Goal: Task Accomplishment & Management: Manage account settings

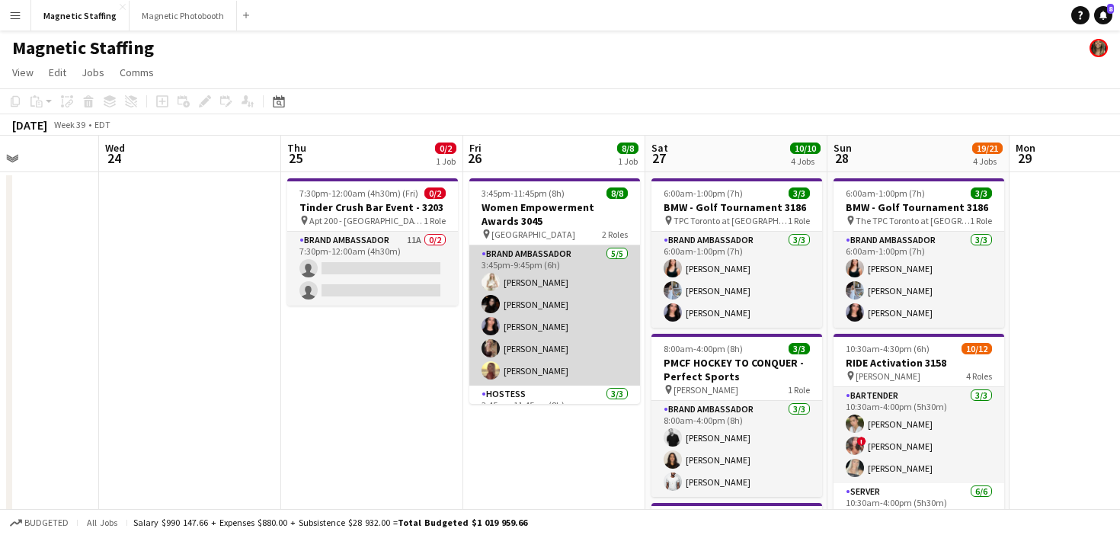
scroll to position [78, 0]
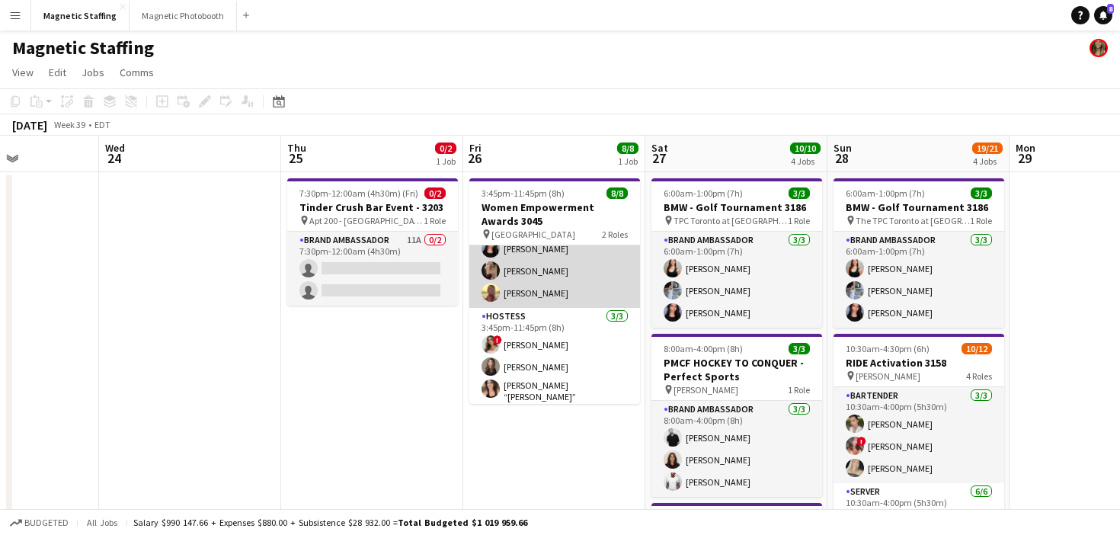
click at [535, 246] on app-card-role "Brand Ambassador [DATE] 3:45pm-9:45pm (6h) [PERSON_NAME] [PERSON_NAME] [PERSON_…" at bounding box center [554, 238] width 171 height 140
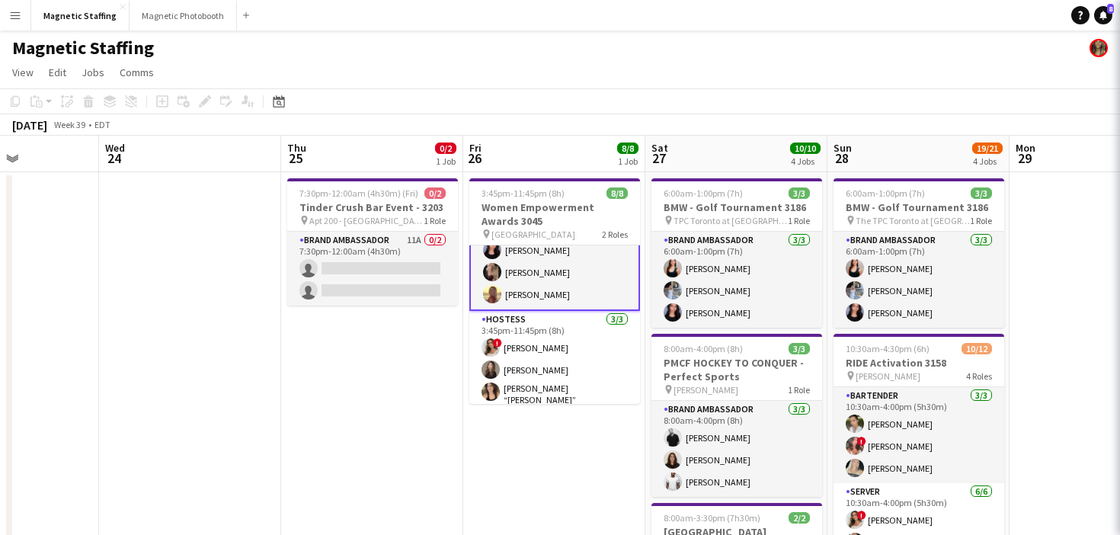
scroll to position [79, 0]
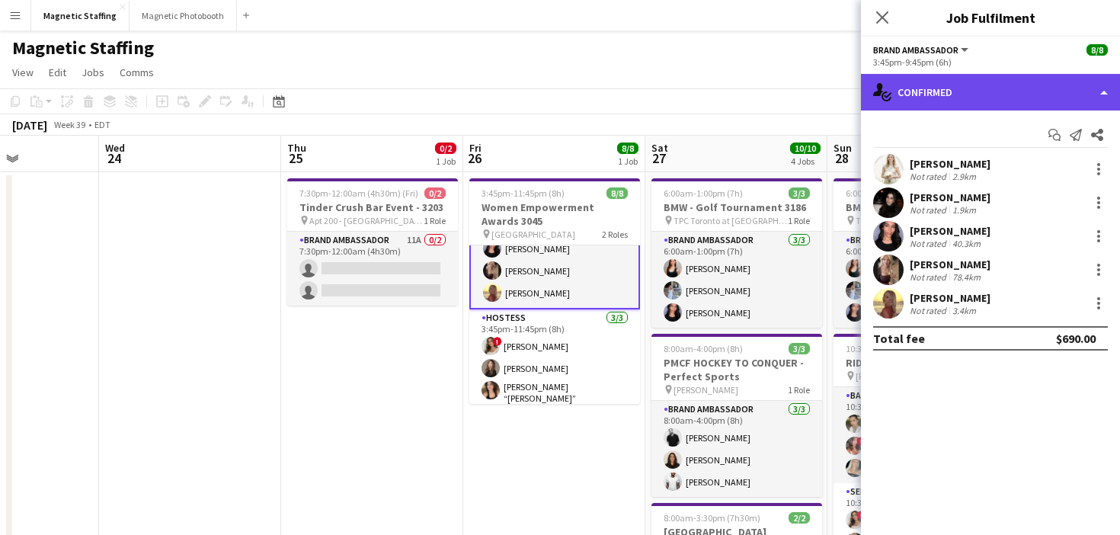
click at [986, 94] on div "single-neutral-actions-check-2 Confirmed" at bounding box center [990, 92] width 259 height 37
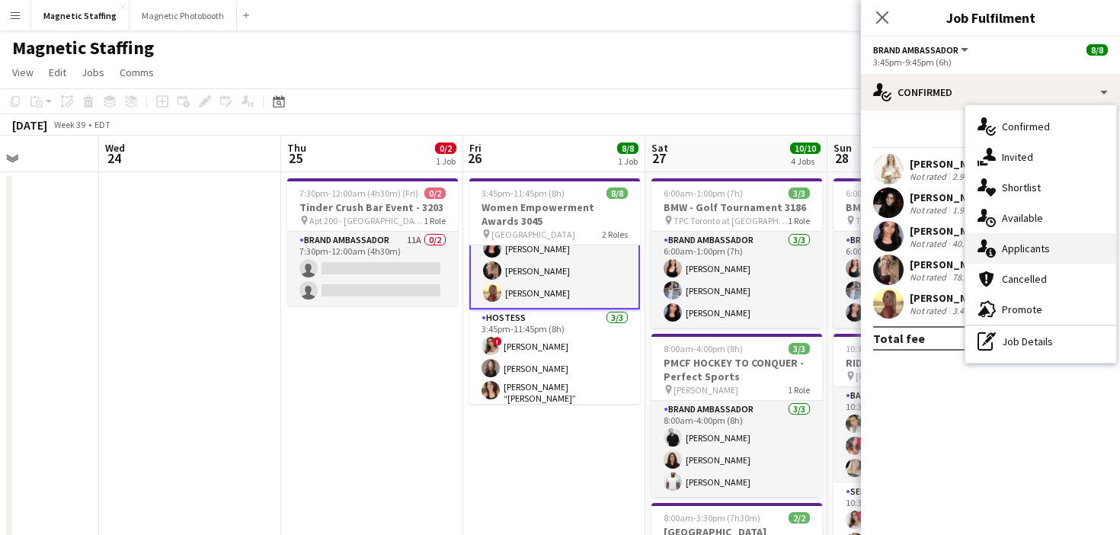
click at [1025, 239] on div "single-neutral-actions-information Applicants" at bounding box center [1040, 248] width 151 height 30
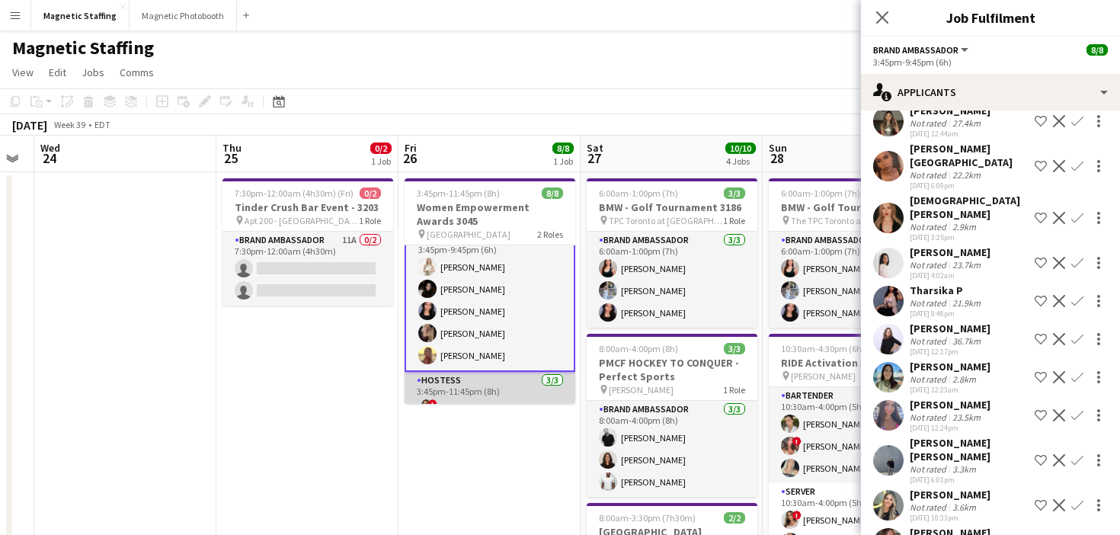
scroll to position [81, 0]
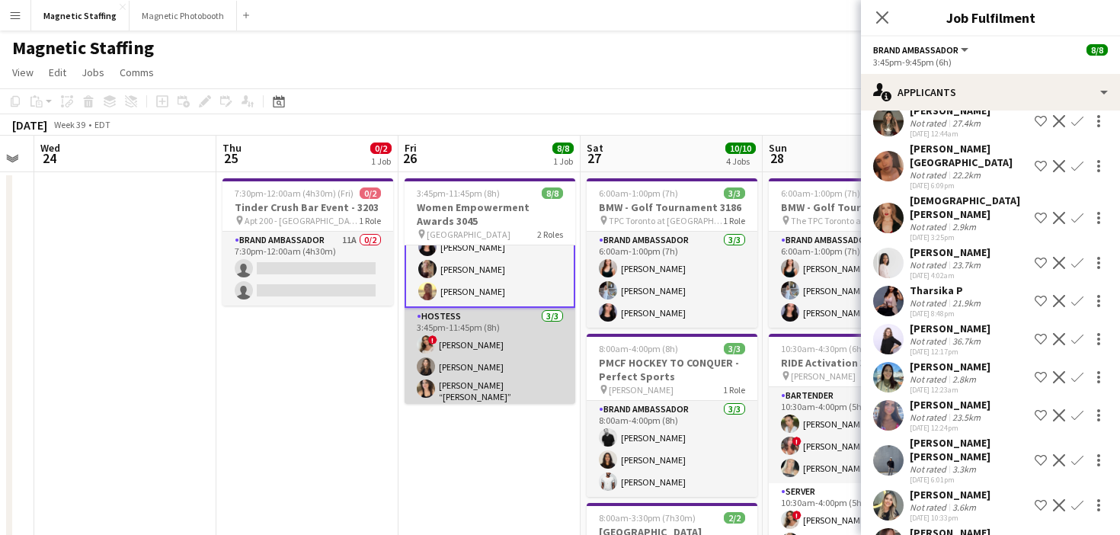
click at [465, 365] on app-card-role "Hostess [DATE] 3:45pm-11:45pm (8h) ! [PERSON_NAME] [PERSON_NAME] [PERSON_NAME] …" at bounding box center [489, 358] width 171 height 101
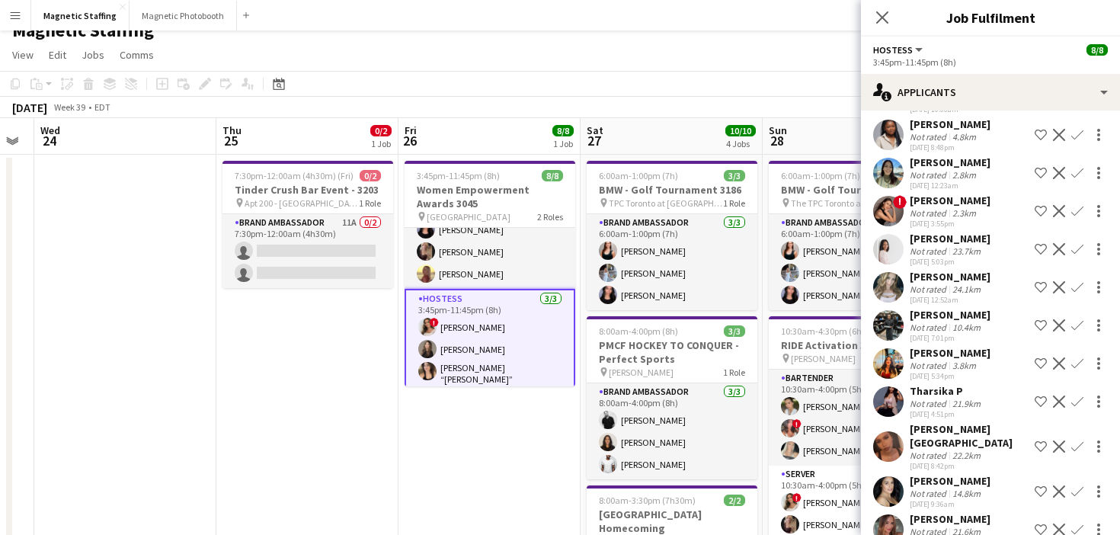
scroll to position [0, 0]
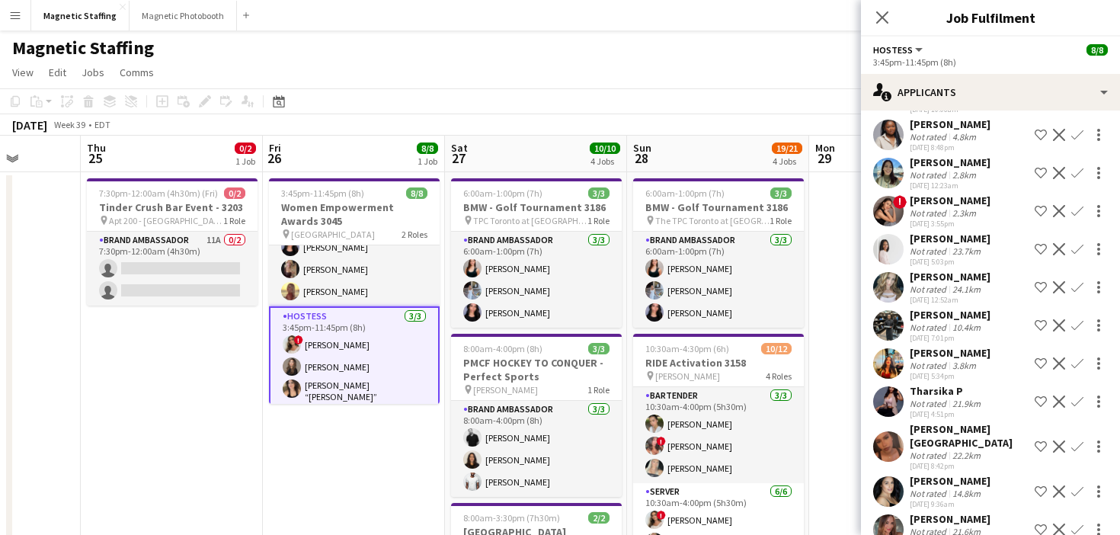
drag, startPoint x: 470, startPoint y: 350, endPoint x: 324, endPoint y: 382, distance: 149.5
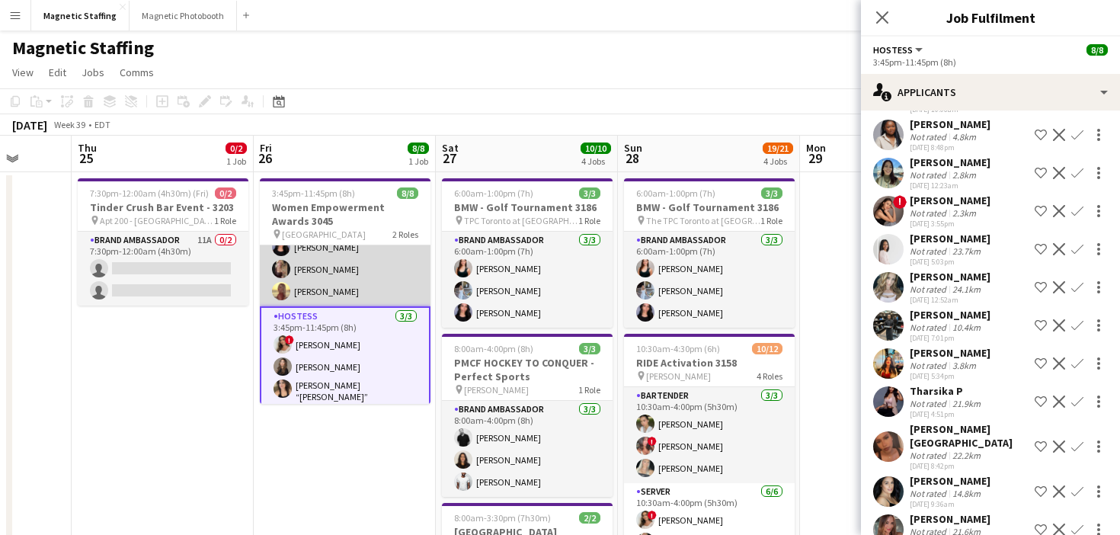
click at [362, 276] on app-card-role "Brand Ambassador [DATE] 3:45pm-9:45pm (6h) [PERSON_NAME] [PERSON_NAME] [PERSON_…" at bounding box center [345, 236] width 171 height 140
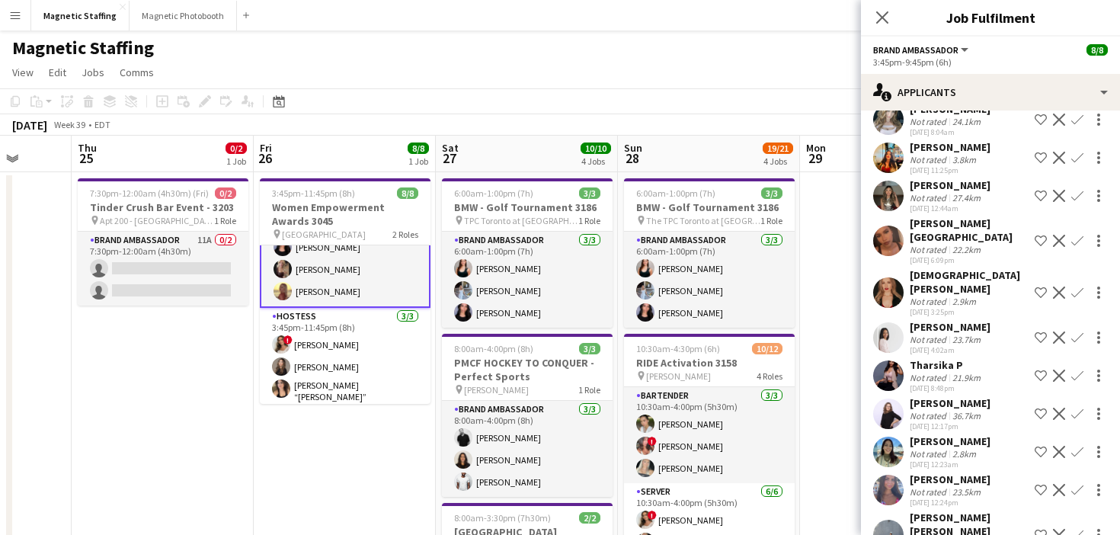
scroll to position [575, 0]
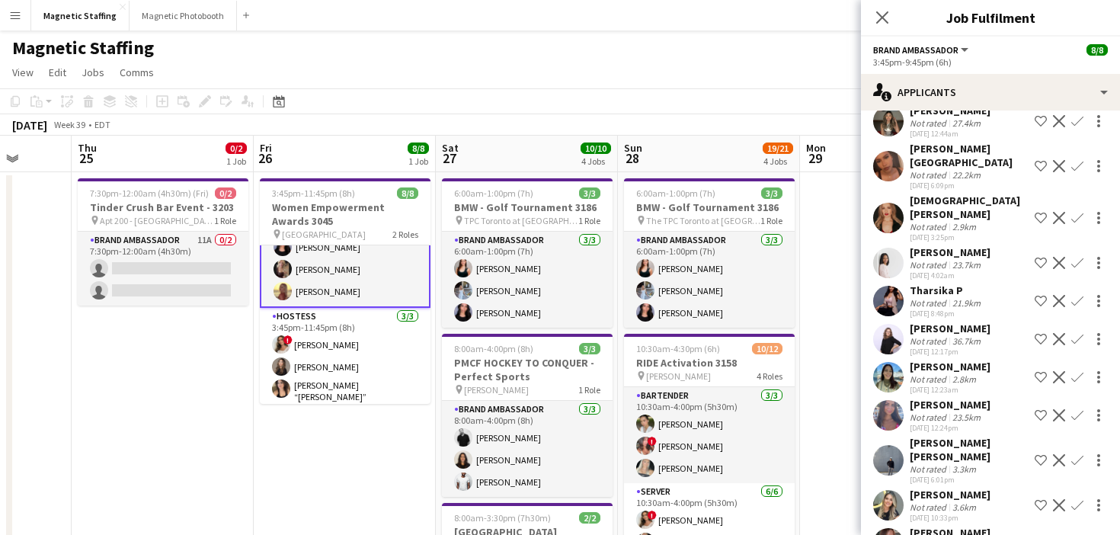
click at [368, 285] on app-card-role "Brand Ambassador [DATE] 3:45pm-9:45pm (6h) [PERSON_NAME] [PERSON_NAME] [PERSON_…" at bounding box center [345, 236] width 171 height 143
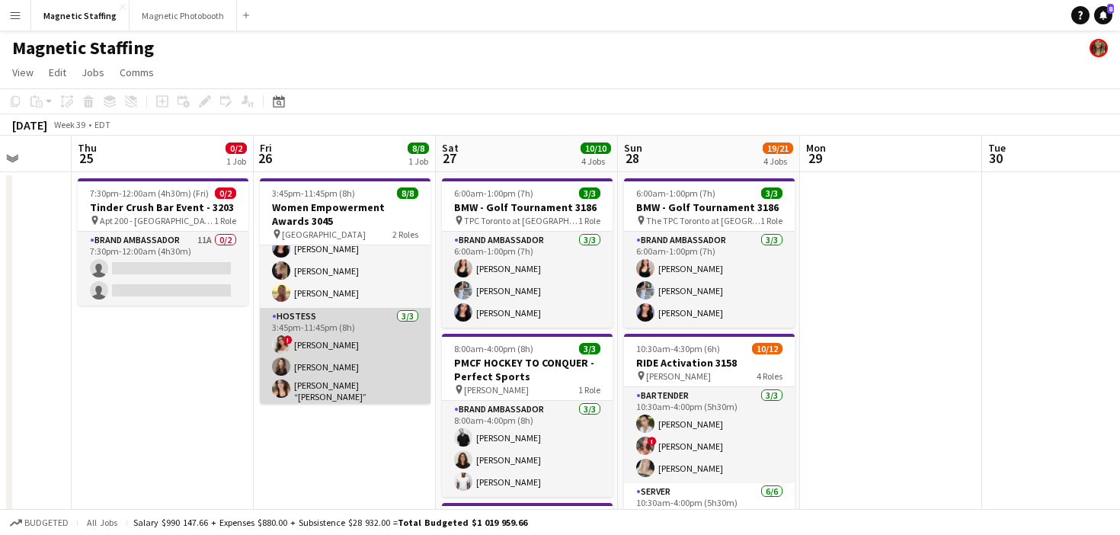
scroll to position [0, 0]
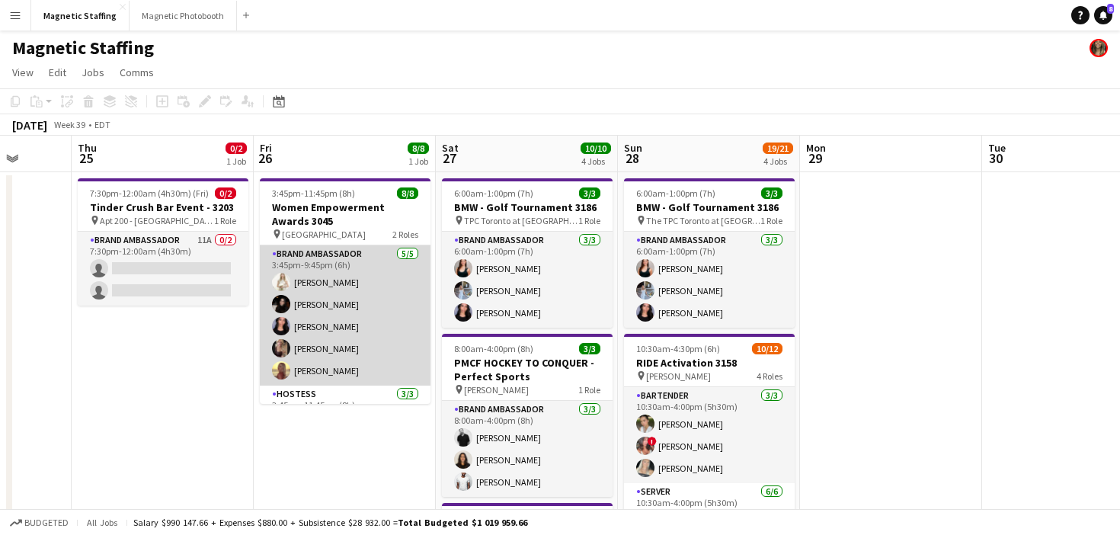
click at [339, 338] on app-card-role "Brand Ambassador [DATE] 3:45pm-9:45pm (6h) [PERSON_NAME] [PERSON_NAME] [PERSON_…" at bounding box center [345, 315] width 171 height 140
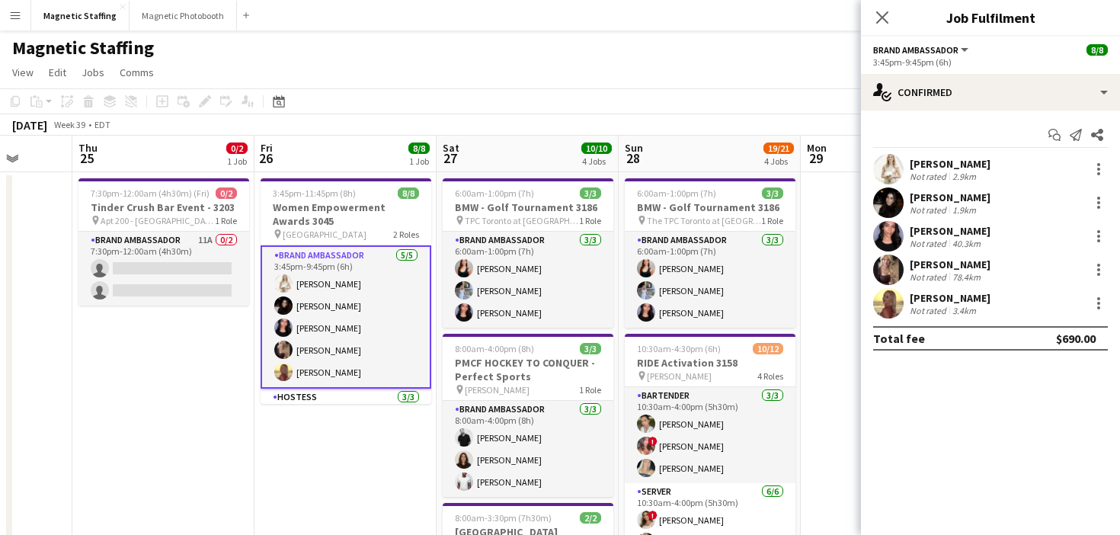
click at [332, 330] on app-card-role "Brand Ambassador [DATE] 3:45pm-9:45pm (6h) [PERSON_NAME] [PERSON_NAME] [PERSON_…" at bounding box center [346, 316] width 171 height 143
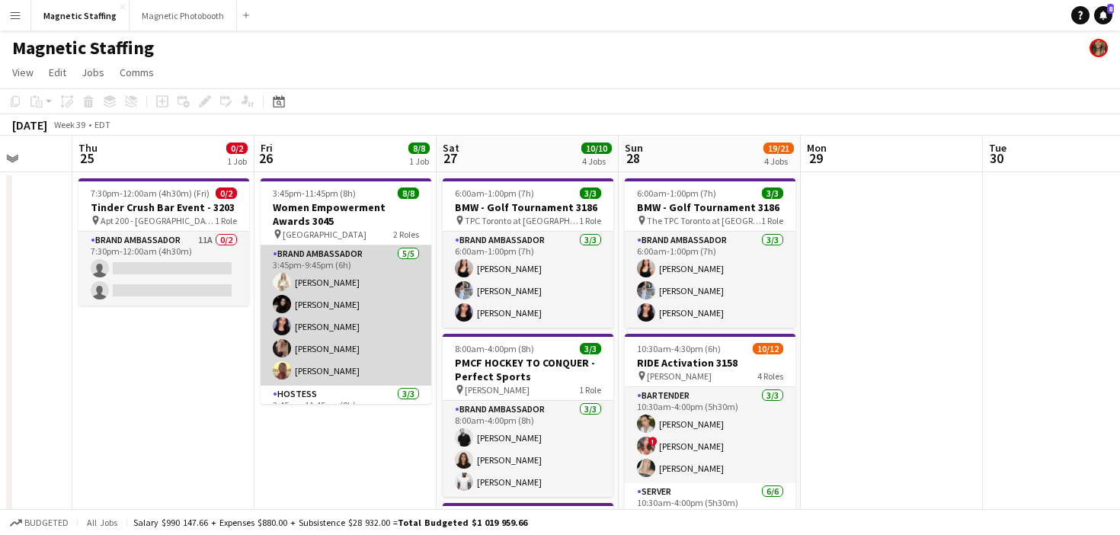
click at [332, 330] on app-card-role "Brand Ambassador [DATE] 3:45pm-9:45pm (6h) [PERSON_NAME] [PERSON_NAME] [PERSON_…" at bounding box center [346, 315] width 171 height 140
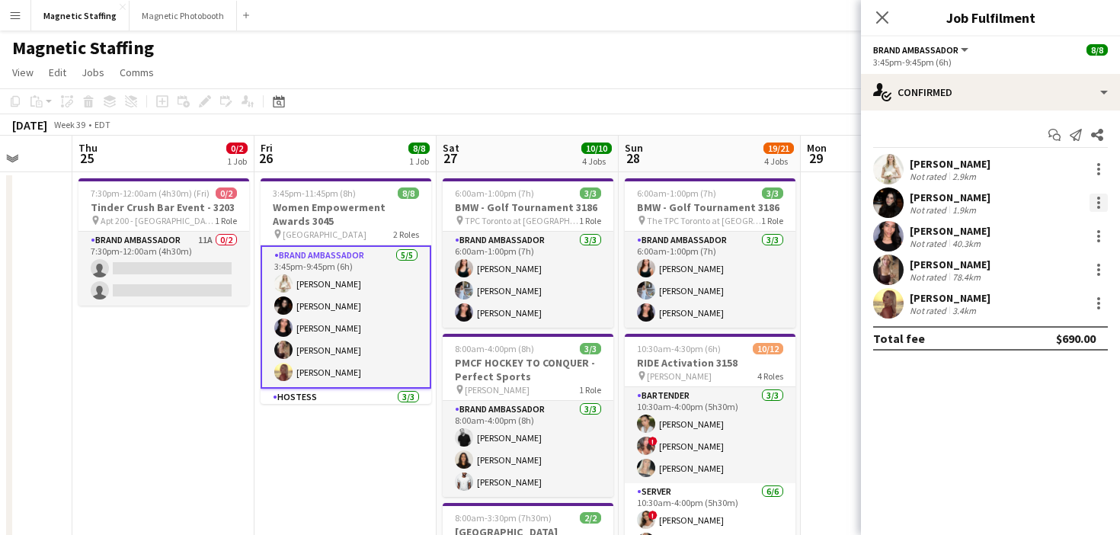
click at [1092, 199] on div at bounding box center [1098, 202] width 18 height 18
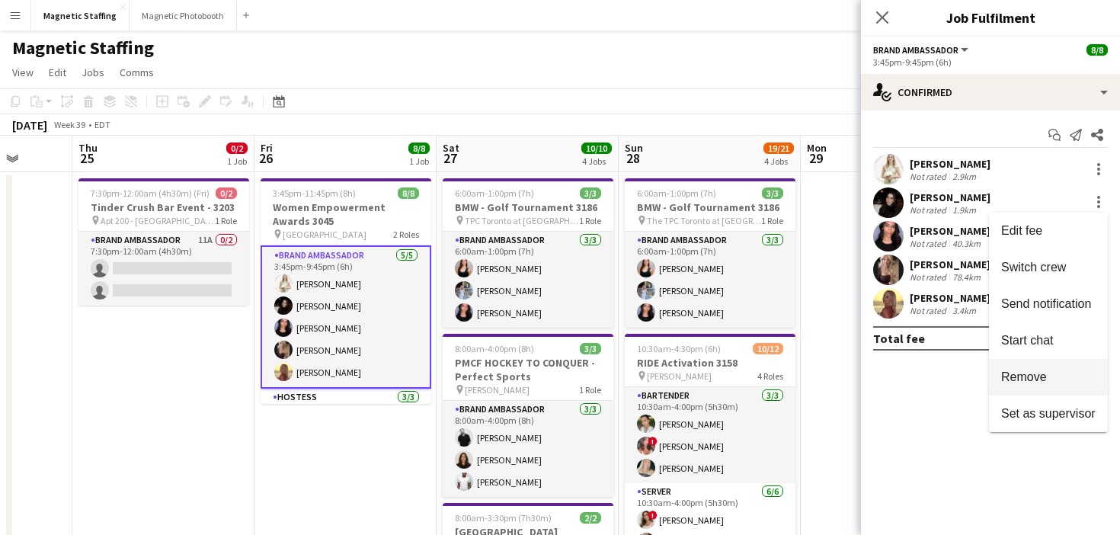
click at [1021, 383] on span "Remove" at bounding box center [1024, 376] width 46 height 13
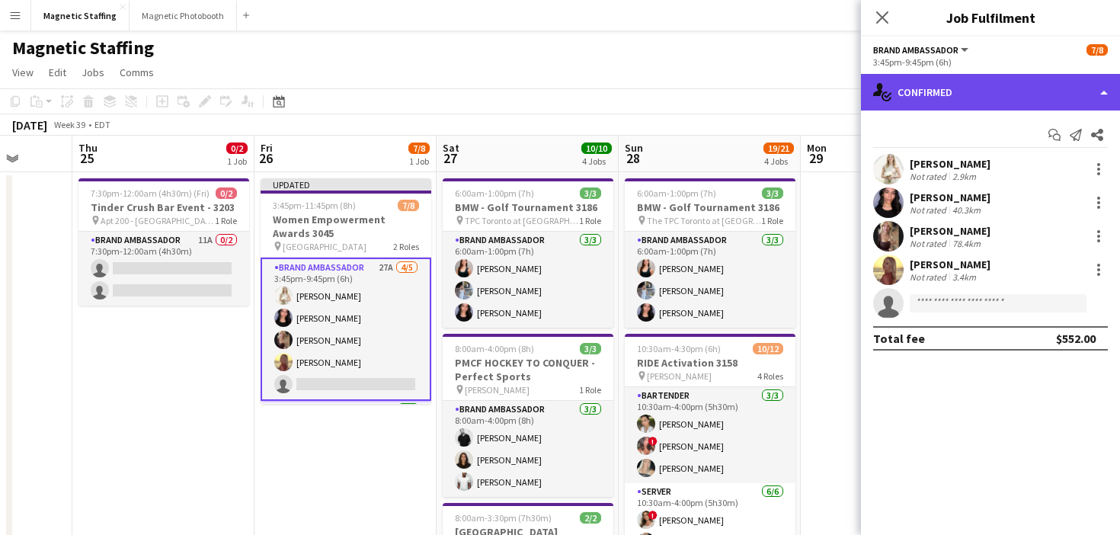
click at [1008, 100] on div "single-neutral-actions-check-2 Confirmed" at bounding box center [990, 92] width 259 height 37
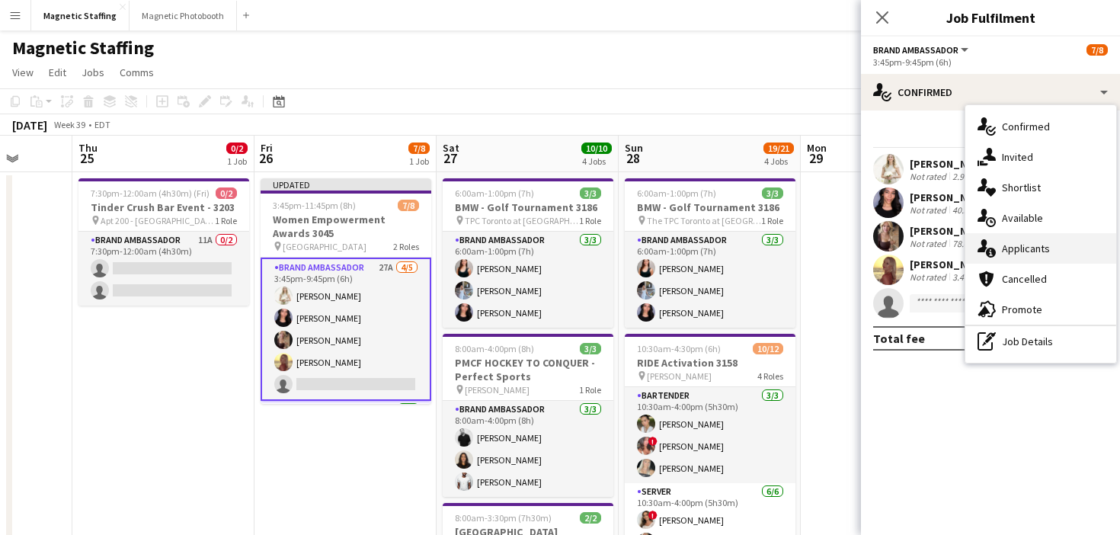
click at [1011, 251] on span "Applicants" at bounding box center [1026, 248] width 48 height 14
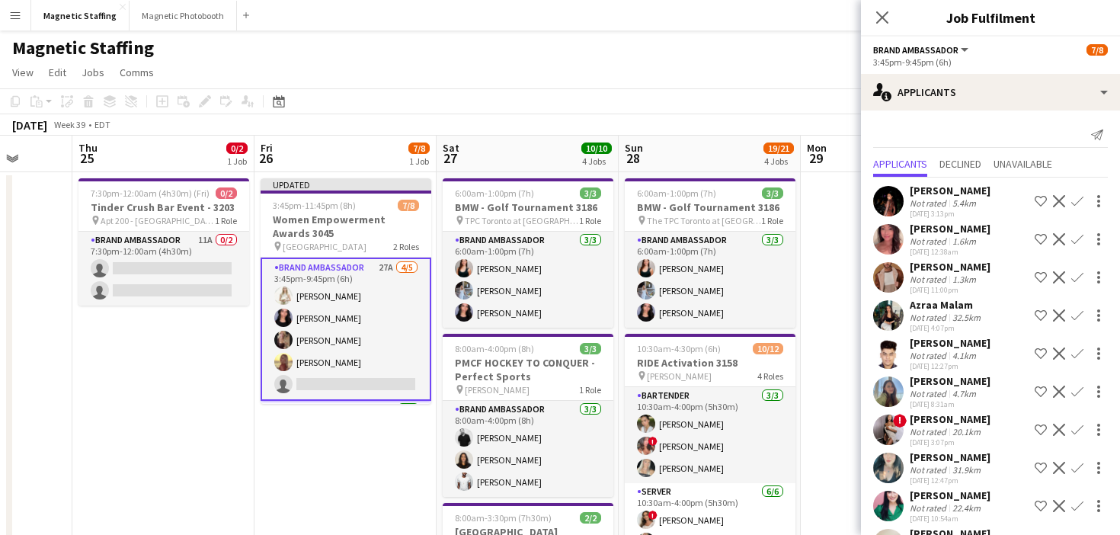
scroll to position [575, 0]
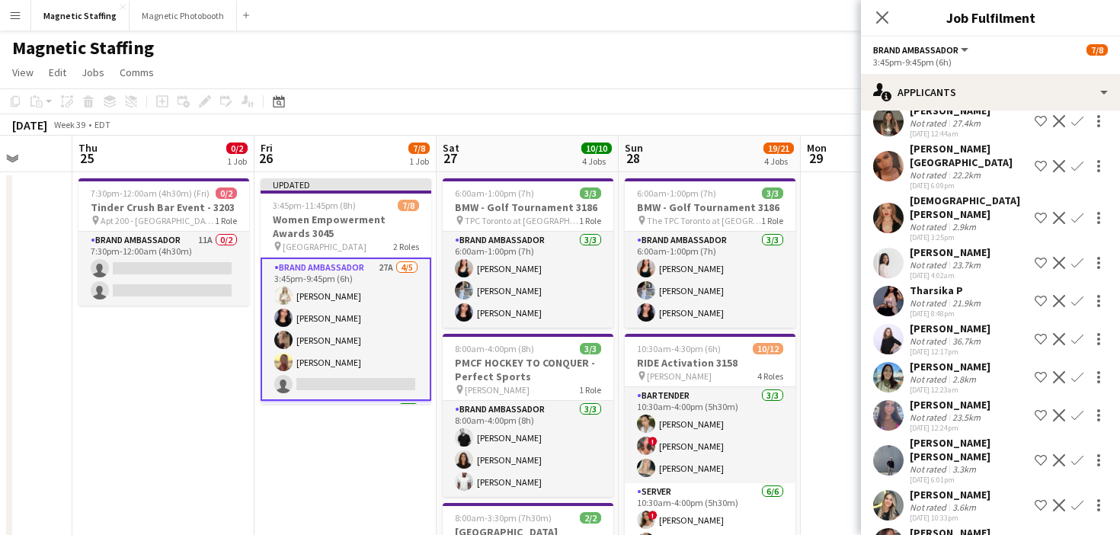
click at [1079, 534] on app-icon "Confirm" at bounding box center [1077, 543] width 12 height 12
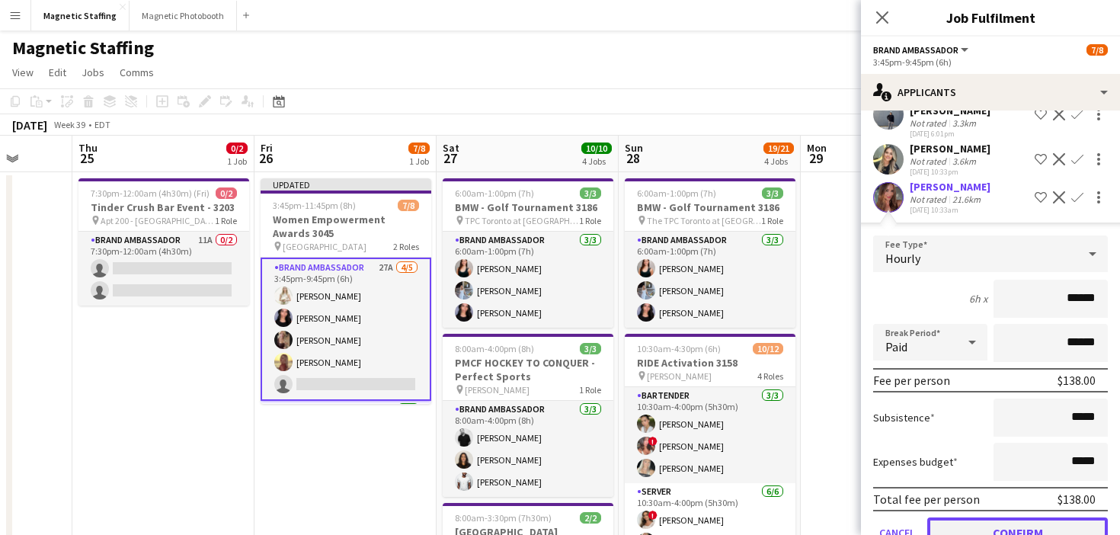
click at [992, 517] on button "Confirm" at bounding box center [1017, 532] width 181 height 30
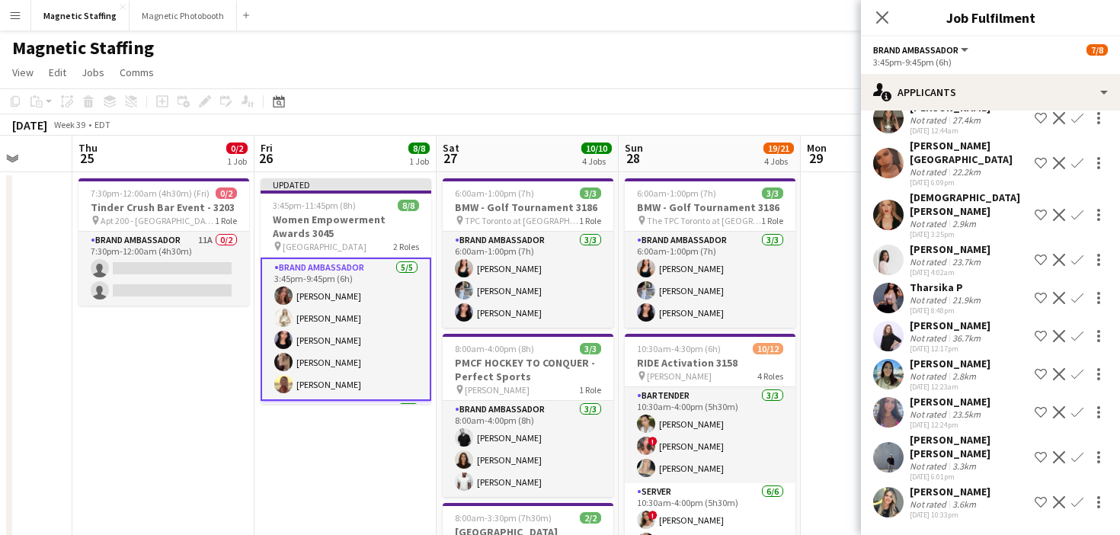
scroll to position [537, 0]
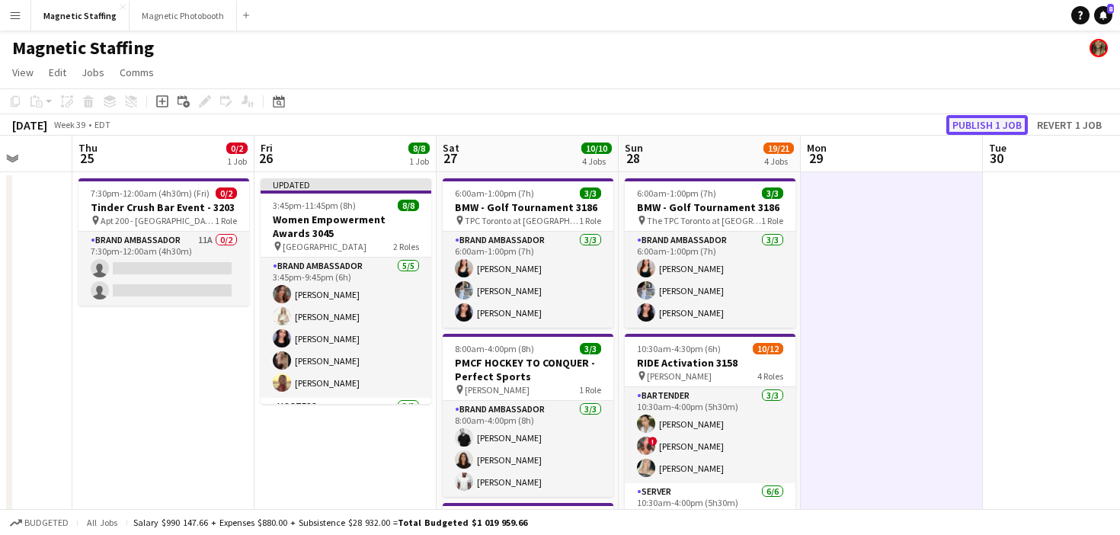
click at [969, 120] on button "Publish 1 job" at bounding box center [987, 125] width 82 height 20
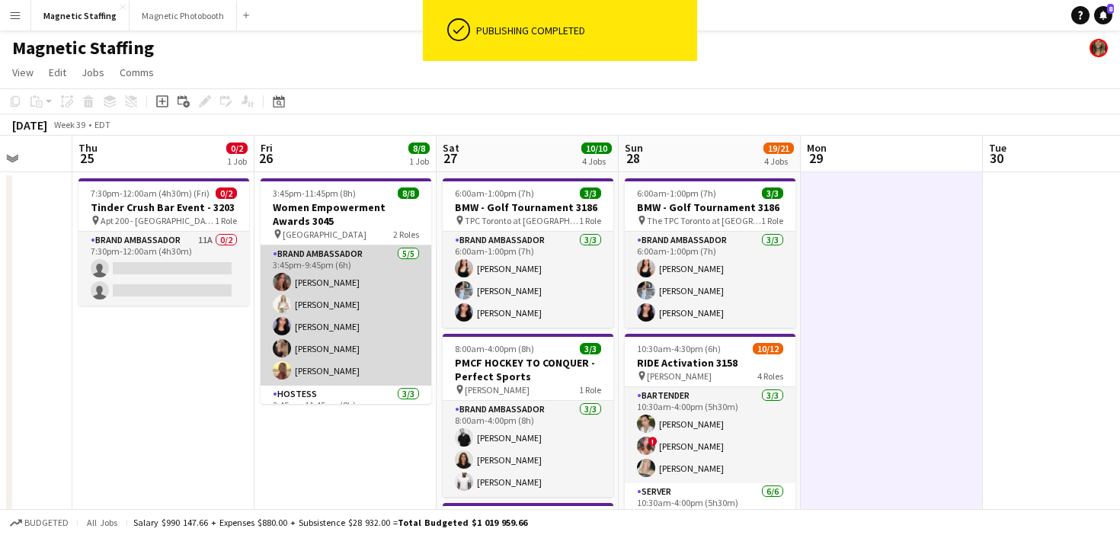
scroll to position [78, 0]
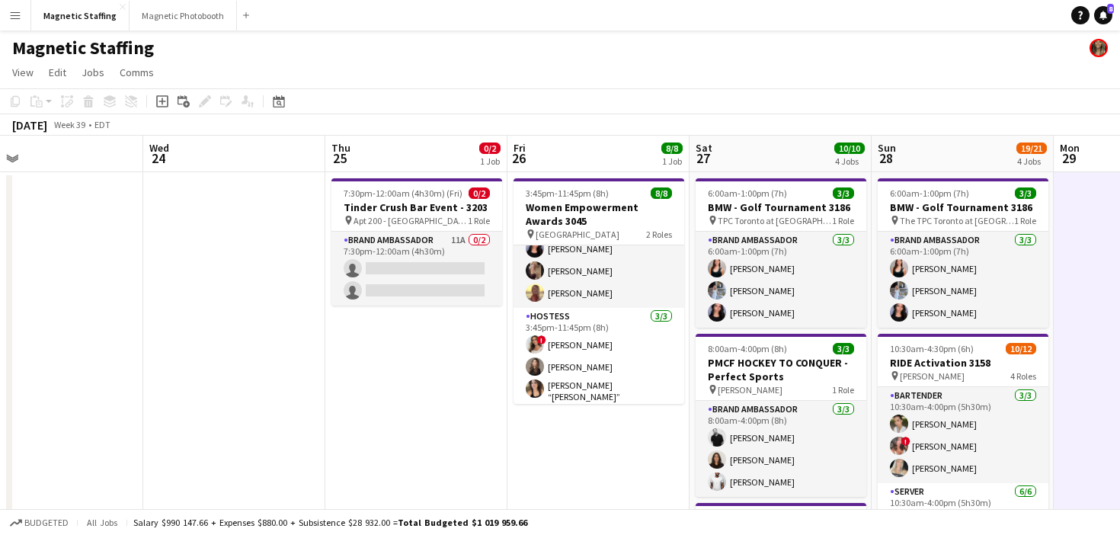
drag, startPoint x: 346, startPoint y: 384, endPoint x: 234, endPoint y: 384, distance: 112.0
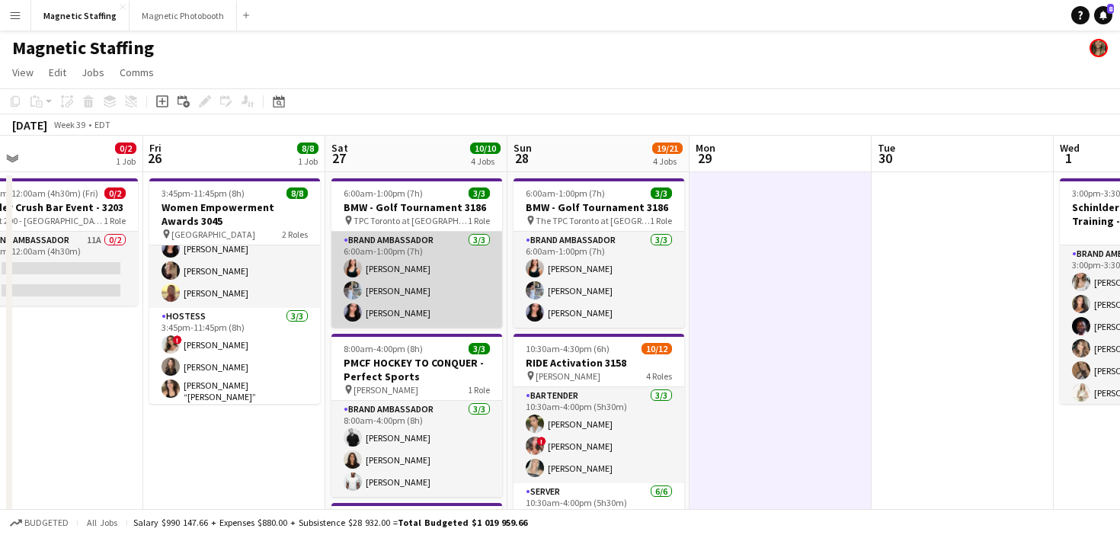
scroll to position [0, 402]
click at [417, 290] on app-card-role "Brand Ambassador [DATE] 6:00am-1:00pm (7h) [PERSON_NAME] [PERSON_NAME] [PERSON_…" at bounding box center [417, 280] width 171 height 96
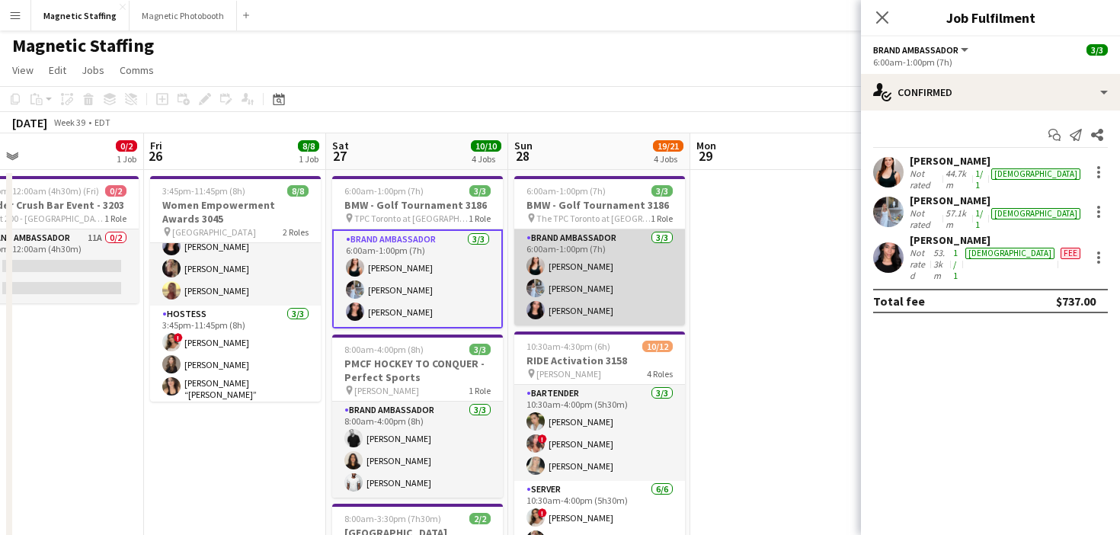
scroll to position [0, 401]
click at [587, 284] on app-card-role "Brand Ambassador [DATE] 6:00am-1:00pm (7h) [PERSON_NAME] [PERSON_NAME] [PERSON_…" at bounding box center [600, 277] width 171 height 96
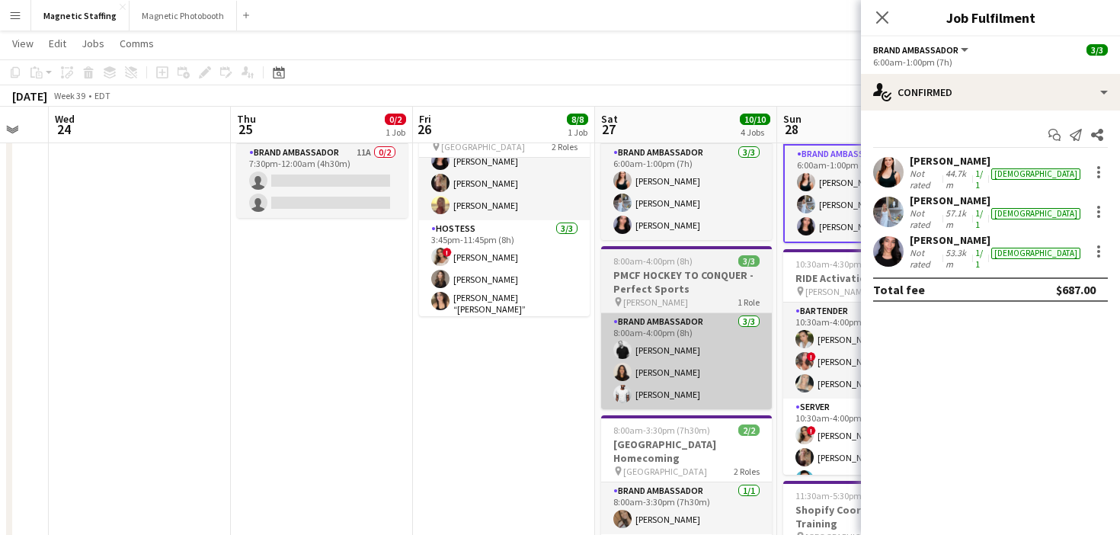
scroll to position [0, 399]
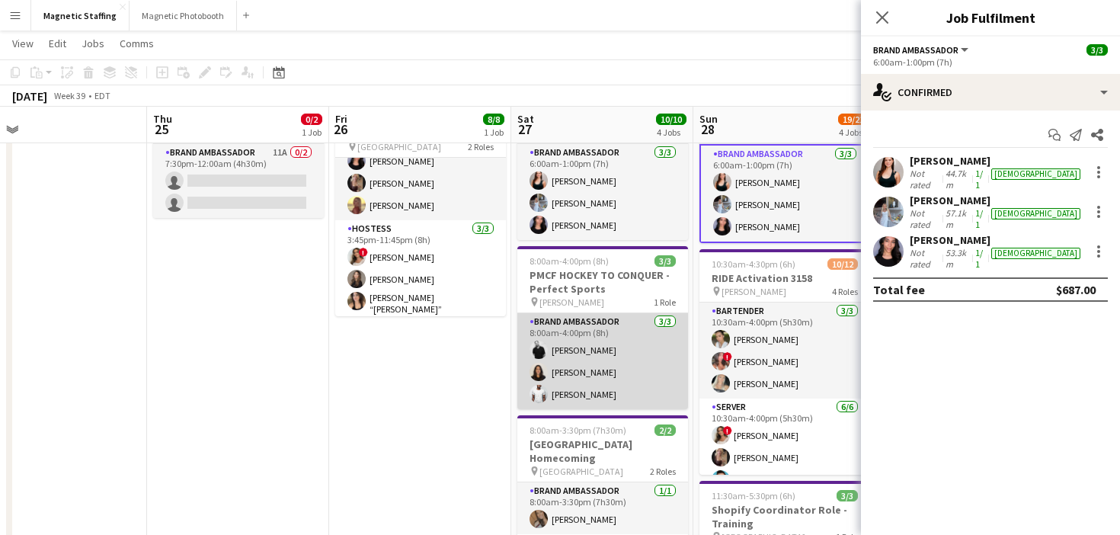
click at [599, 347] on app-card-role "Brand Ambassador [DATE] 8:00am-4:00pm (8h) [PERSON_NAME] [PERSON_NAME] [PERSON_…" at bounding box center [602, 361] width 171 height 96
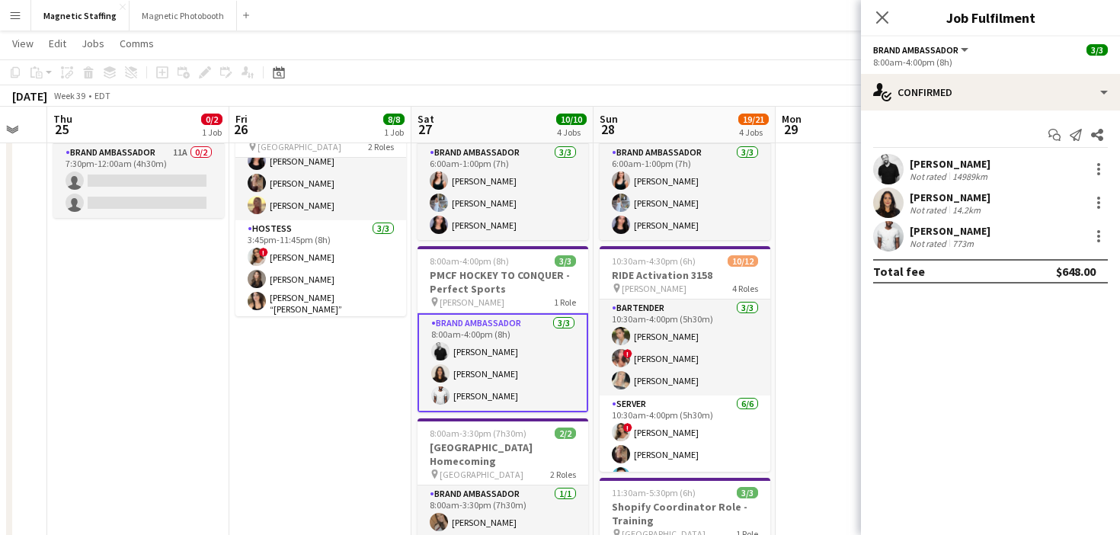
drag, startPoint x: 599, startPoint y: 347, endPoint x: 438, endPoint y: 350, distance: 161.5
click at [442, 350] on app-calendar-viewport "Mon 22 Tue 23 Wed 24 Thu 25 0/2 1 Job Fri 26 8/8 1 Job Sat 27 10/10 4 Jobs Sun …" at bounding box center [560, 450] width 1120 height 954
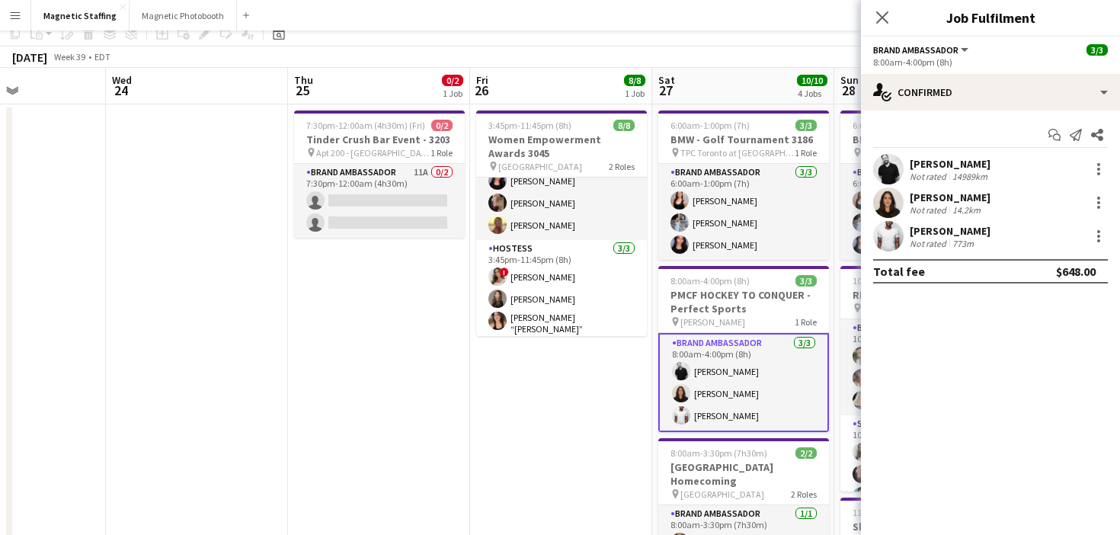
scroll to position [101, 0]
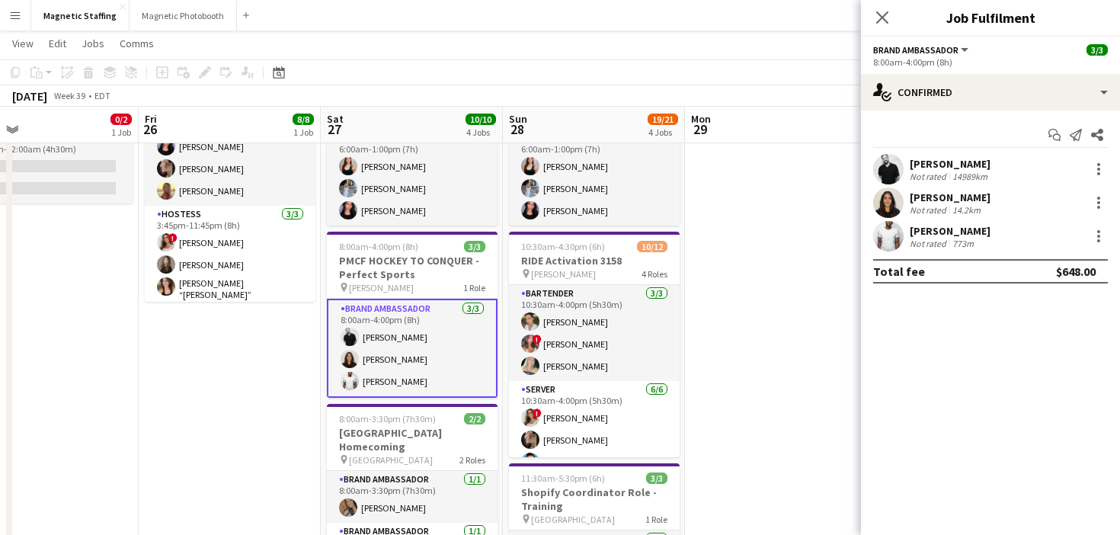
drag, startPoint x: 506, startPoint y: 371, endPoint x: 139, endPoint y: 397, distance: 367.3
click at [139, 398] on app-calendar-viewport "Tue 23 Wed 24 Thu 25 0/2 1 Job Fri 26 8/8 1 Job Sat 27 10/10 4 Jobs Sun 28 19/2…" at bounding box center [560, 436] width 1120 height 954
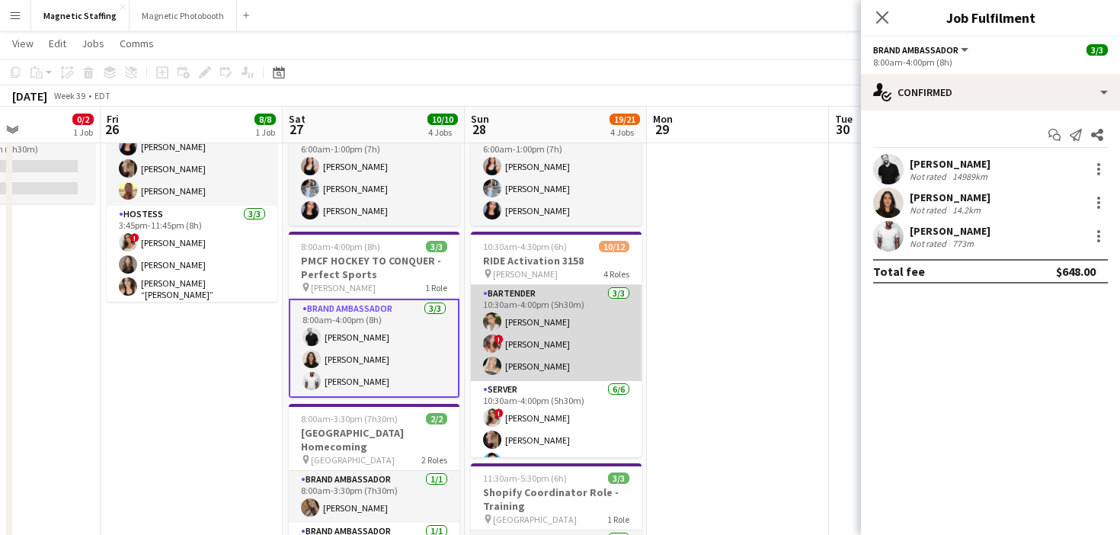
click at [558, 355] on app-card-role "Bartender [DATE] 10:30am-4:00pm (5h30m) [PERSON_NAME] ! [PERSON_NAME] [PERSON_N…" at bounding box center [556, 333] width 171 height 96
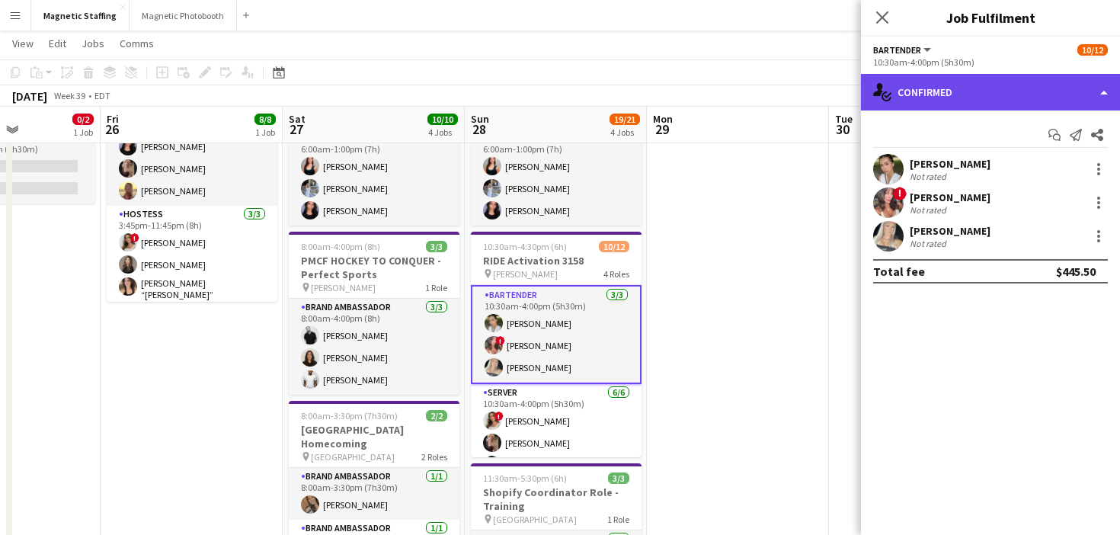
click at [945, 91] on div "single-neutral-actions-check-2 Confirmed" at bounding box center [990, 92] width 259 height 37
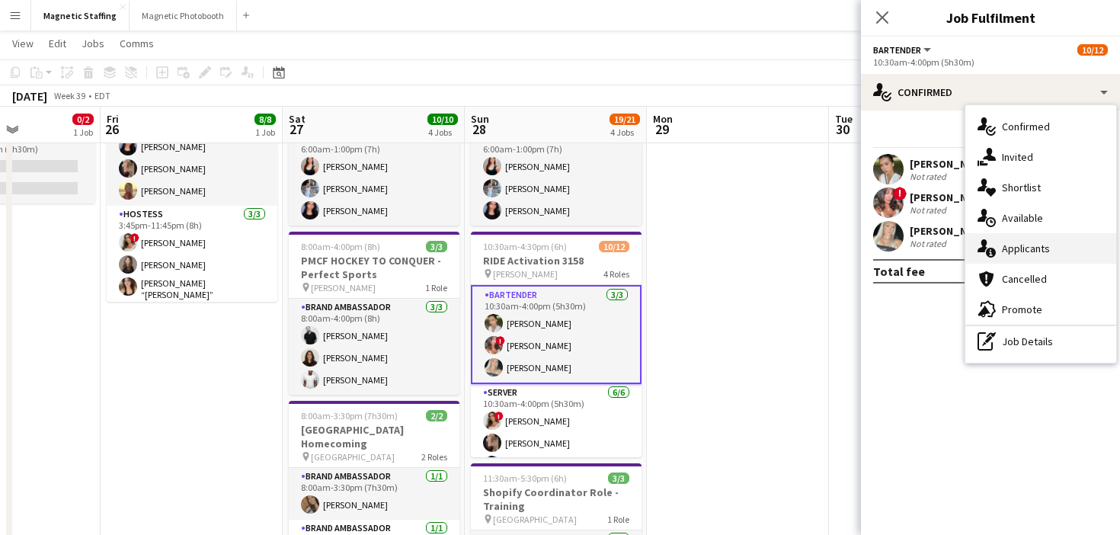
click at [989, 248] on icon at bounding box center [991, 253] width 10 height 10
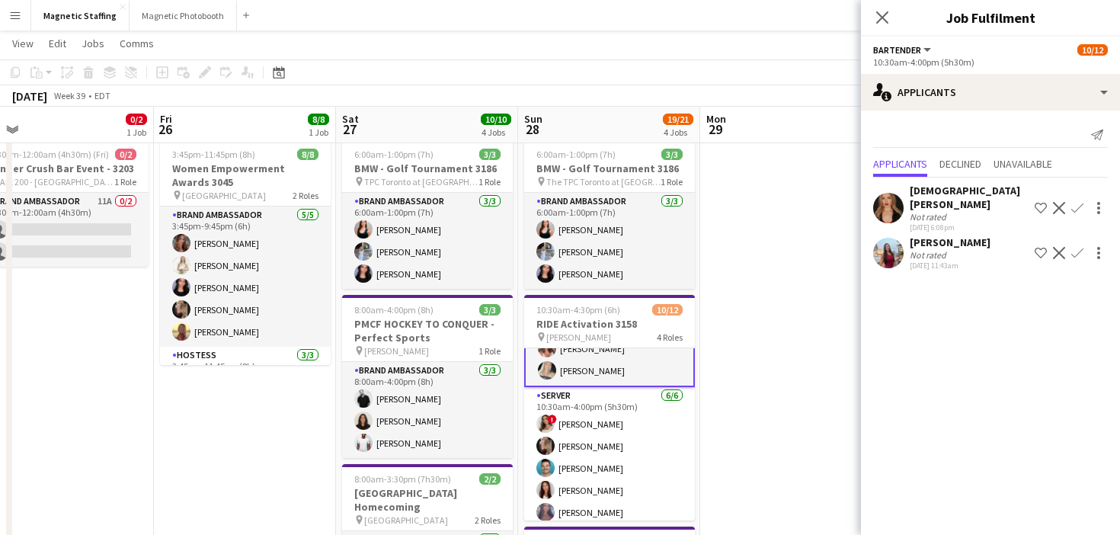
scroll to position [57, 0]
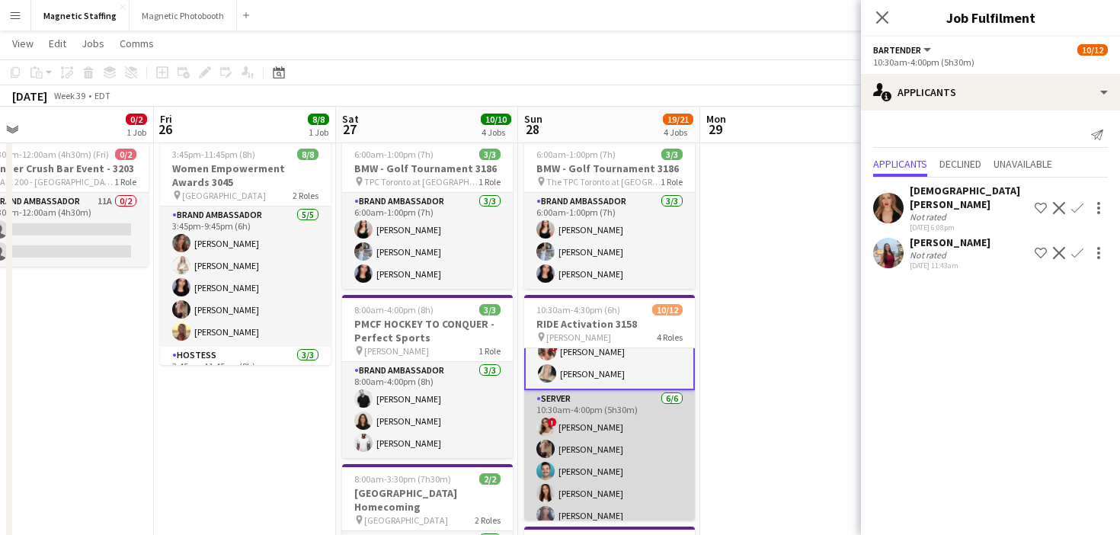
click at [553, 441] on app-card-role "Server [DATE] 10:30am-4:00pm (5h30m) ! [PERSON_NAME] [PERSON_NAME] [PERSON_NAME…" at bounding box center [609, 471] width 171 height 162
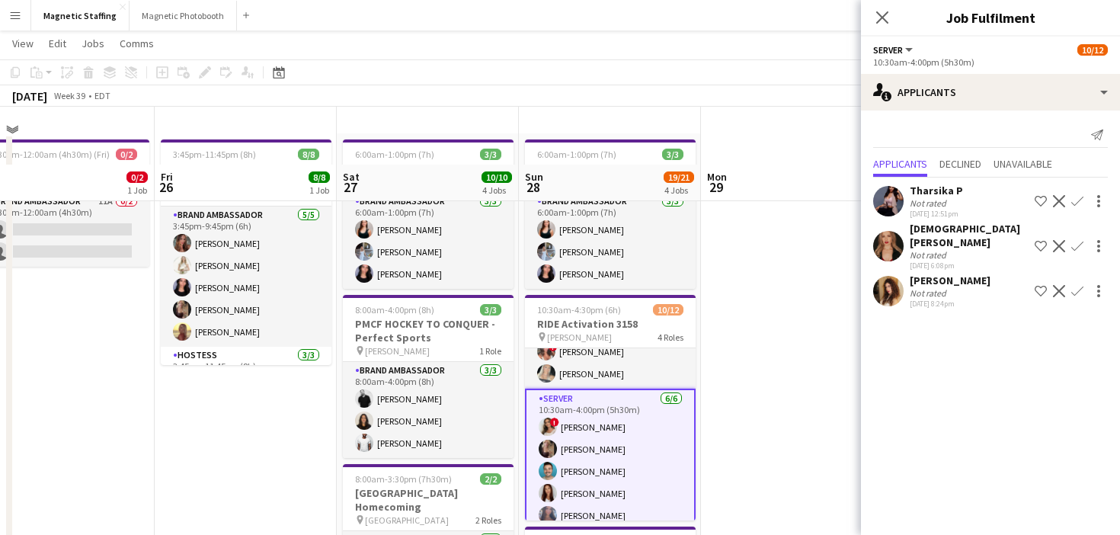
scroll to position [142, 0]
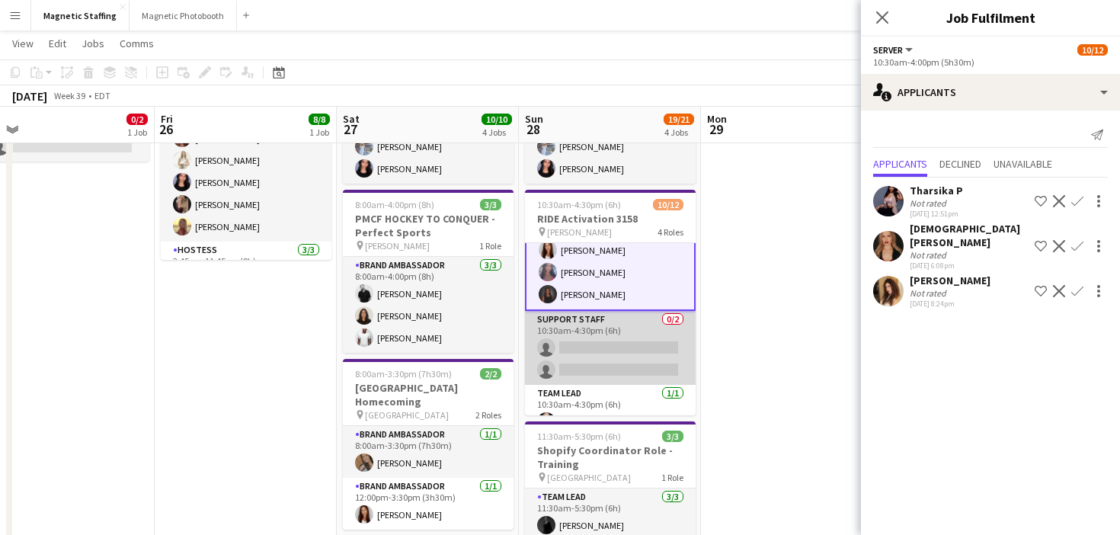
click at [590, 366] on app-card-role "Support Staff 0/2 10:30am-4:30pm (6h) single-neutral-actions single-neutral-act…" at bounding box center [610, 348] width 171 height 74
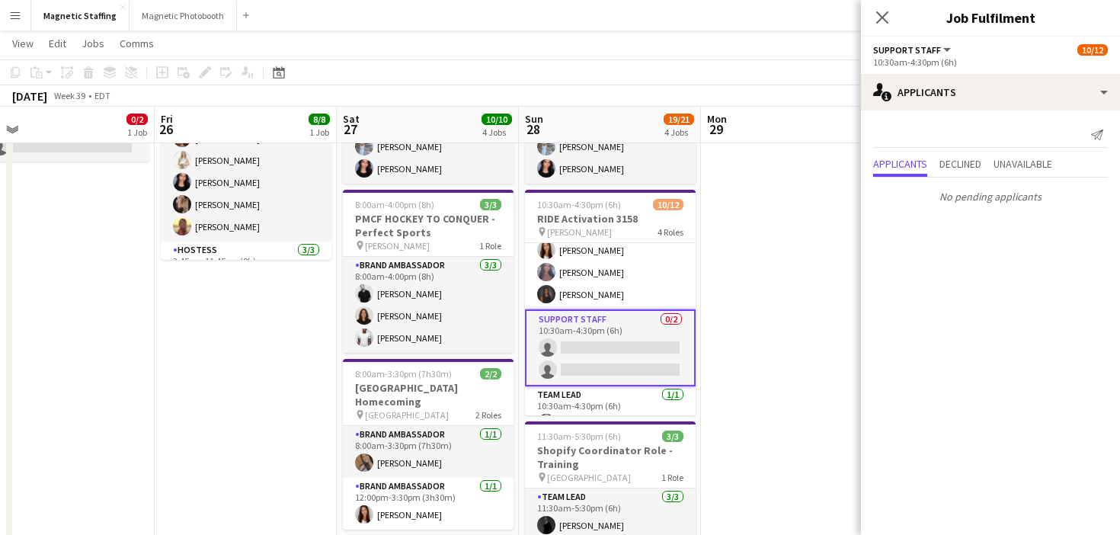
scroll to position [215, 0]
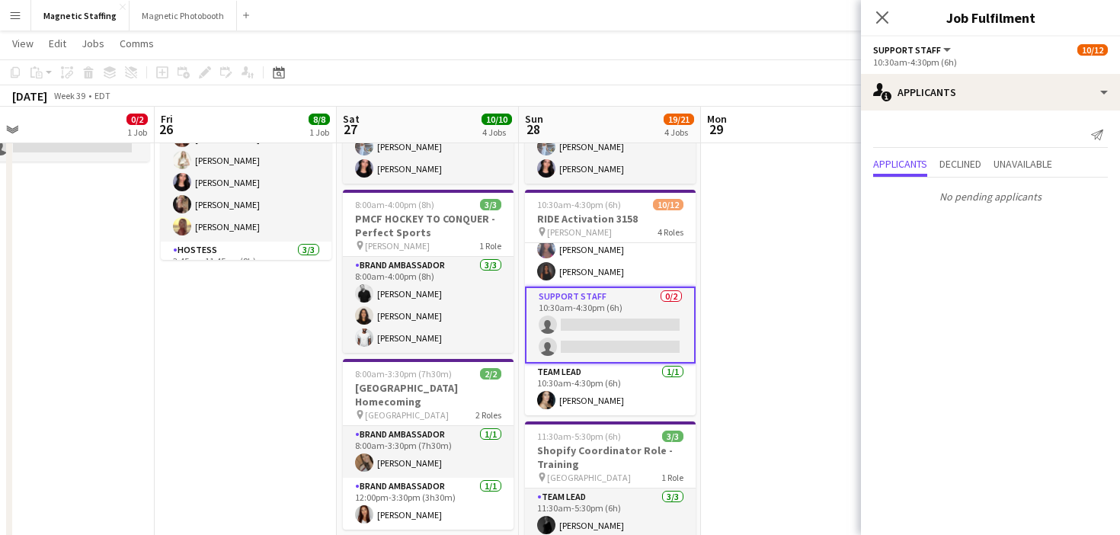
click at [590, 366] on app-card-role "Team Lead [DATE] 10:30am-4:30pm (6h) [PERSON_NAME]" at bounding box center [610, 389] width 171 height 52
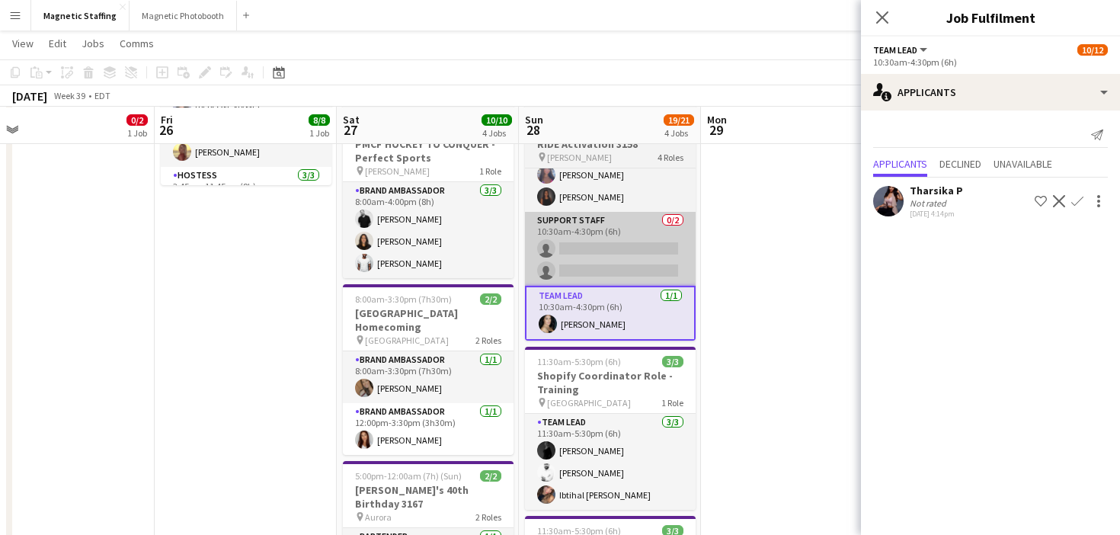
scroll to position [218, 0]
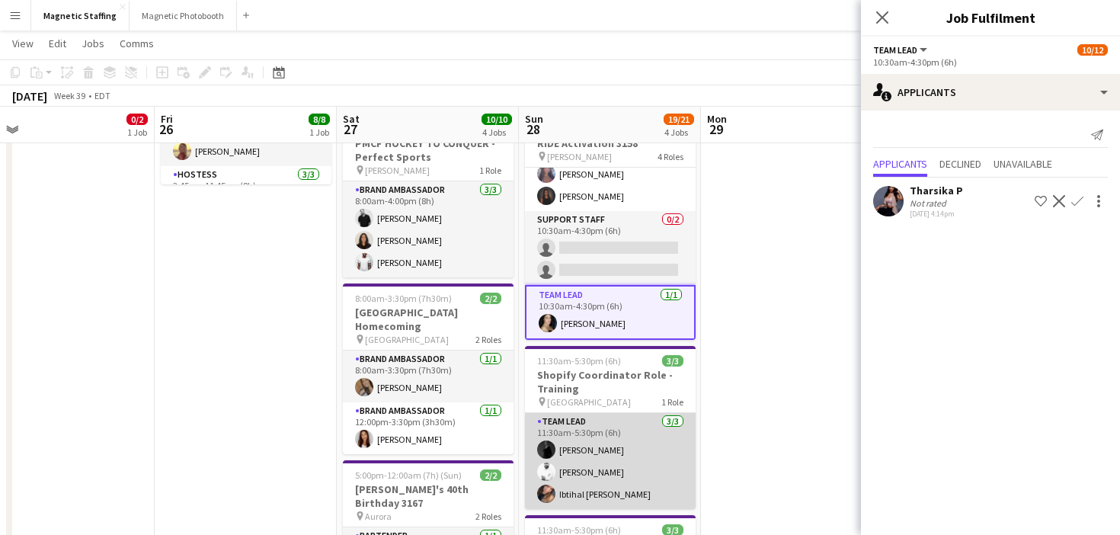
click at [585, 467] on app-card-role "Team Lead [DATE] 11:30am-5:30pm (6h) [PERSON_NAME] Zerhboub [PERSON_NAME] Ouzit…" at bounding box center [610, 461] width 171 height 96
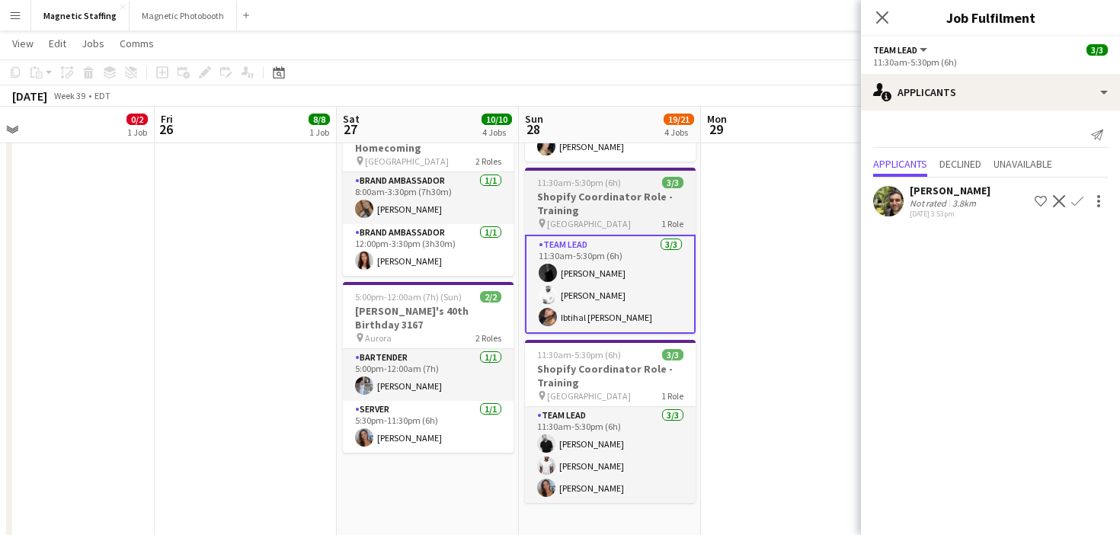
scroll to position [408, 0]
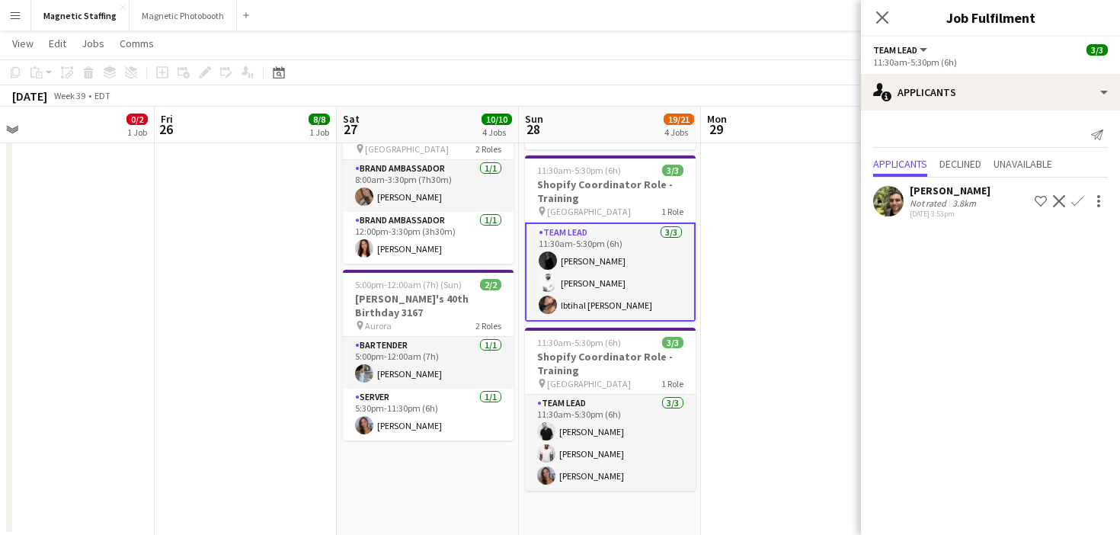
click at [1061, 197] on app-icon "Decline" at bounding box center [1059, 201] width 12 height 12
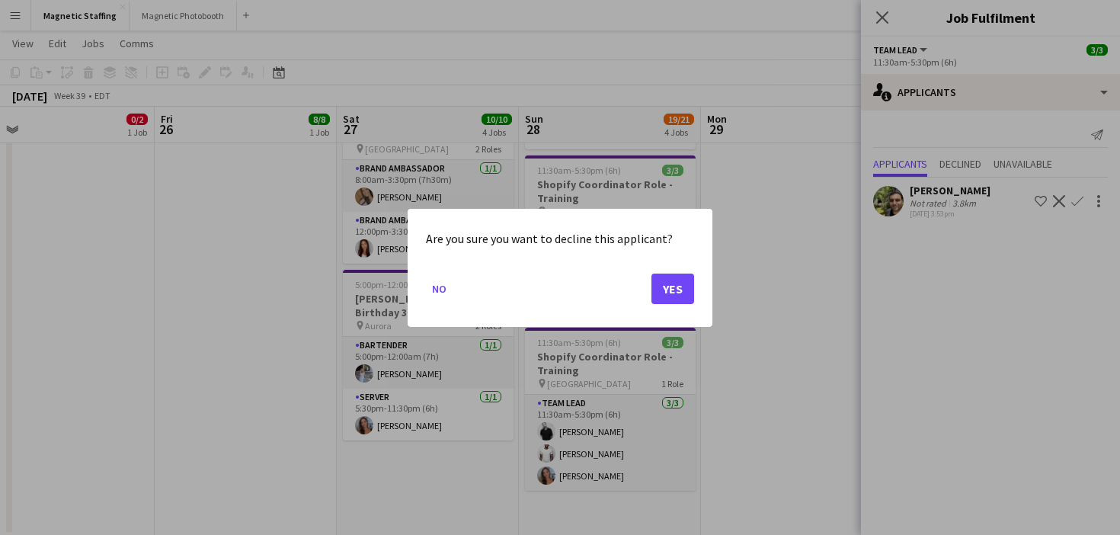
scroll to position [0, 0]
click at [677, 280] on button "Yes" at bounding box center [672, 288] width 43 height 30
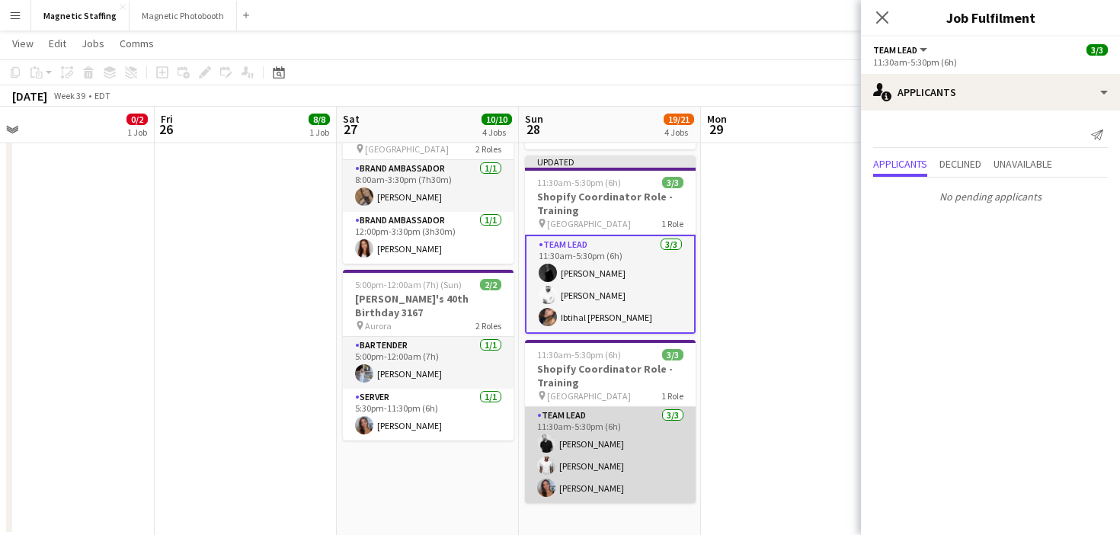
click at [601, 458] on app-card-role "Team Lead [DATE] 11:30am-5:30pm (6h) [PERSON_NAME] [PERSON_NAME] [PERSON_NAME]" at bounding box center [610, 455] width 171 height 96
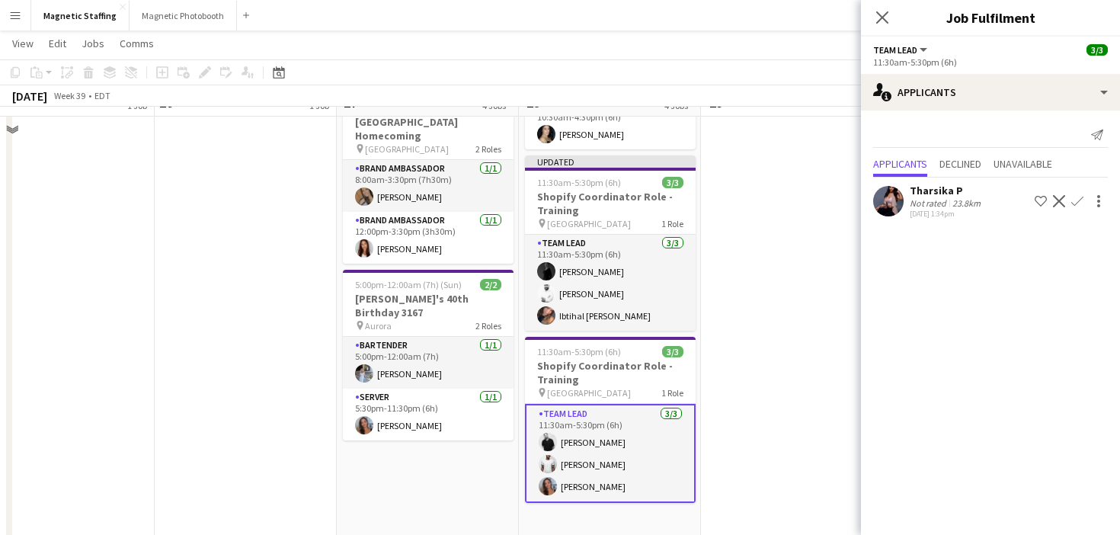
scroll to position [328, 0]
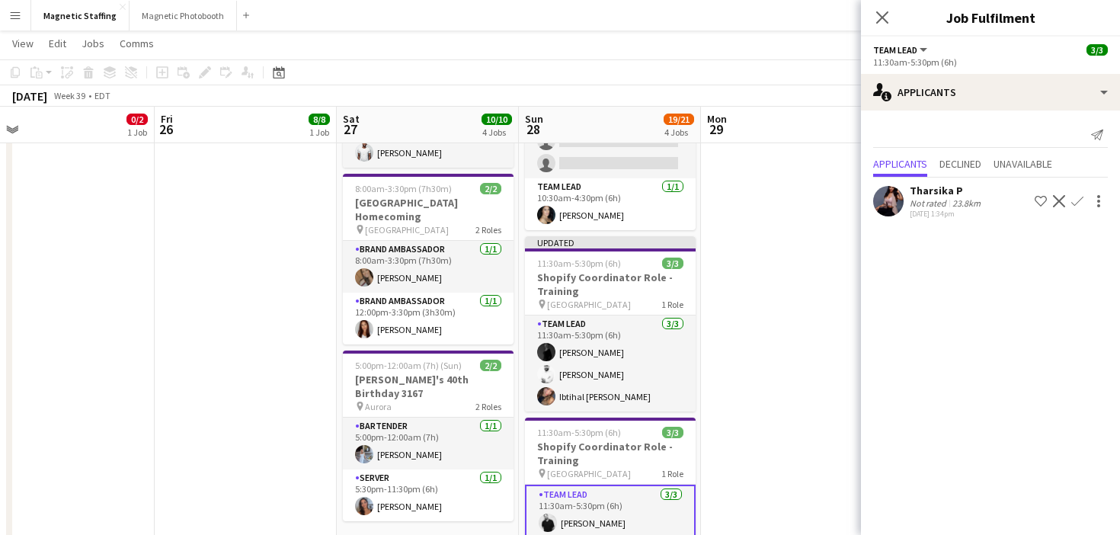
click at [443, 455] on app-card-role "Bartender [DATE] 5:00pm-12:00am (7h) [PERSON_NAME]" at bounding box center [428, 443] width 171 height 52
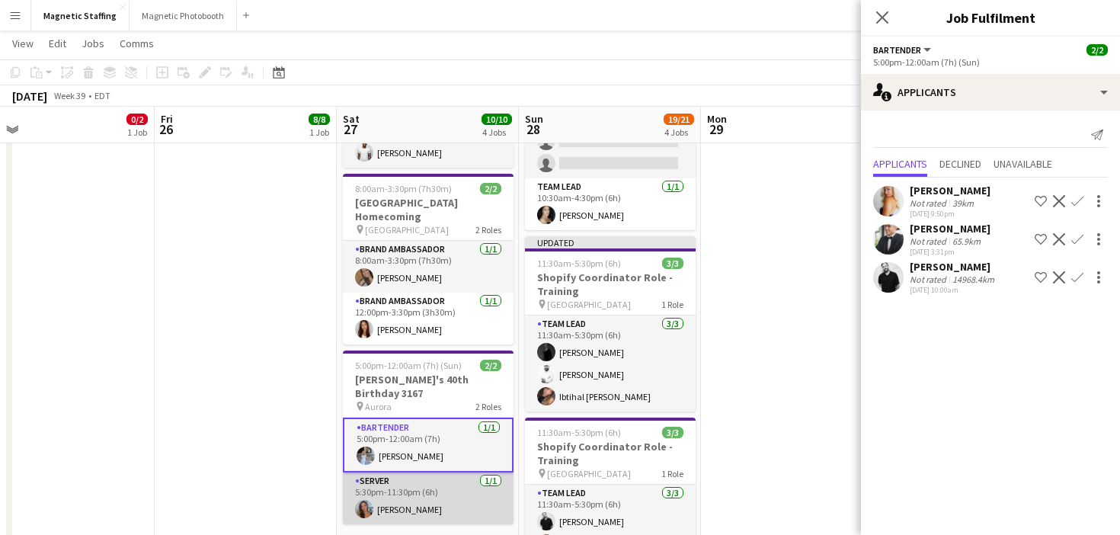
click at [430, 496] on app-card-role "Server [DATE] 5:30pm-11:30pm (6h) [PERSON_NAME]" at bounding box center [428, 498] width 171 height 52
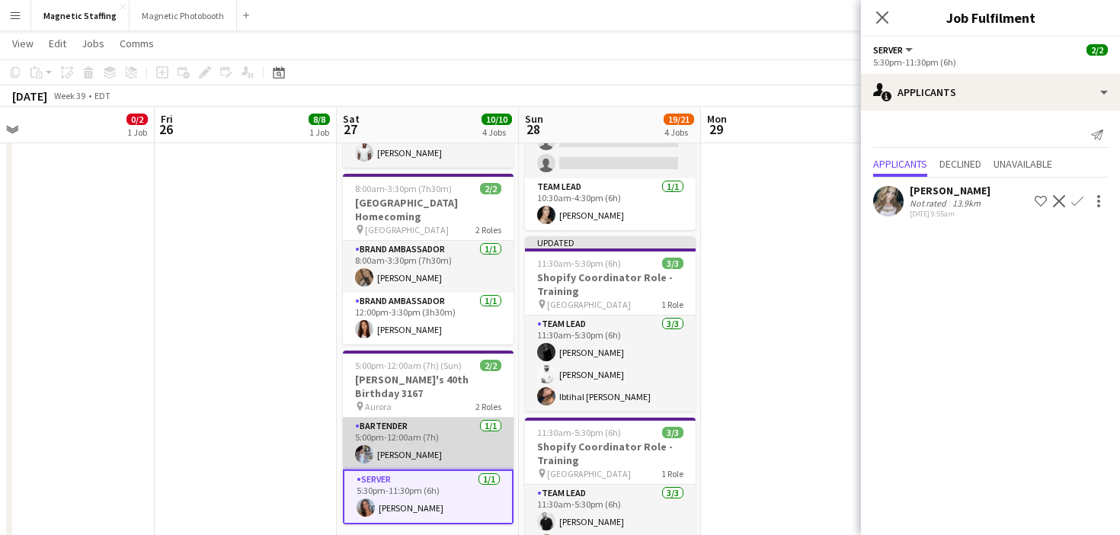
click at [433, 437] on app-card-role "Bartender [DATE] 5:00pm-12:00am (7h) [PERSON_NAME]" at bounding box center [428, 443] width 171 height 52
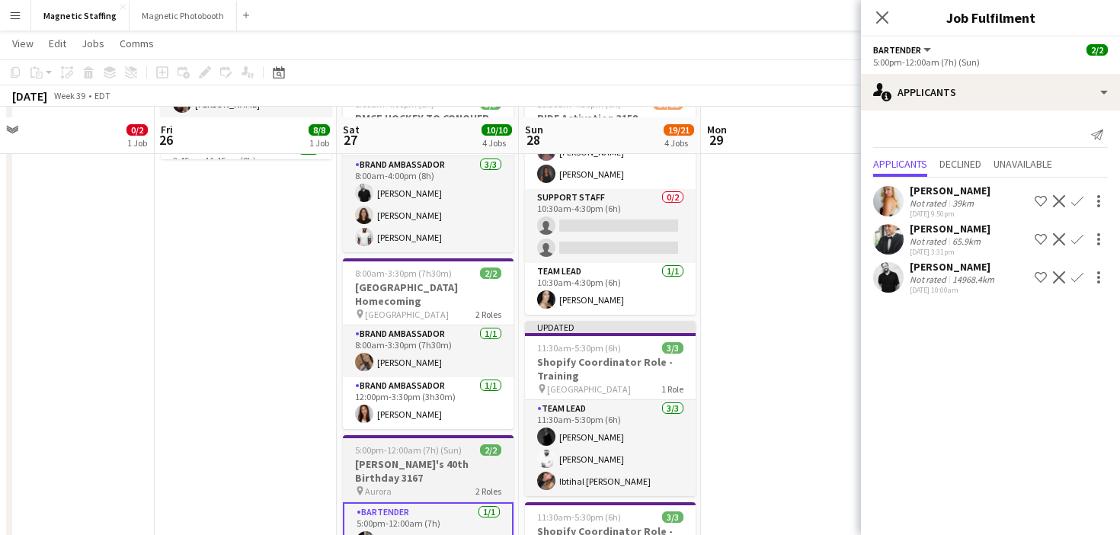
scroll to position [237, 0]
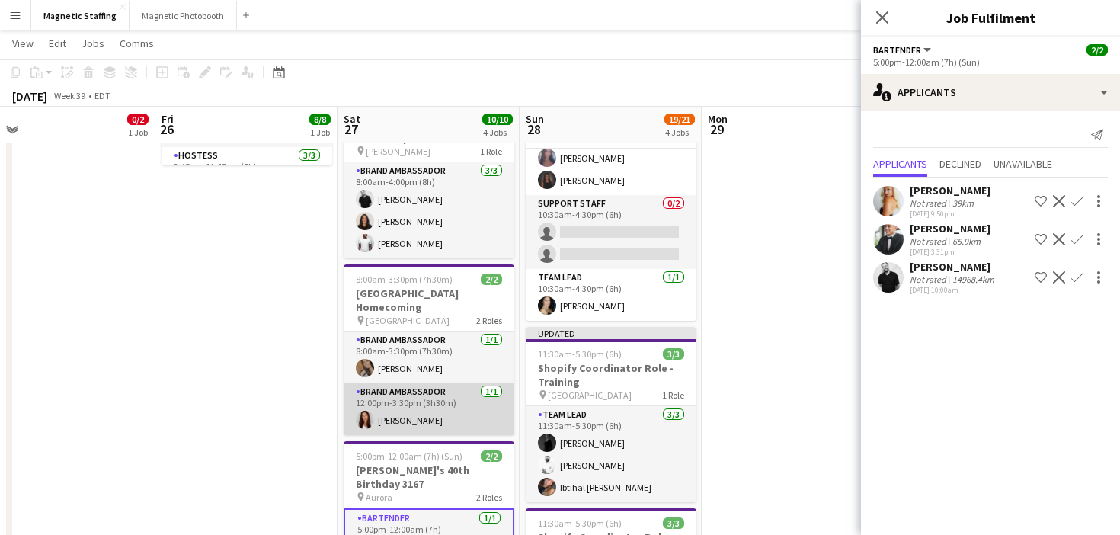
click at [459, 391] on app-card-role "Brand Ambassador [DATE] 12:00pm-3:30pm (3h30m) [PERSON_NAME]" at bounding box center [429, 409] width 171 height 52
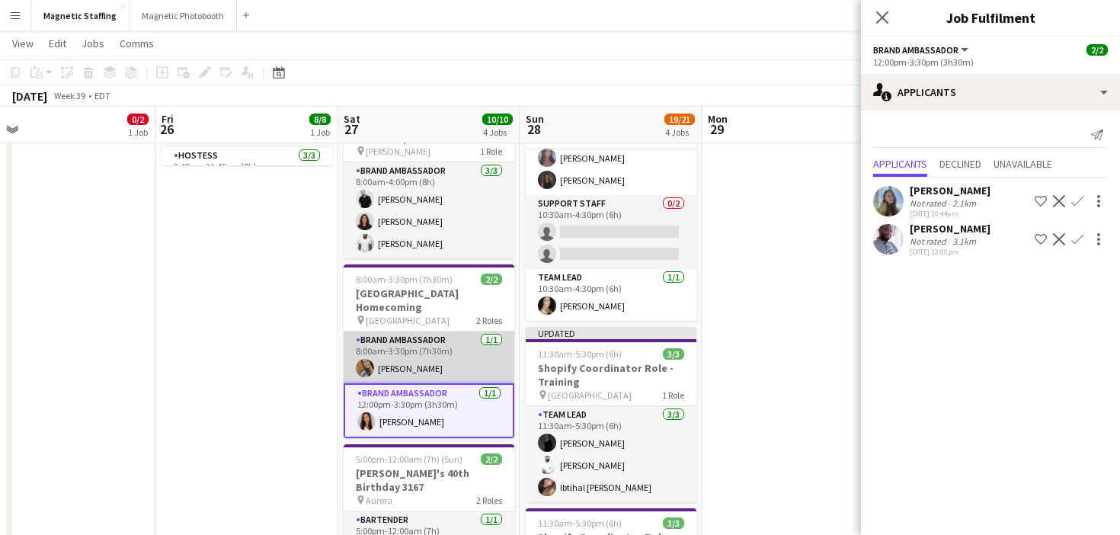
click at [463, 348] on app-card-role "Brand Ambassador [DATE] 8:00am-3:30pm (7h30m) [PERSON_NAME]" at bounding box center [429, 357] width 171 height 52
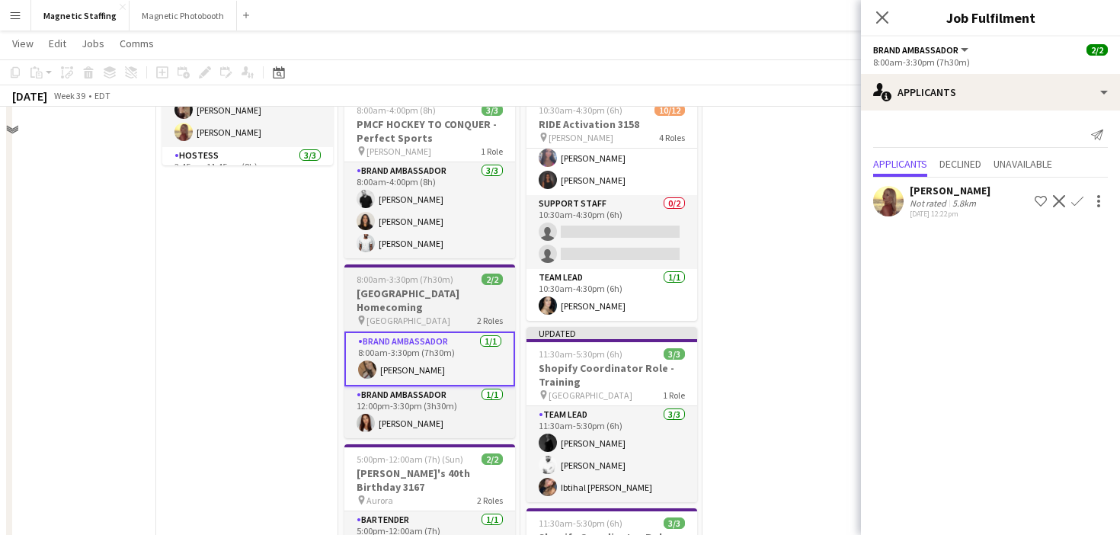
scroll to position [11, 0]
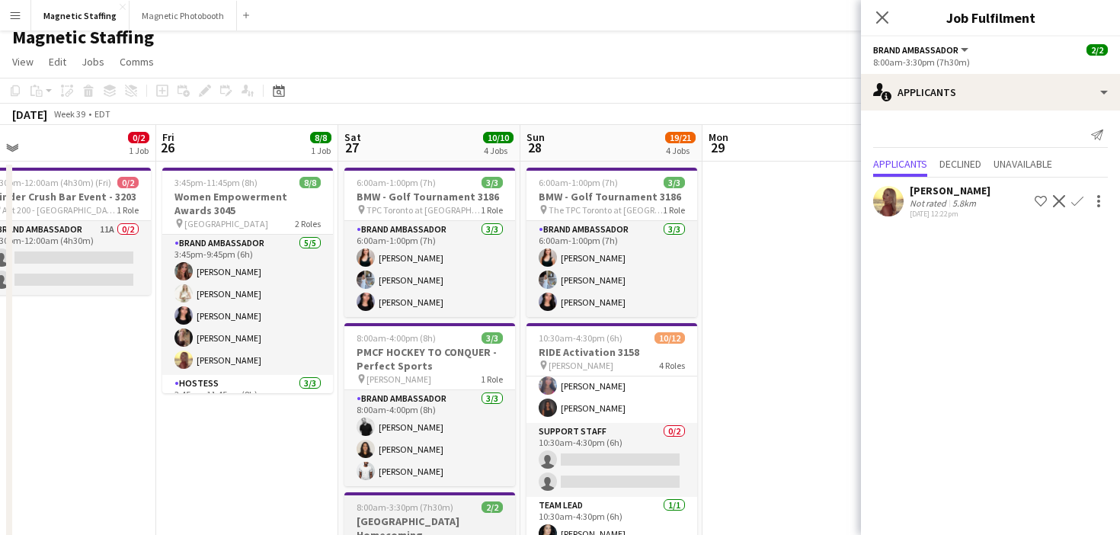
click at [463, 348] on h3 "PMCF HOCKEY TO CONQUER - Perfect Sports" at bounding box center [429, 358] width 171 height 27
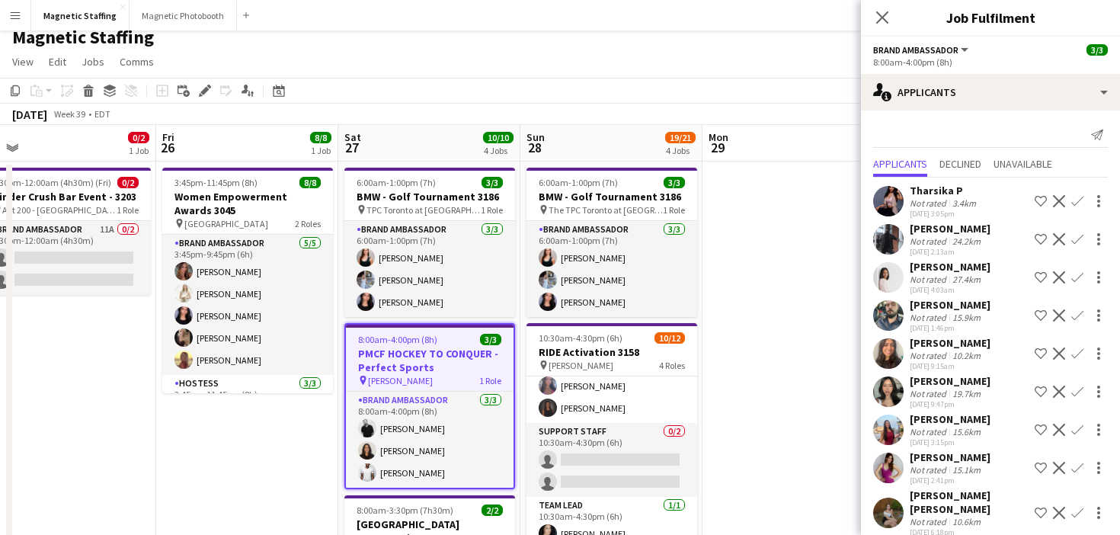
scroll to position [4, 0]
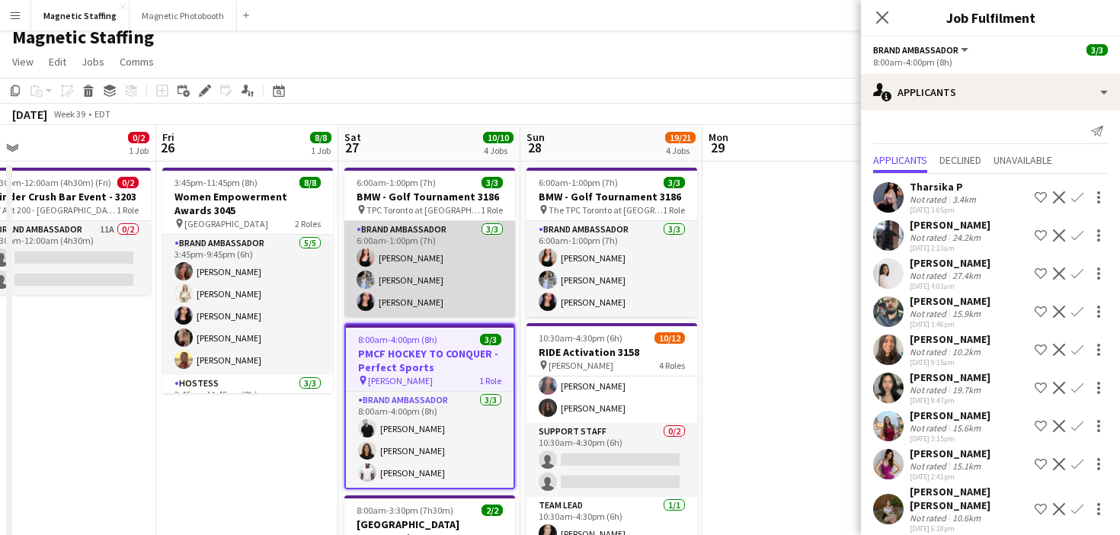
click at [372, 287] on app-card-role "Brand Ambassador [DATE] 6:00am-1:00pm (7h) [PERSON_NAME] [PERSON_NAME] [PERSON_…" at bounding box center [429, 269] width 171 height 96
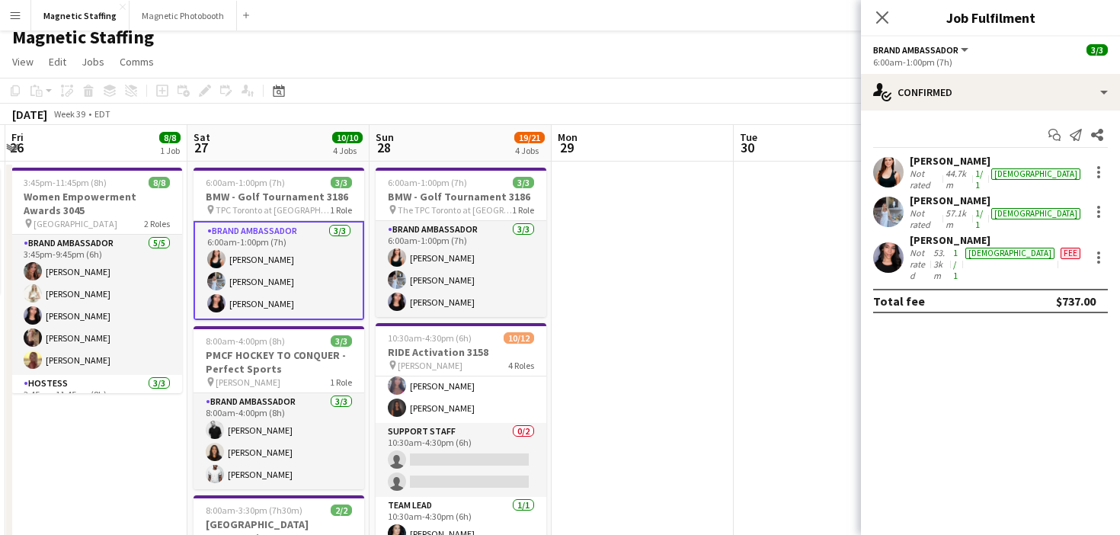
drag, startPoint x: 822, startPoint y: 251, endPoint x: 134, endPoint y: 331, distance: 692.4
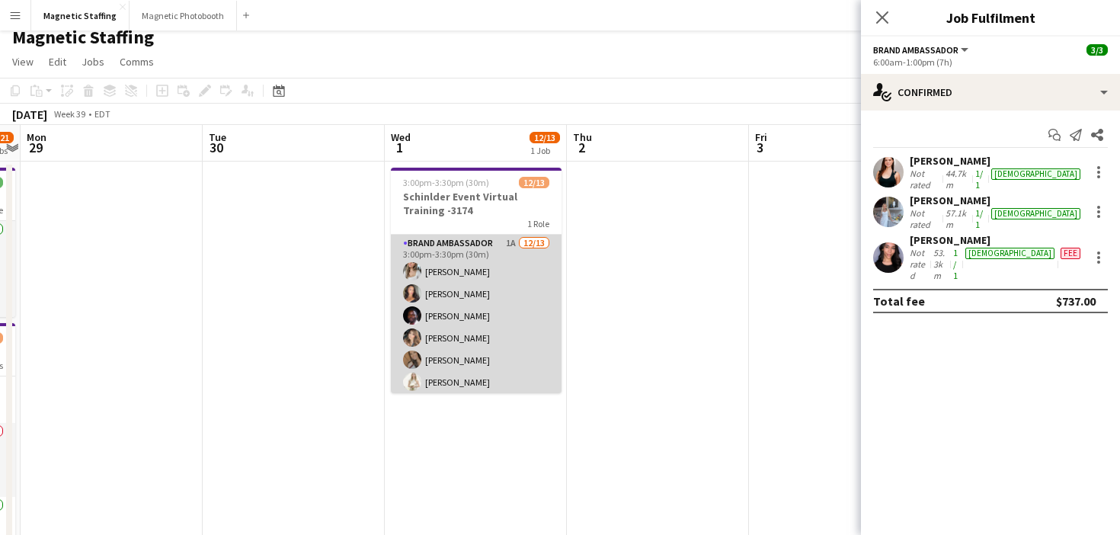
click at [475, 297] on app-card-role "Brand Ambassador 1A [DATE] 3:00pm-3:30pm (30m) [PERSON_NAME] [PERSON_NAME] [PER…" at bounding box center [476, 393] width 171 height 317
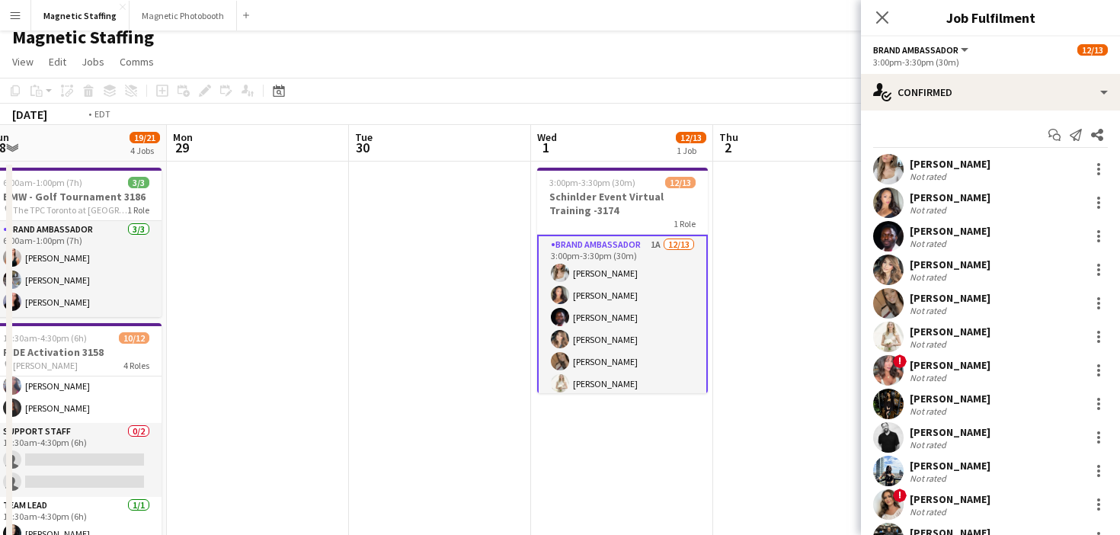
drag, startPoint x: 727, startPoint y: 288, endPoint x: 101, endPoint y: 385, distance: 633.7
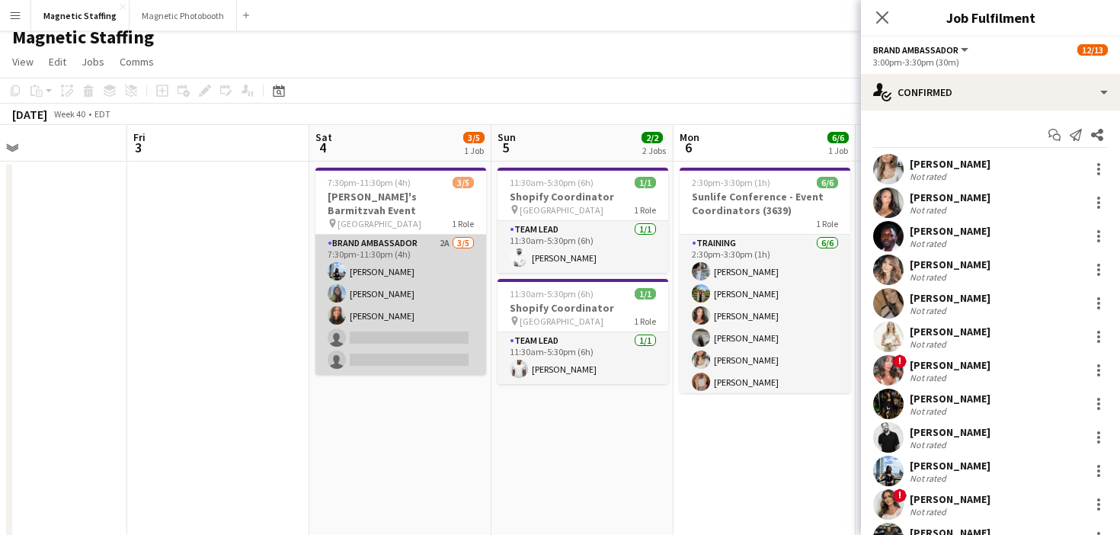
click at [364, 276] on app-card-role "Brand Ambassador 2A [DATE] 7:30pm-11:30pm (4h) [PERSON_NAME] [PERSON_NAME] [PER…" at bounding box center [400, 305] width 171 height 140
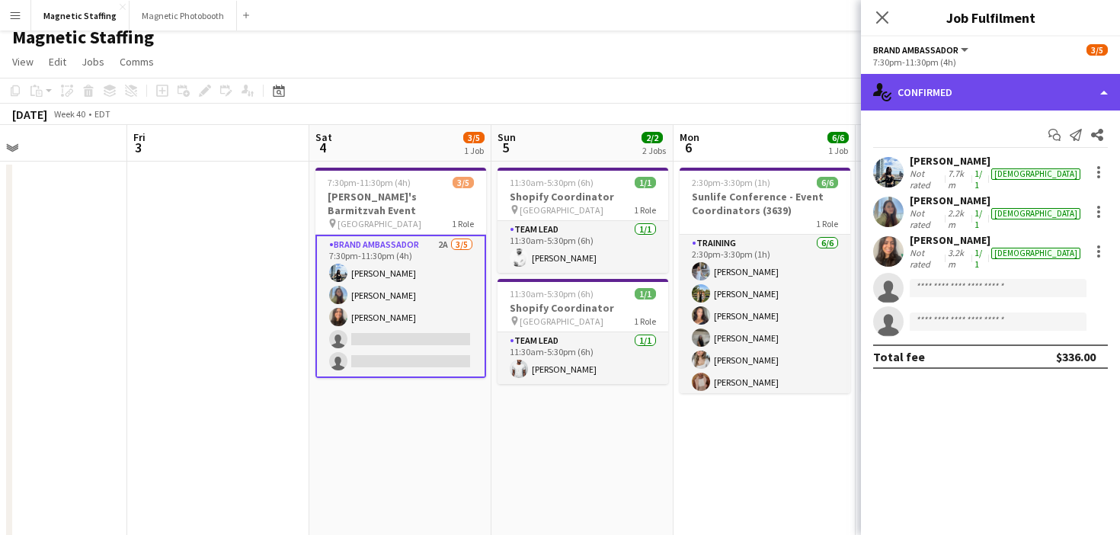
click at [977, 83] on div "single-neutral-actions-check-2 Confirmed" at bounding box center [990, 92] width 259 height 37
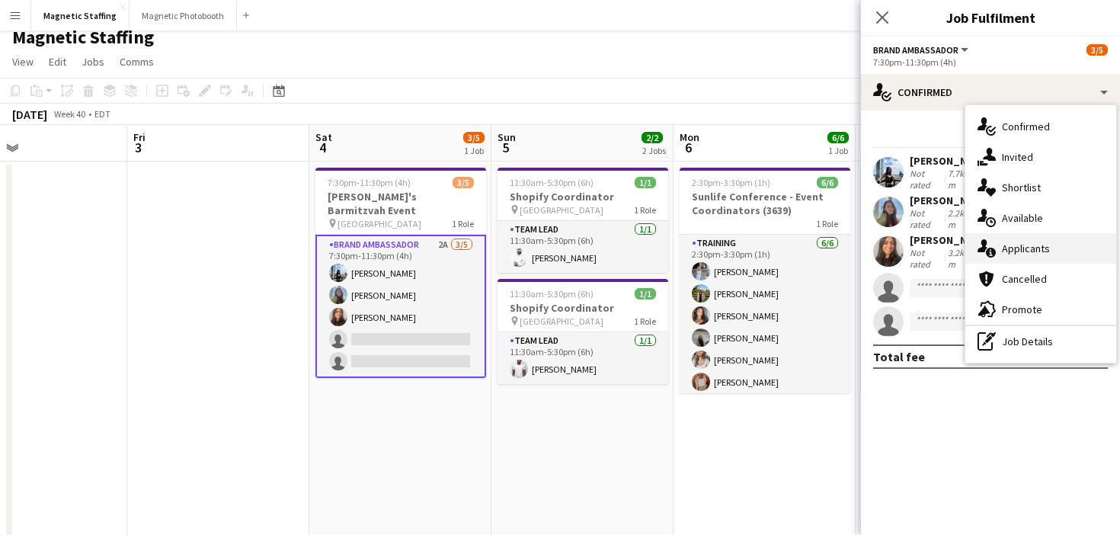
click at [1036, 254] on span "Applicants" at bounding box center [1026, 248] width 48 height 14
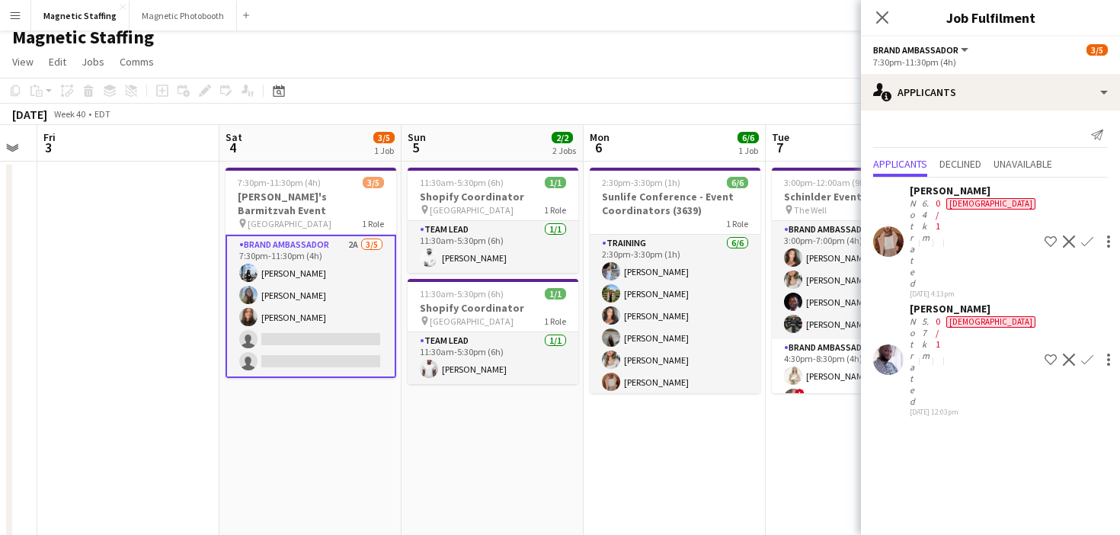
drag, startPoint x: 571, startPoint y: 432, endPoint x: 402, endPoint y: 432, distance: 168.3
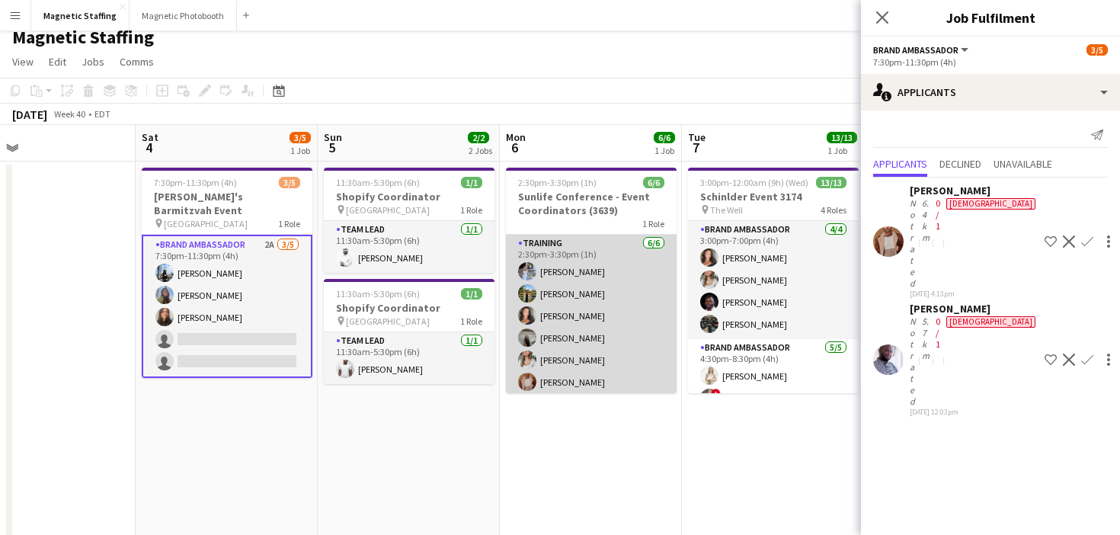
click at [644, 310] on app-card-role "Training [DATE] 2:30pm-3:30pm (1h) [PERSON_NAME] [PERSON_NAME] [PERSON_NAME] [P…" at bounding box center [591, 316] width 171 height 162
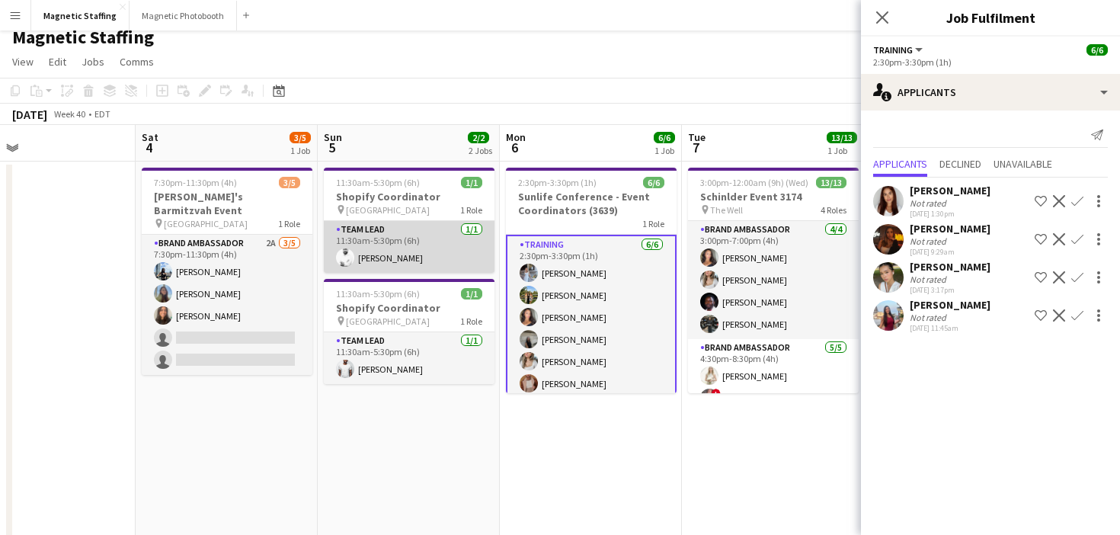
click at [445, 259] on app-card-role "Team Lead [DATE] 11:30am-5:30pm (6h) [PERSON_NAME]" at bounding box center [409, 247] width 171 height 52
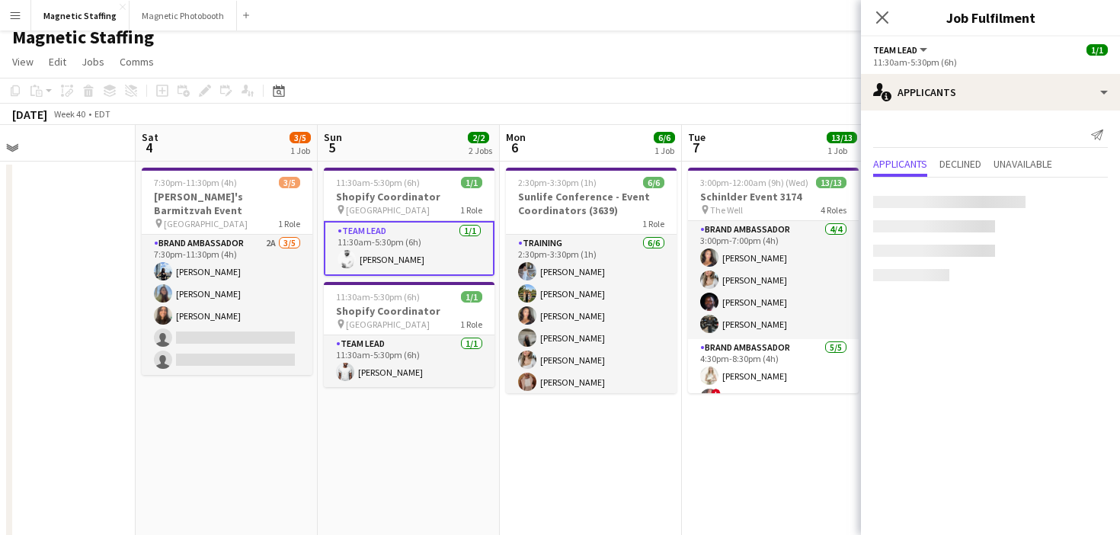
scroll to position [0, 410]
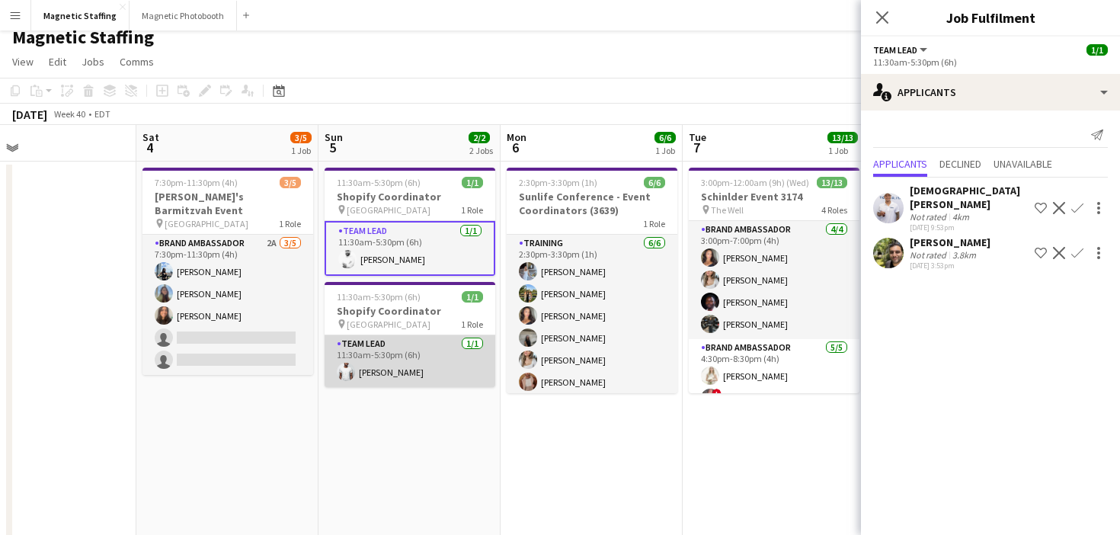
click at [408, 362] on app-card-role "Team Lead [DATE] 11:30am-5:30pm (6h) [PERSON_NAME]" at bounding box center [409, 361] width 171 height 52
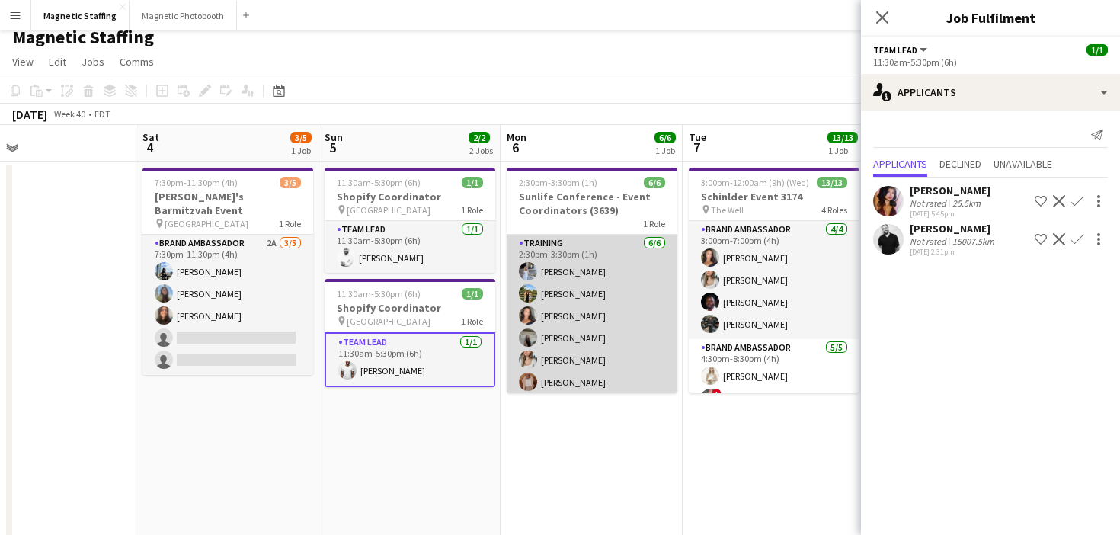
click at [613, 333] on app-card-role "Training [DATE] 2:30pm-3:30pm (1h) [PERSON_NAME] [PERSON_NAME] [PERSON_NAME] [P…" at bounding box center [592, 316] width 171 height 162
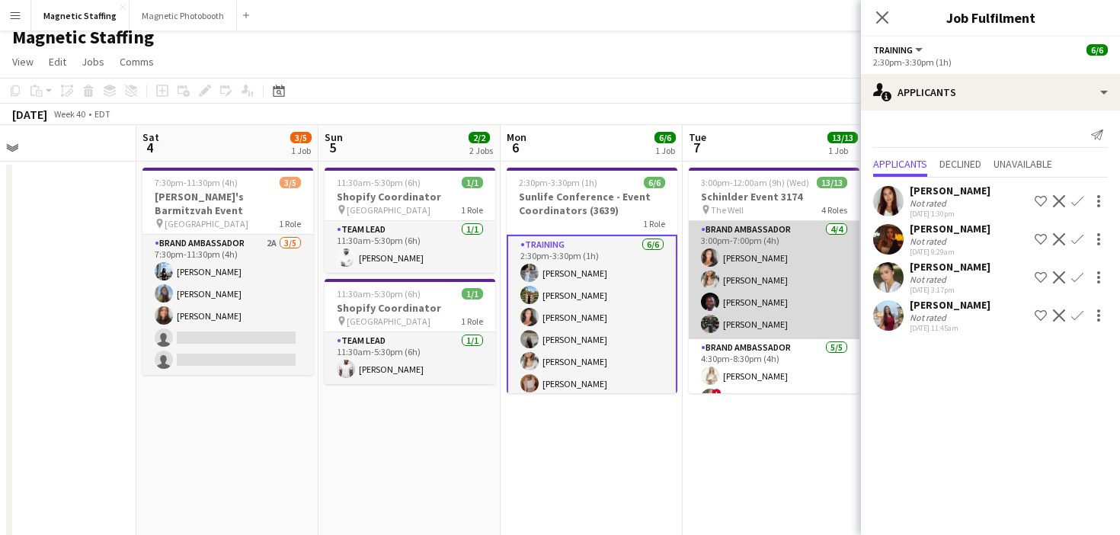
click at [792, 299] on app-card-role "Brand Ambassador [DATE] 3:00pm-7:00pm (4h) [PERSON_NAME] [PERSON_NAME] [PERSON_…" at bounding box center [774, 280] width 171 height 118
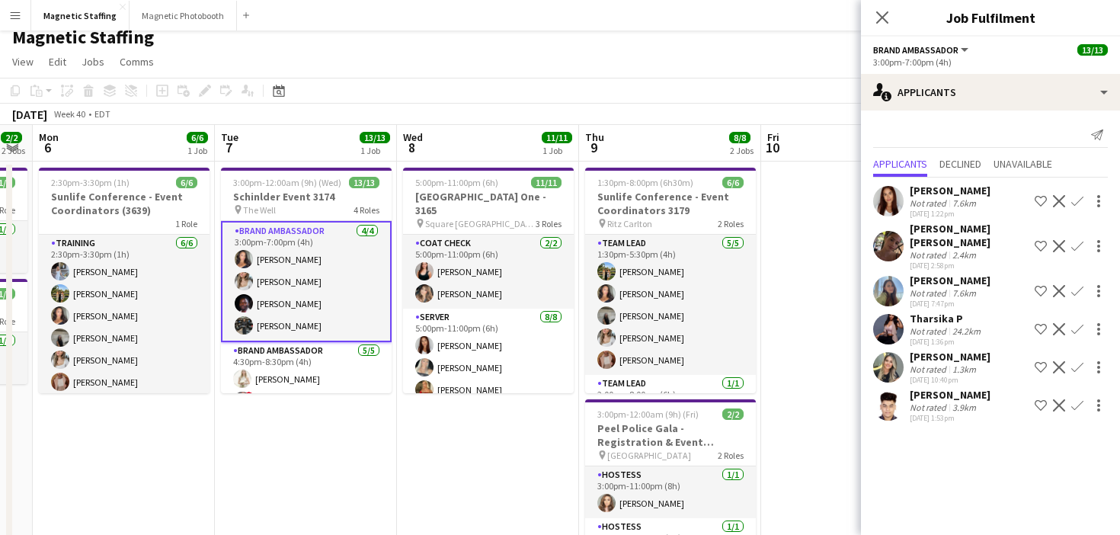
drag, startPoint x: 792, startPoint y: 299, endPoint x: 320, endPoint y: 394, distance: 481.6
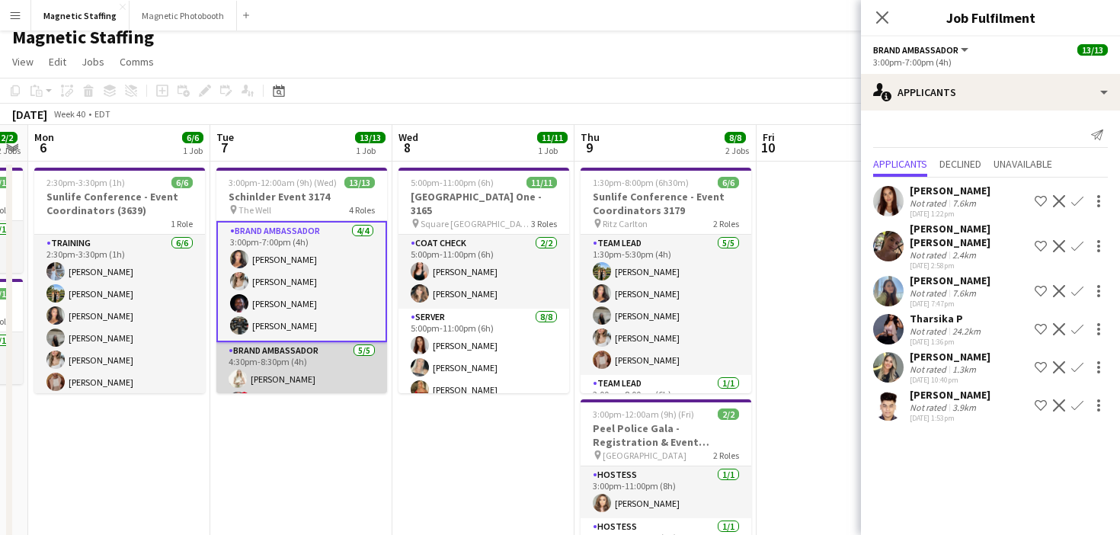
click at [318, 366] on app-card-role "Brand Ambassador [DATE] 4:30pm-8:30pm (4h) [PERSON_NAME] ! [PERSON_NAME] [PERSO…" at bounding box center [301, 412] width 171 height 140
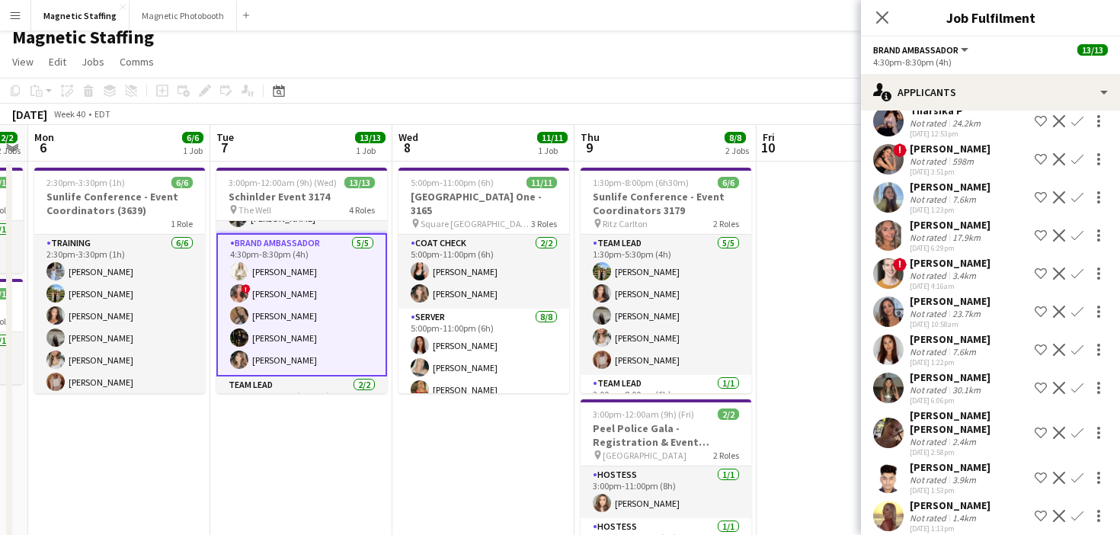
scroll to position [0, 517]
click at [276, 334] on app-card-role "Brand Ambassador [DATE] 4:30pm-8:30pm (4h) [PERSON_NAME] ! [PERSON_NAME] [PERSO…" at bounding box center [302, 304] width 171 height 143
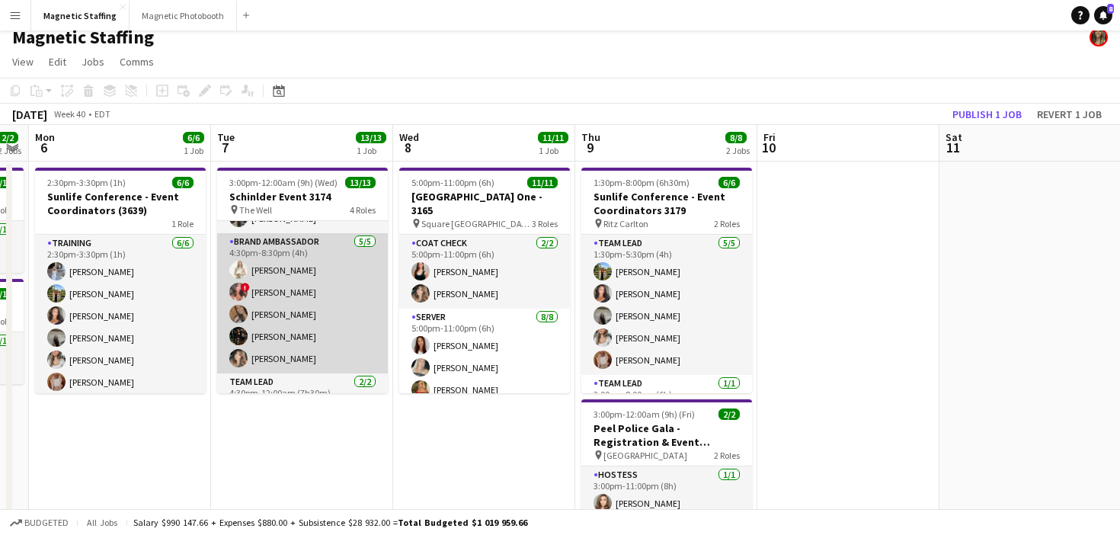
click at [276, 334] on app-card-role "Brand Ambassador [DATE] 4:30pm-8:30pm (4h) [PERSON_NAME] ! [PERSON_NAME] [PERSO…" at bounding box center [302, 303] width 171 height 140
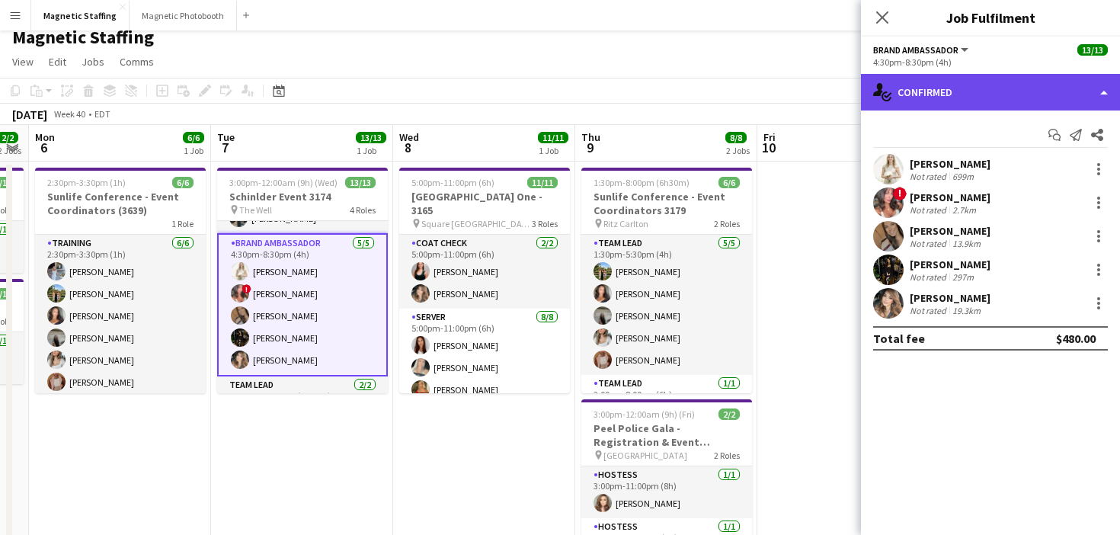
click at [1011, 95] on div "single-neutral-actions-check-2 Confirmed" at bounding box center [990, 92] width 259 height 37
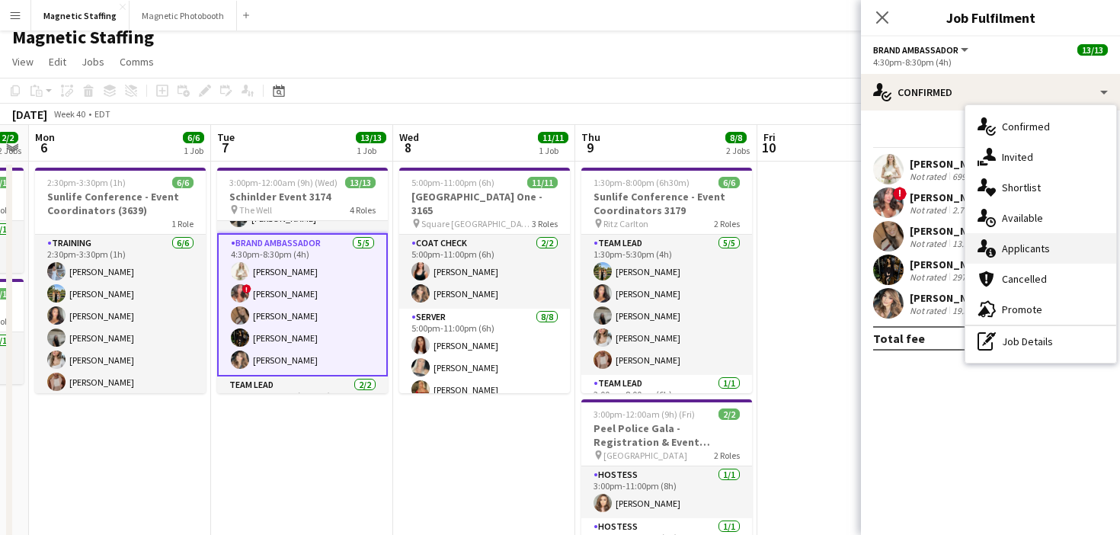
click at [1018, 238] on div "single-neutral-actions-information Applicants" at bounding box center [1040, 248] width 151 height 30
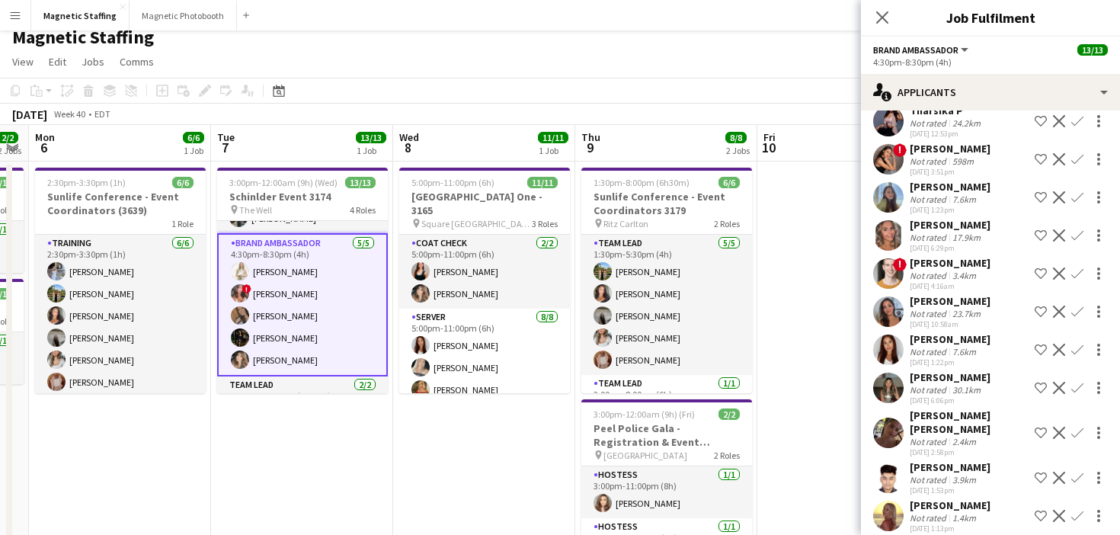
scroll to position [237, 0]
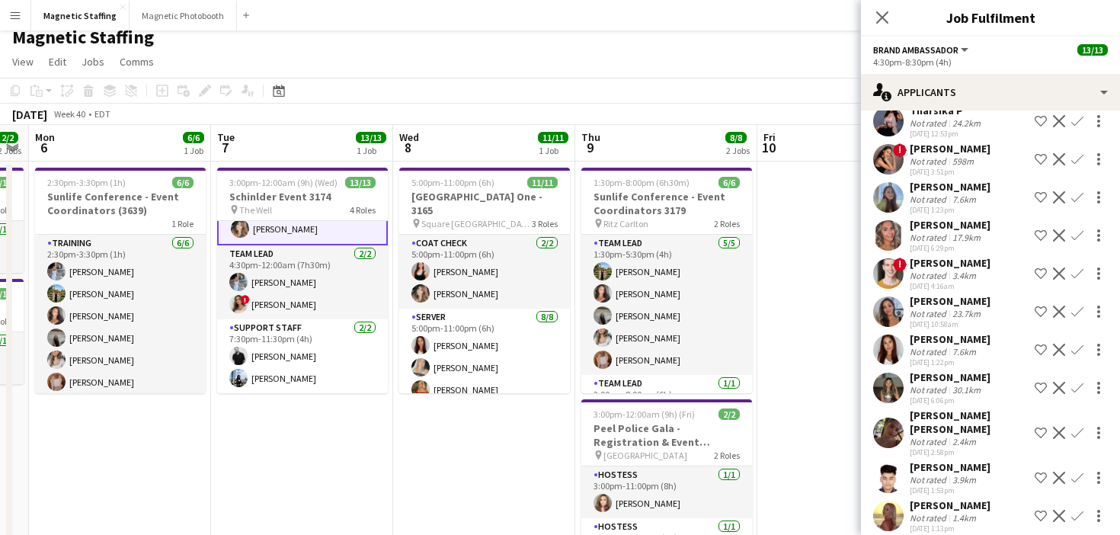
click at [340, 350] on app-card-role "Support Staff [DATE] 7:30pm-11:30pm (4h) [PERSON_NAME] [PERSON_NAME]" at bounding box center [302, 356] width 171 height 74
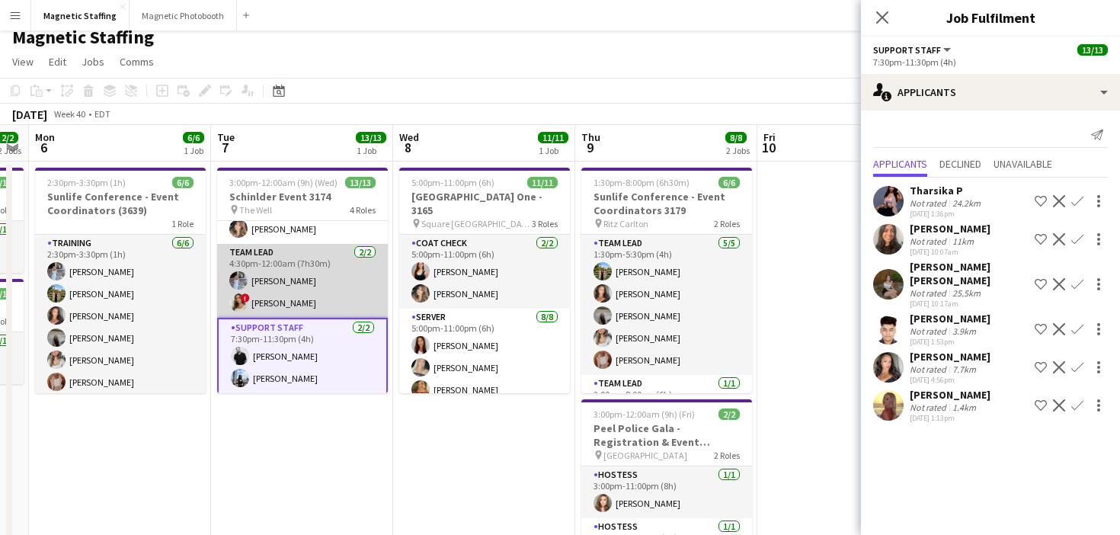
click at [331, 299] on app-card-role "Team Lead [DATE] 4:30pm-12:00am (7h30m) [PERSON_NAME] ! [PERSON_NAME]" at bounding box center [302, 281] width 171 height 74
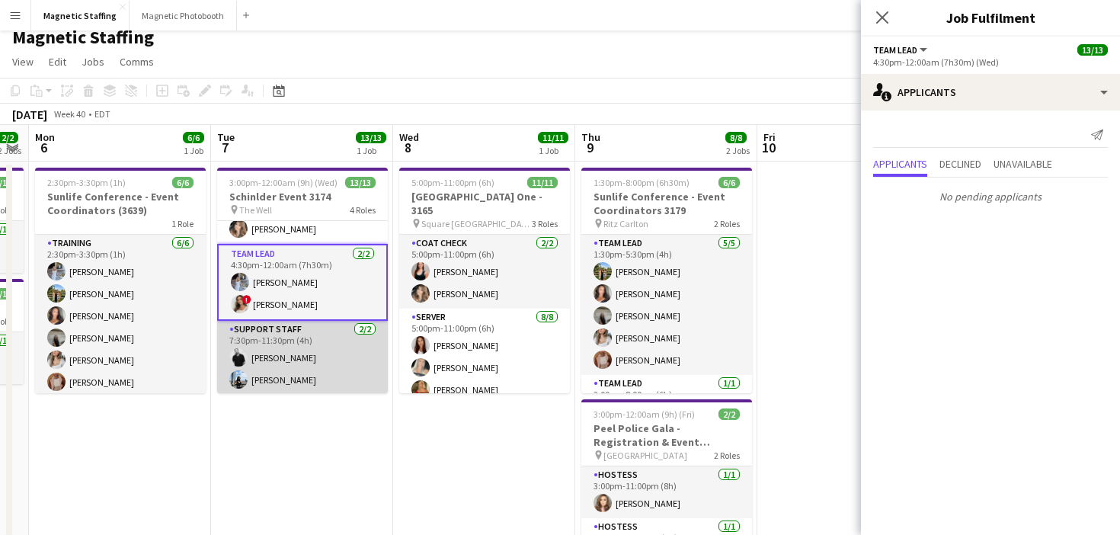
click at [318, 369] on app-card-role "Support Staff [DATE] 7:30pm-11:30pm (4h) [PERSON_NAME] [PERSON_NAME]" at bounding box center [302, 358] width 171 height 74
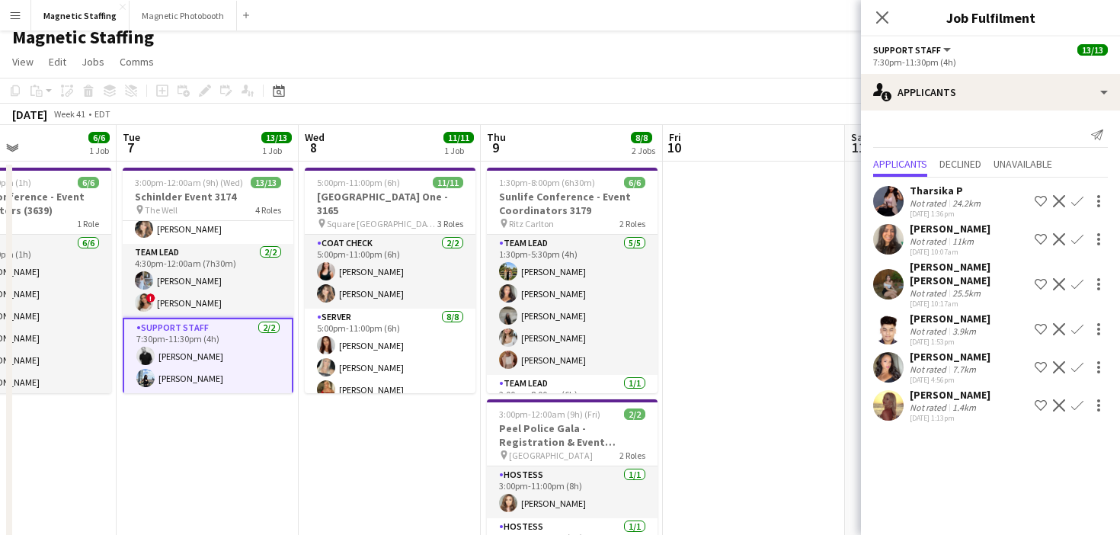
scroll to position [0, 689]
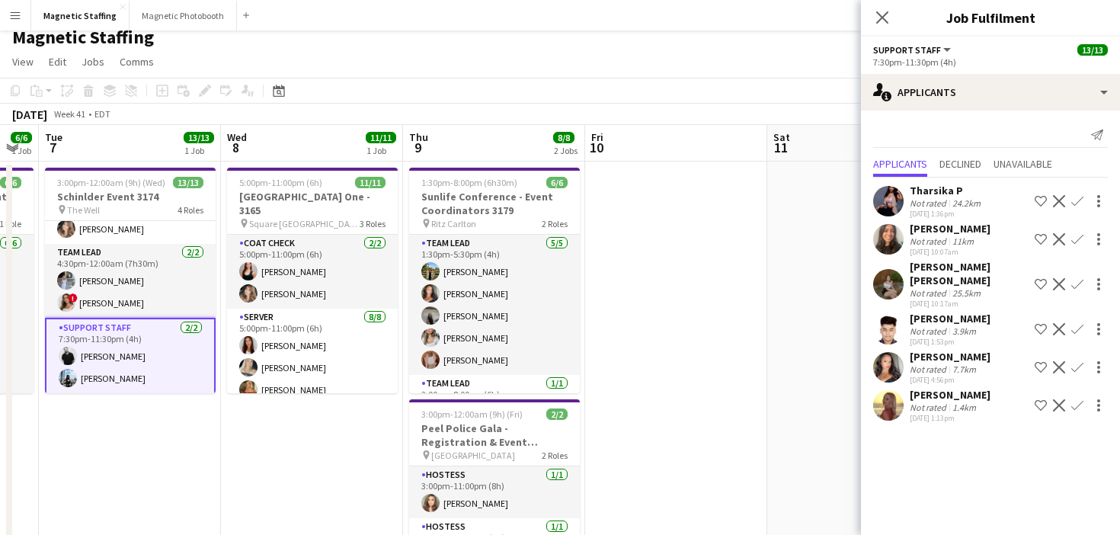
drag, startPoint x: 491, startPoint y: 433, endPoint x: 319, endPoint y: 425, distance: 172.3
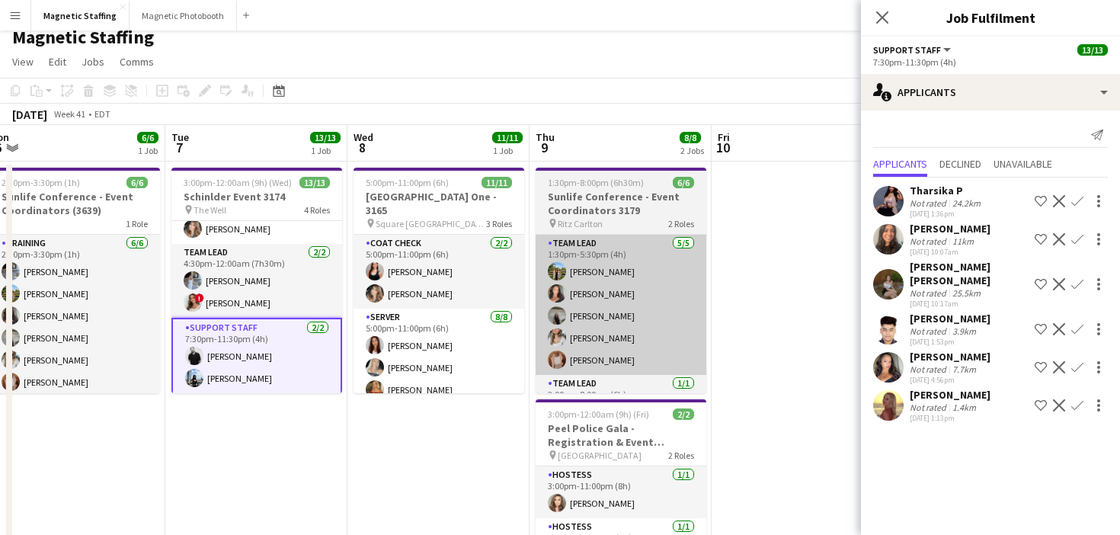
drag, startPoint x: 530, startPoint y: 365, endPoint x: 656, endPoint y: 360, distance: 125.8
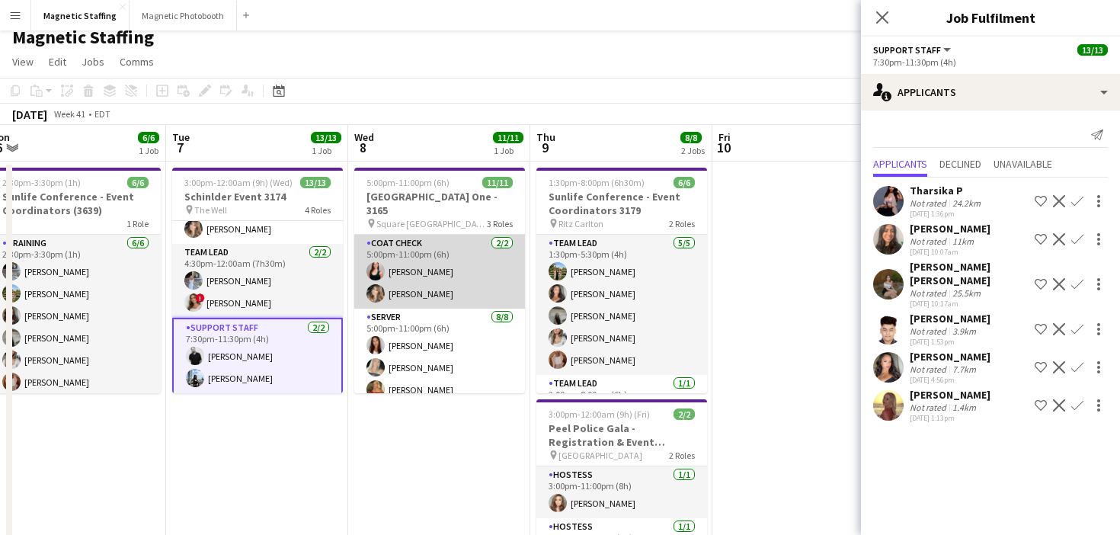
click at [439, 299] on app-card-role "Coat Check [DATE] 5:00pm-11:00pm (6h) [PERSON_NAME] [PERSON_NAME]" at bounding box center [439, 272] width 171 height 74
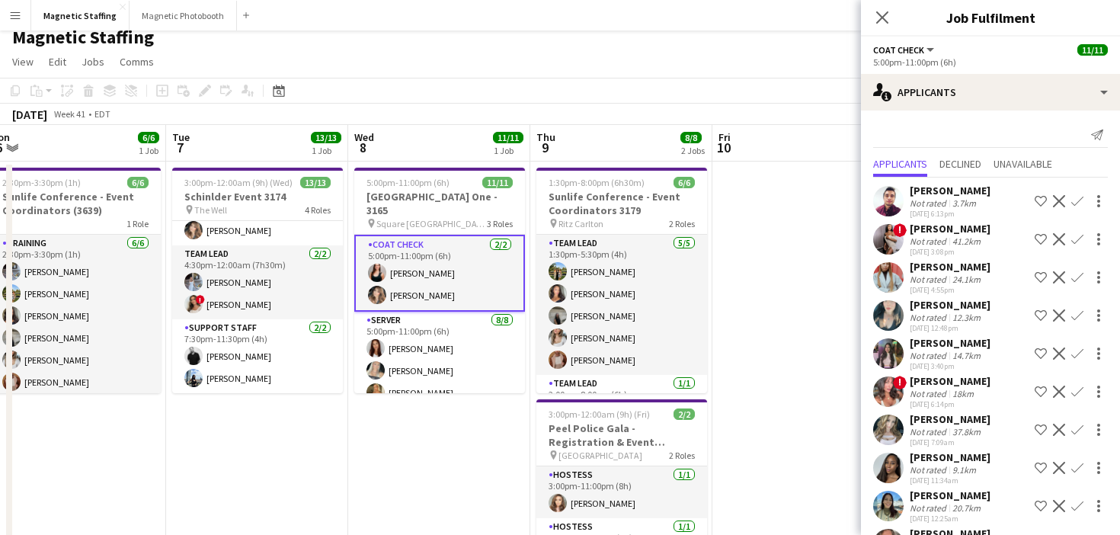
scroll to position [156, 0]
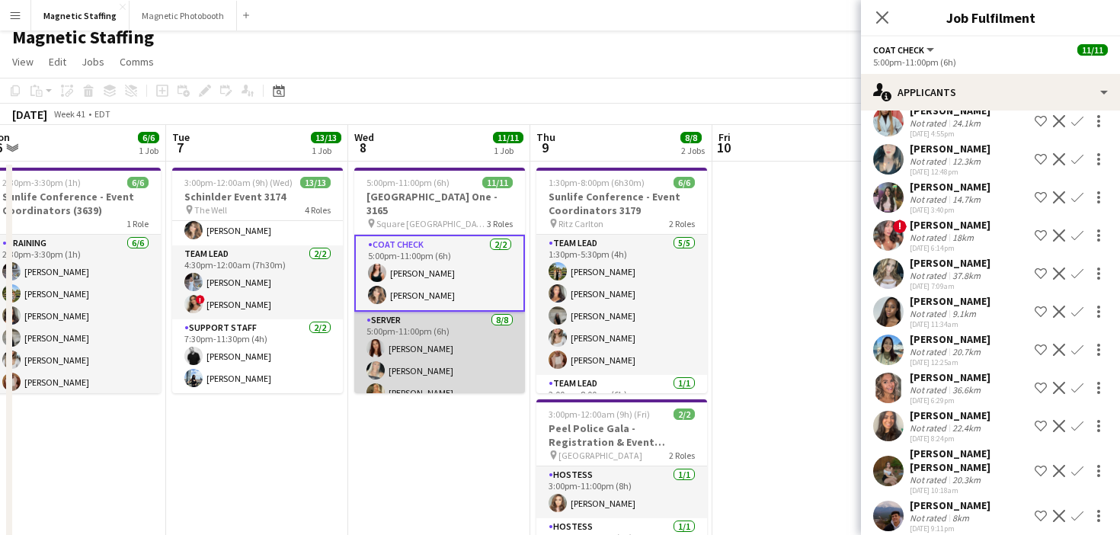
click at [433, 366] on app-card-role "Server [DATE] 5:00pm-11:00pm (6h) [PERSON_NAME] [PERSON_NAME] [PERSON_NAME] [PE…" at bounding box center [439, 415] width 171 height 206
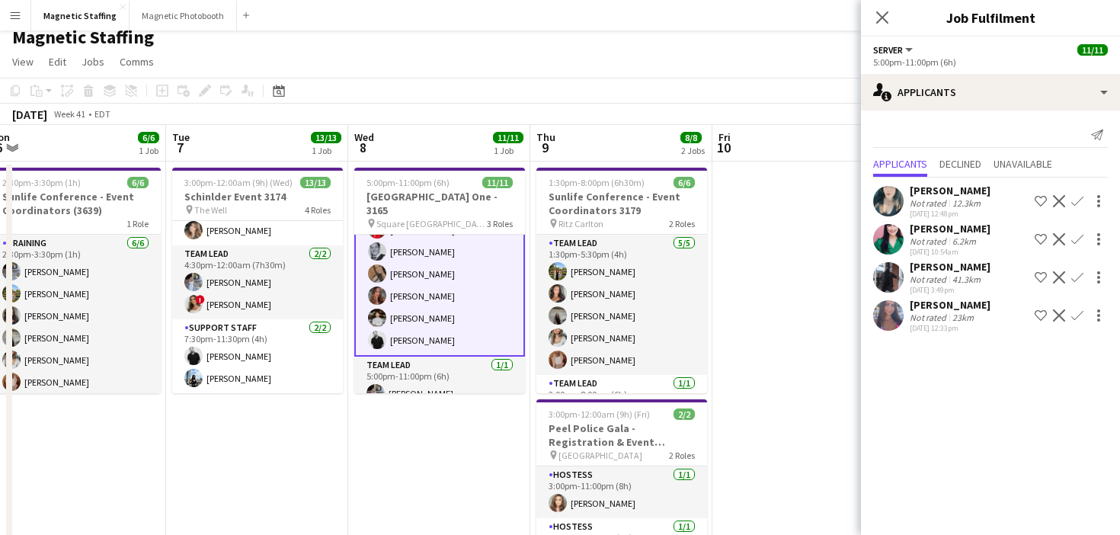
scroll to position [177, 0]
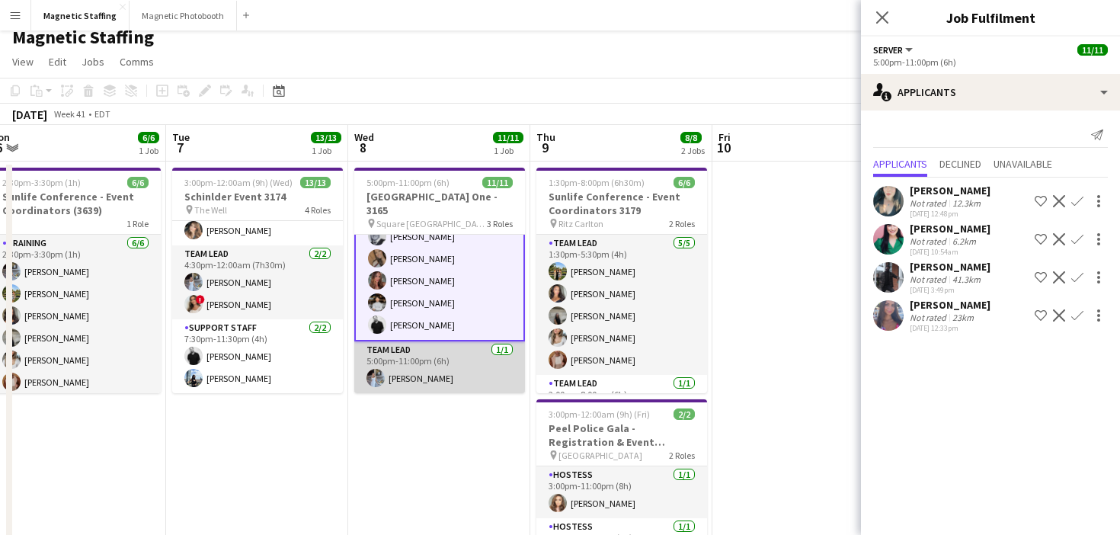
click at [430, 372] on app-card-role "Team Lead [DATE] 5:00pm-11:00pm (6h) [PERSON_NAME]" at bounding box center [439, 367] width 171 height 52
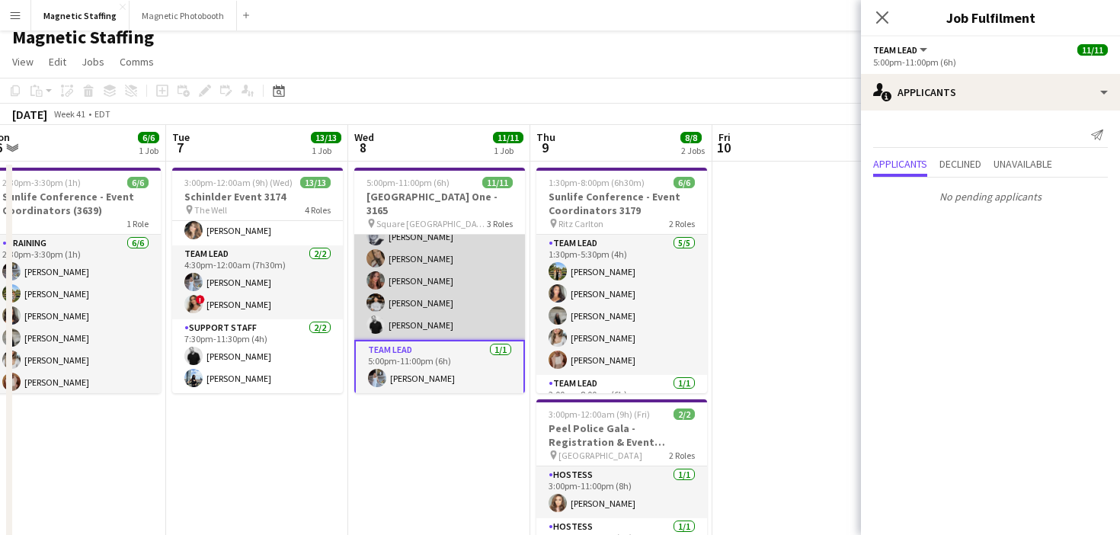
click at [431, 290] on app-card-role "Server [DATE] 5:00pm-11:00pm (6h) [PERSON_NAME] [PERSON_NAME] [PERSON_NAME] [PE…" at bounding box center [439, 236] width 171 height 206
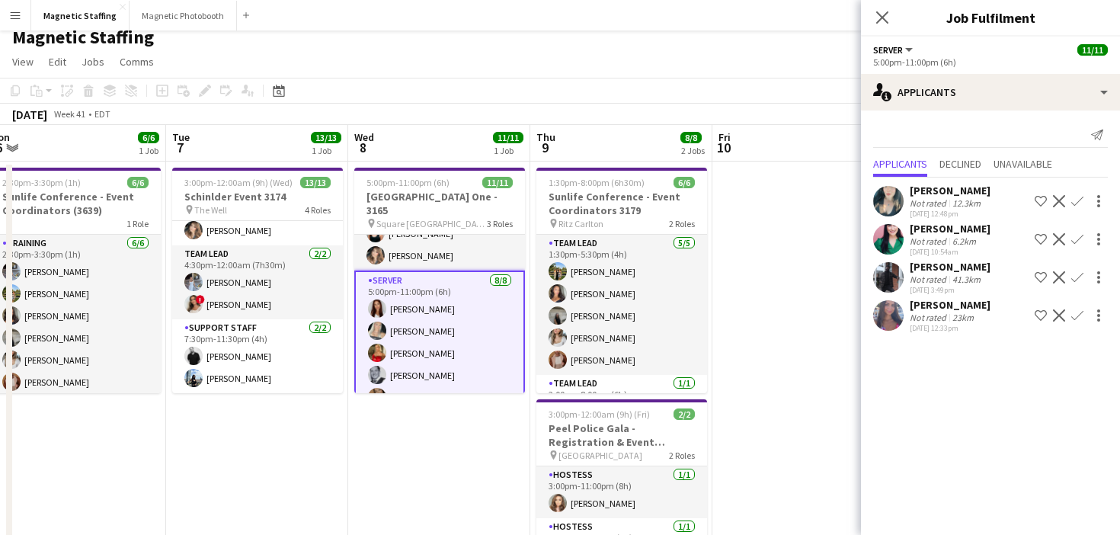
scroll to position [0, 0]
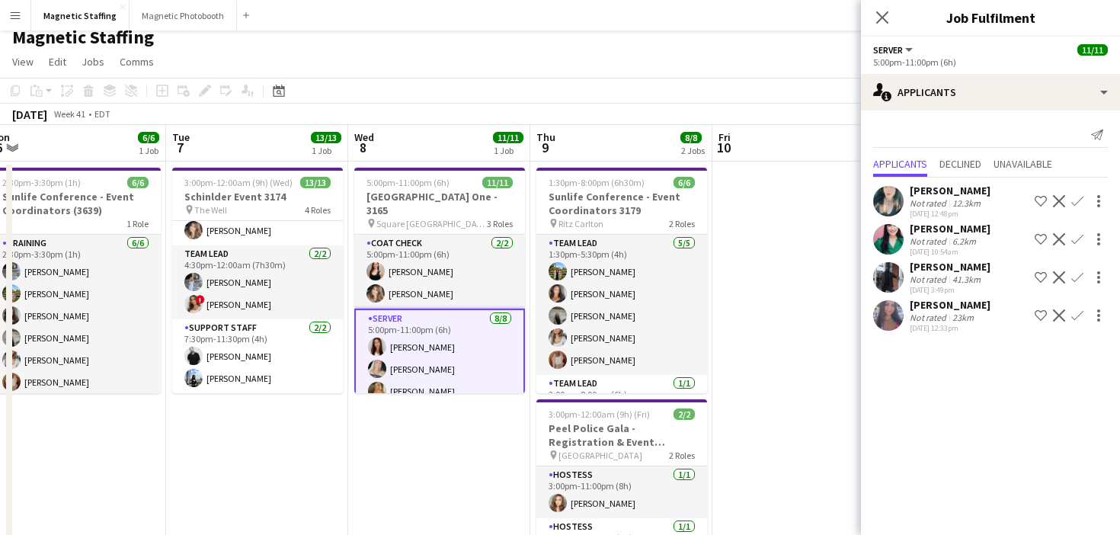
click at [431, 290] on app-card-role "Coat Check [DATE] 5:00pm-11:00pm (6h) [PERSON_NAME] [PERSON_NAME]" at bounding box center [439, 272] width 171 height 74
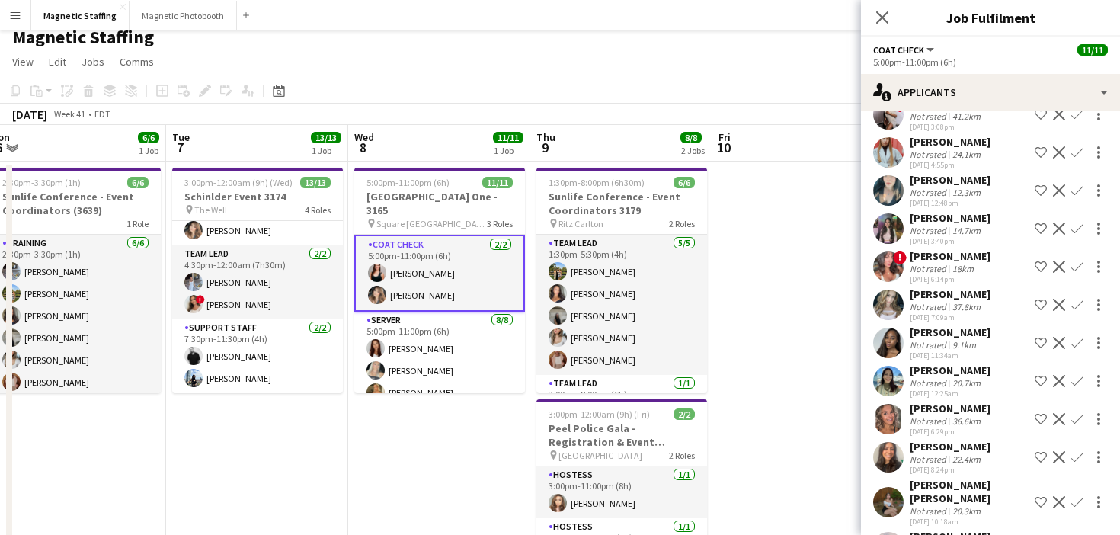
scroll to position [156, 0]
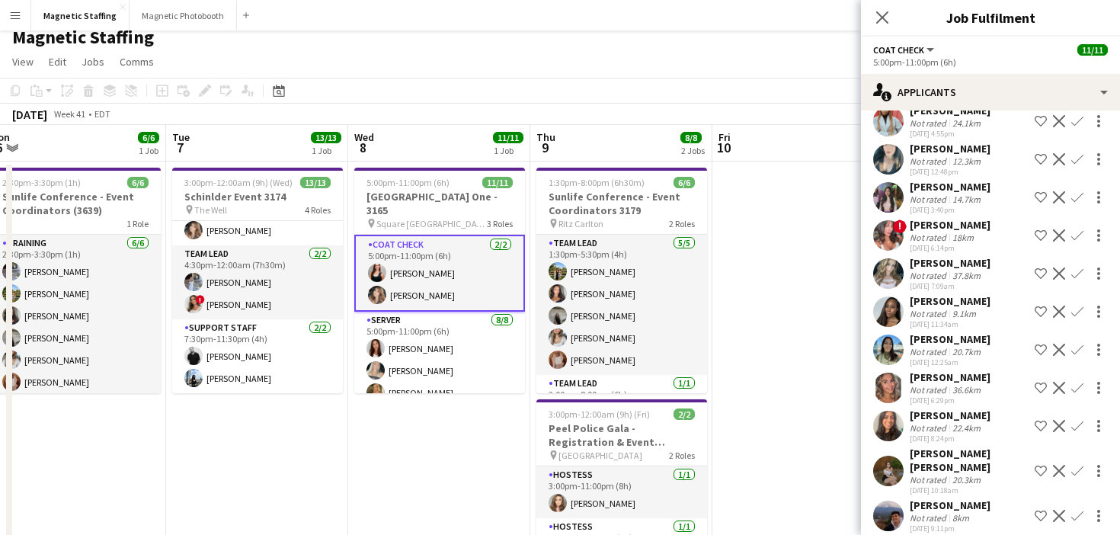
click at [897, 461] on app-user-avatar at bounding box center [888, 470] width 30 height 30
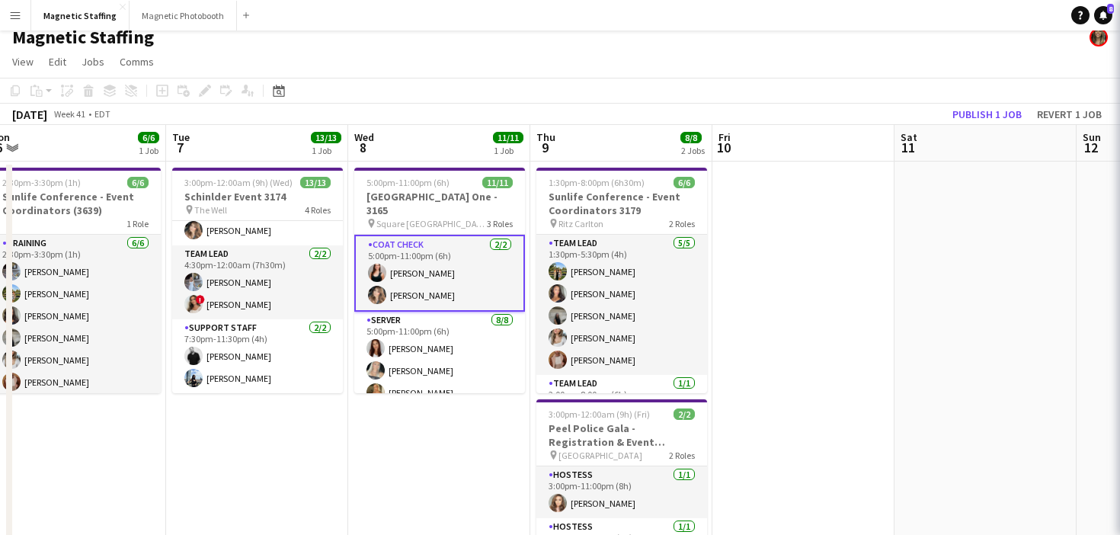
scroll to position [0, 0]
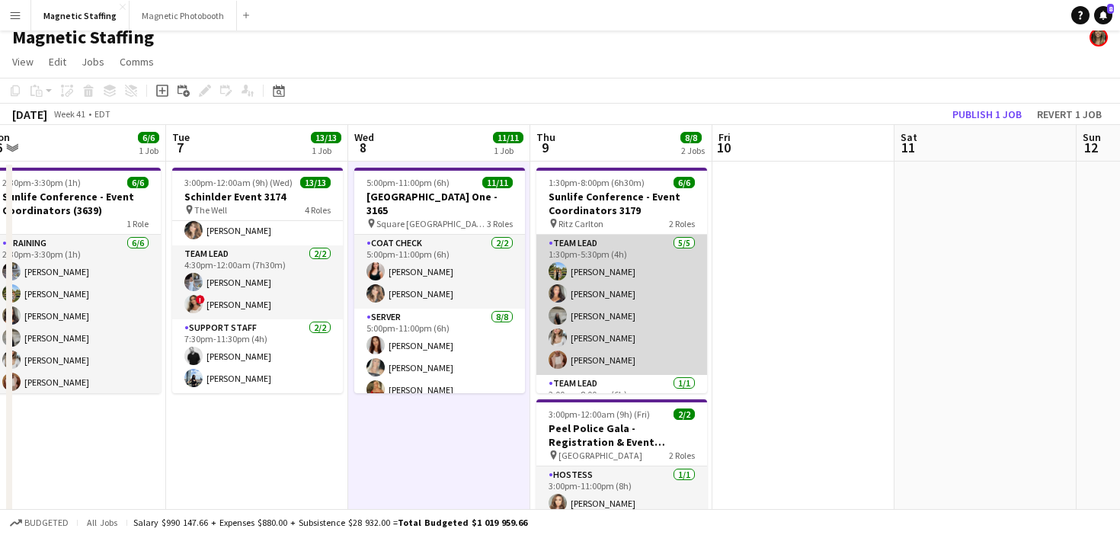
click at [569, 338] on app-card-role "Team Lead [DATE] 1:30pm-5:30pm (4h) [PERSON_NAME] [PERSON_NAME] [PERSON_NAME] […" at bounding box center [621, 305] width 171 height 140
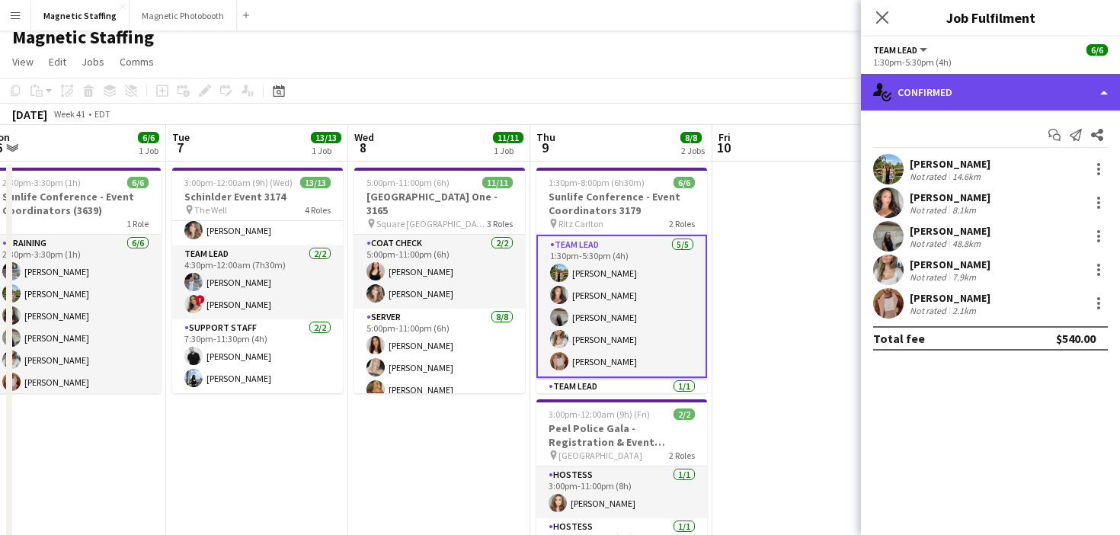
click at [944, 87] on div "single-neutral-actions-check-2 Confirmed" at bounding box center [990, 92] width 259 height 37
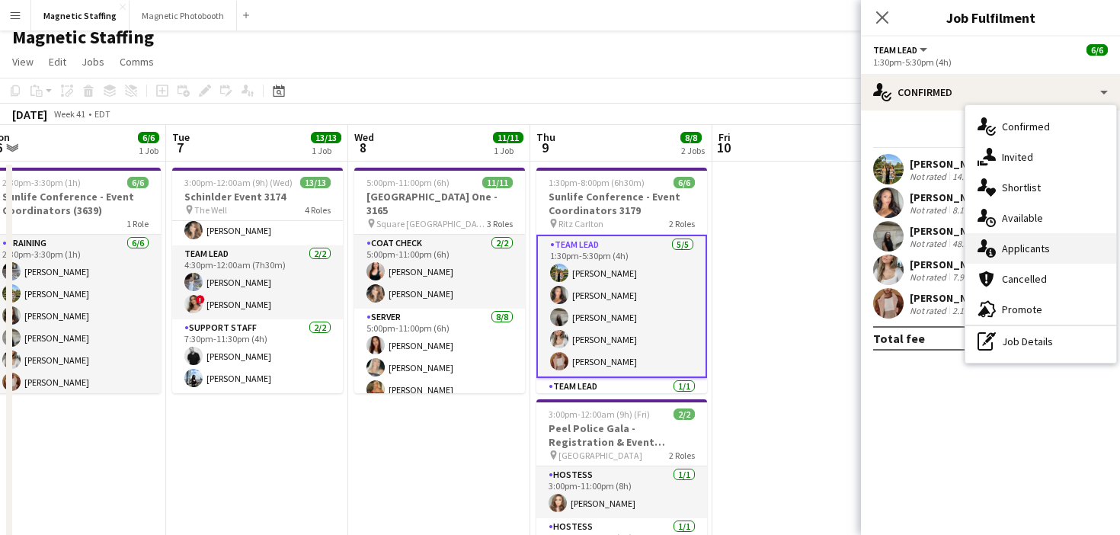
click at [986, 251] on icon at bounding box center [991, 253] width 10 height 10
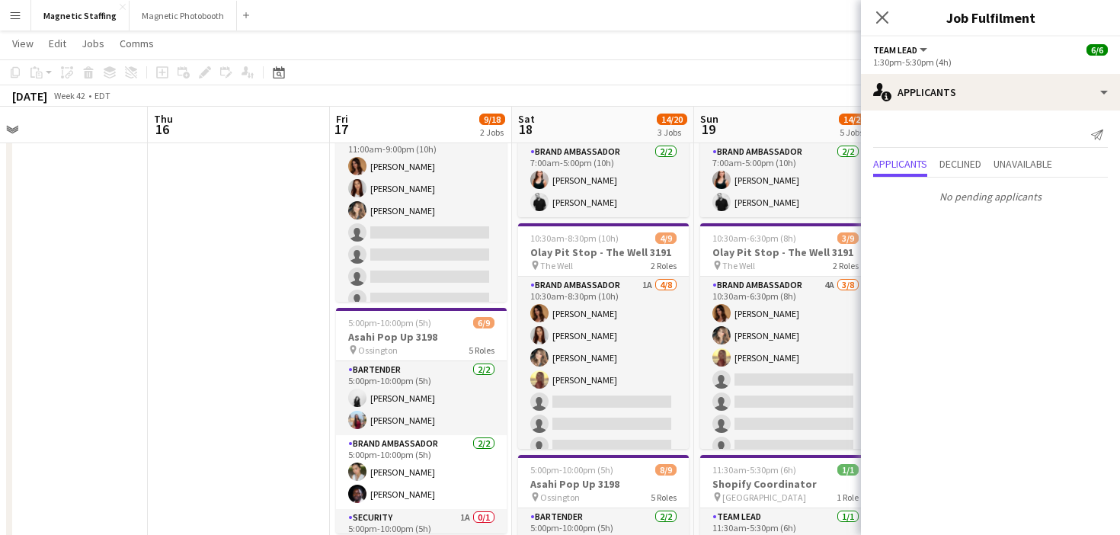
scroll to position [0, 411]
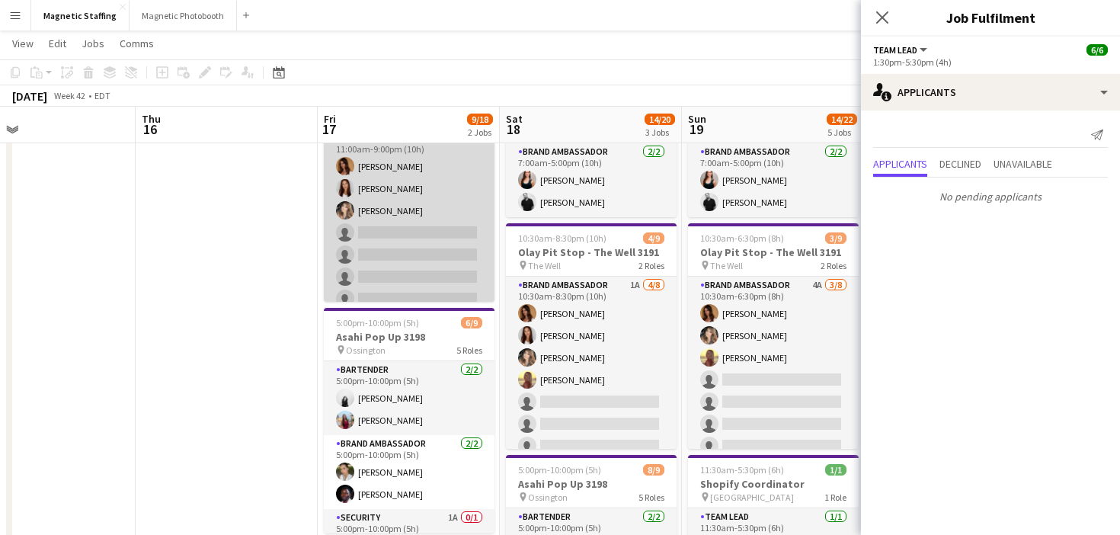
click at [427, 263] on app-card-role "Brand Ambassador 2A [DATE] 11:00am-9:00pm (10h) [PERSON_NAME] [PERSON_NAME] [PE…" at bounding box center [409, 232] width 171 height 206
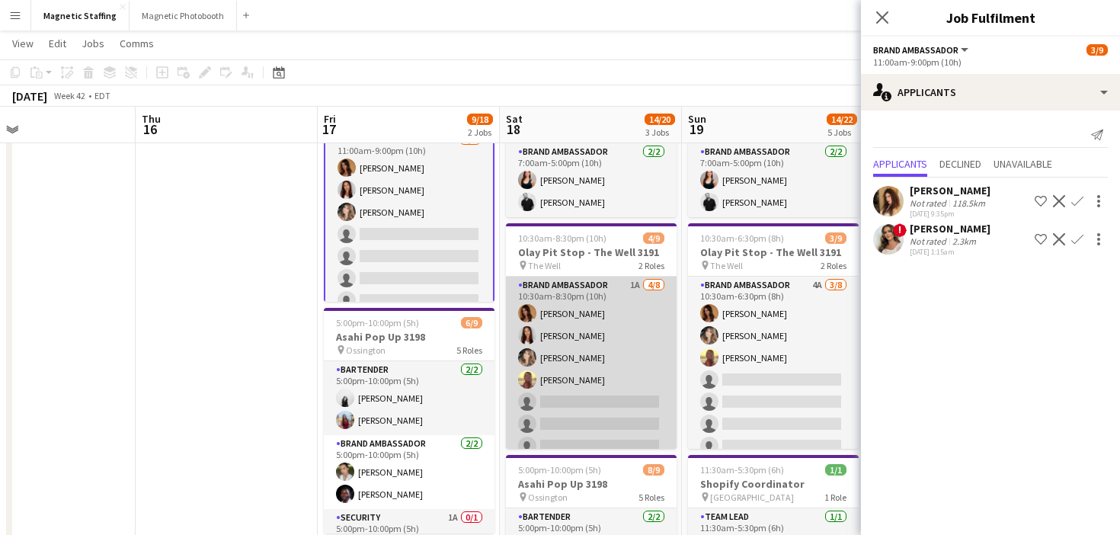
click at [600, 392] on app-card-role "Brand Ambassador 1A [DATE] 10:30am-8:30pm (10h) [PERSON_NAME] [PERSON_NAME] [PE…" at bounding box center [591, 379] width 171 height 206
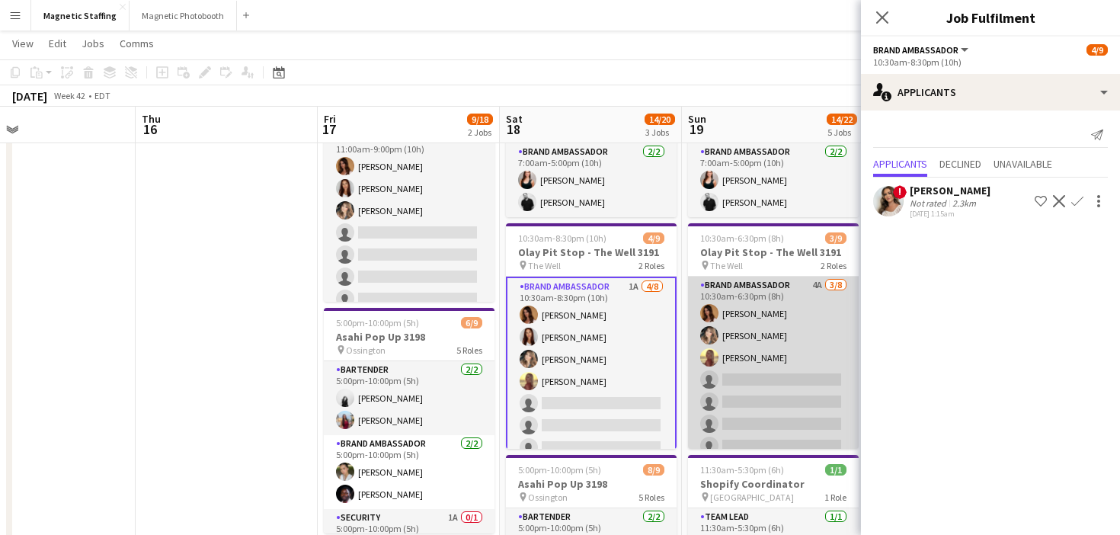
click at [729, 395] on app-card-role "Brand Ambassador 4A [DATE] 10:30am-6:30pm (8h) [PERSON_NAME] [PERSON_NAME] Sole…" at bounding box center [773, 379] width 171 height 206
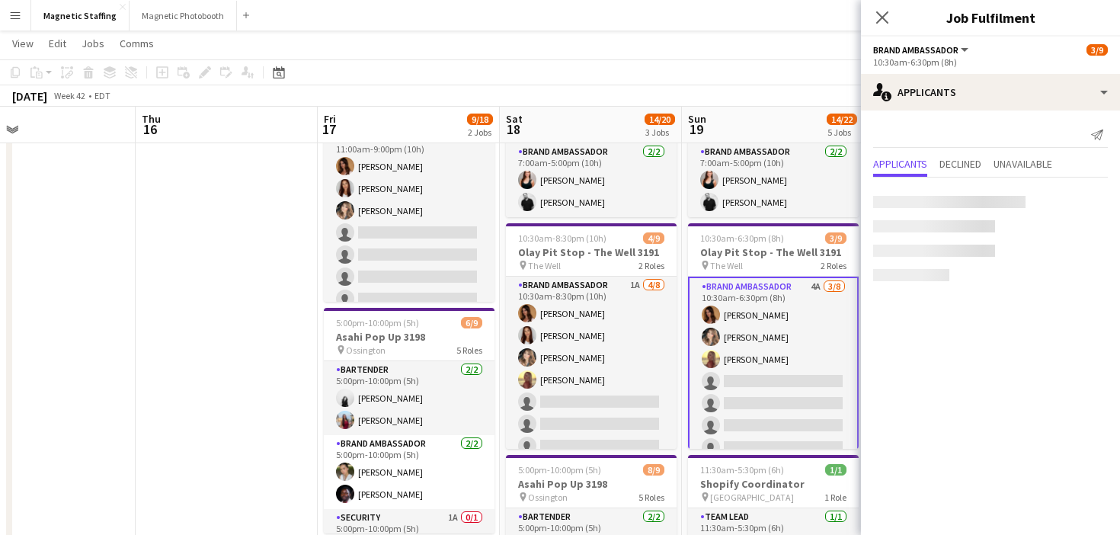
scroll to position [0, 409]
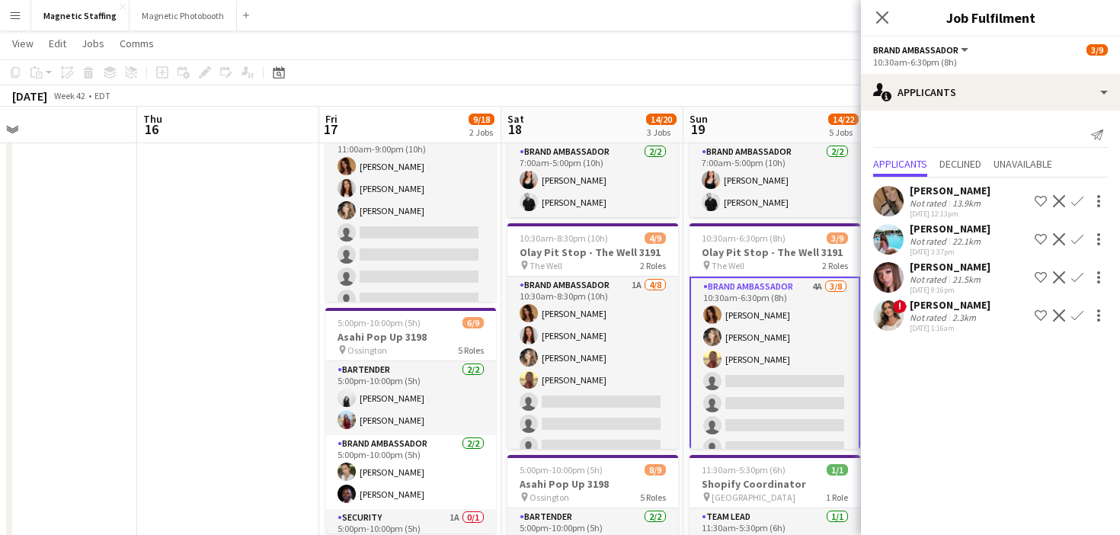
click at [1076, 317] on app-icon "Confirm" at bounding box center [1077, 315] width 12 height 12
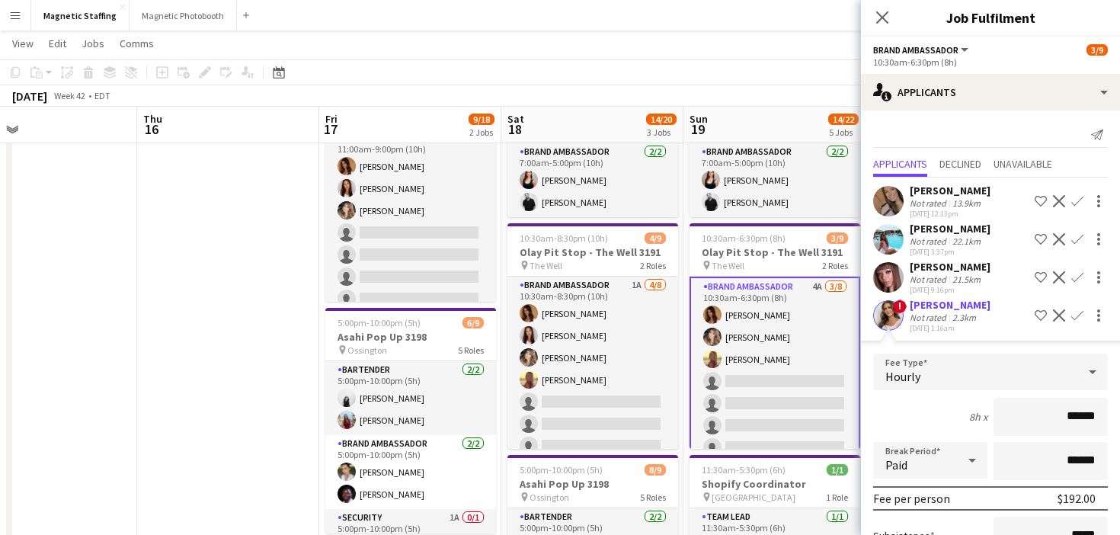
scroll to position [159, 0]
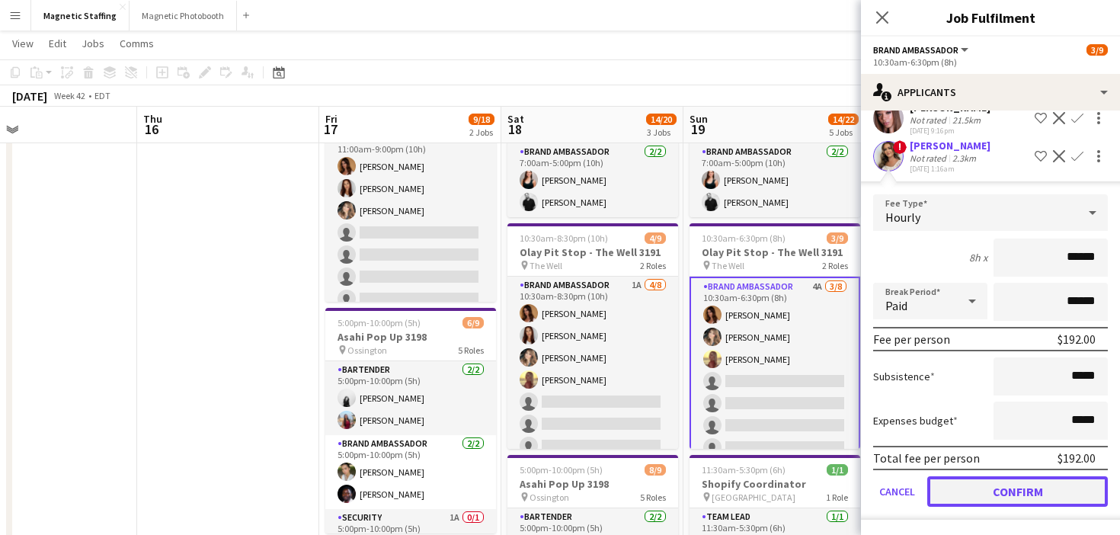
click at [970, 490] on button "Confirm" at bounding box center [1017, 491] width 181 height 30
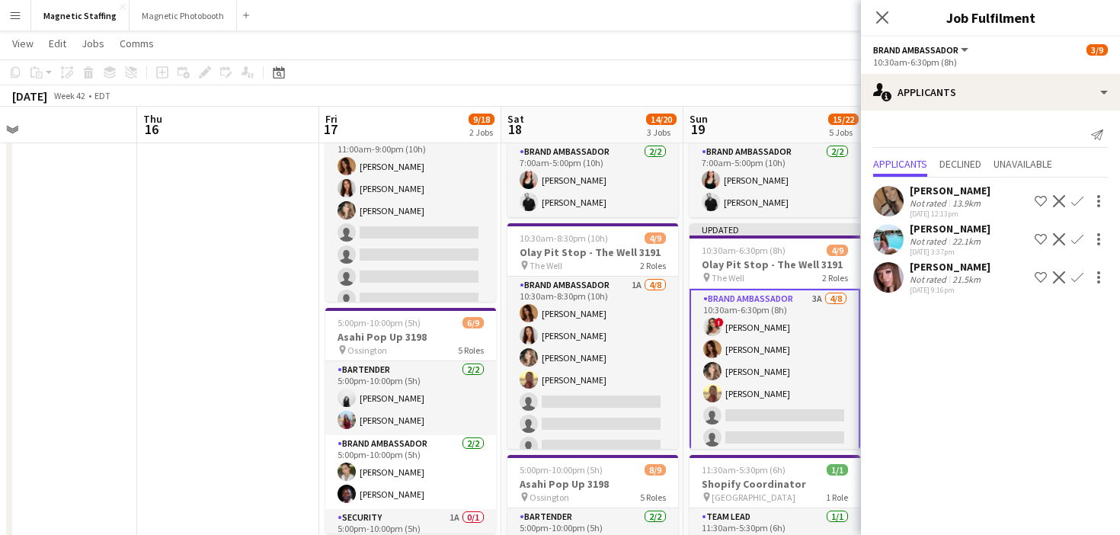
scroll to position [0, 0]
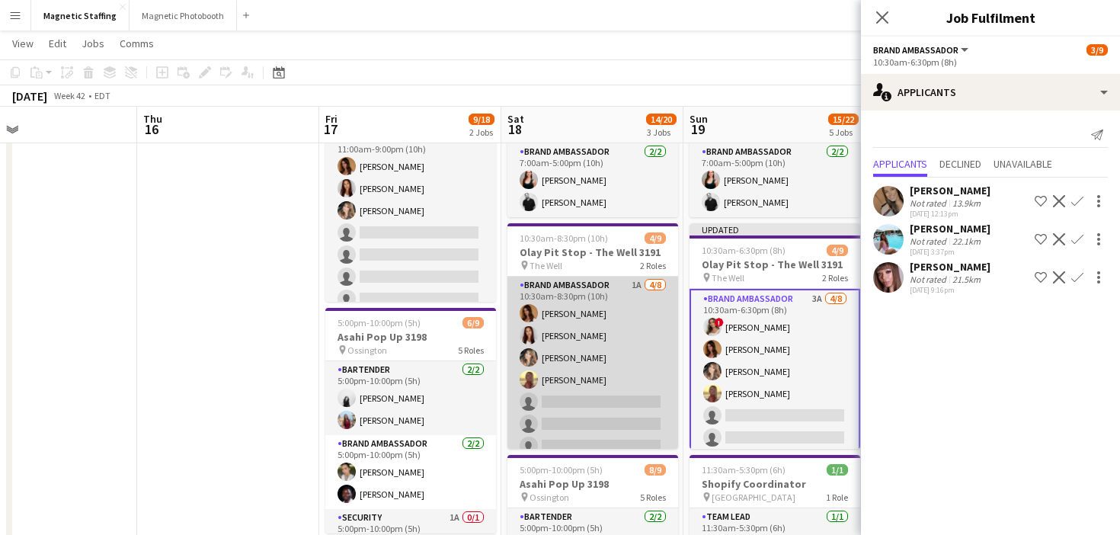
click at [585, 378] on app-card-role "Brand Ambassador 1A [DATE] 10:30am-8:30pm (10h) [PERSON_NAME] [PERSON_NAME] [PE…" at bounding box center [592, 379] width 171 height 206
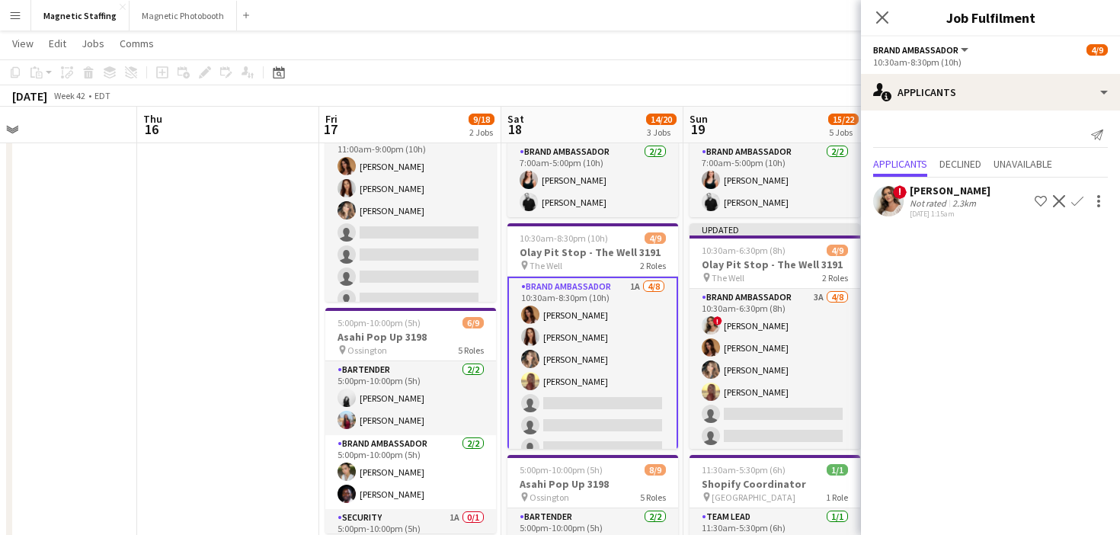
click at [1072, 202] on app-icon "Confirm" at bounding box center [1077, 201] width 12 height 12
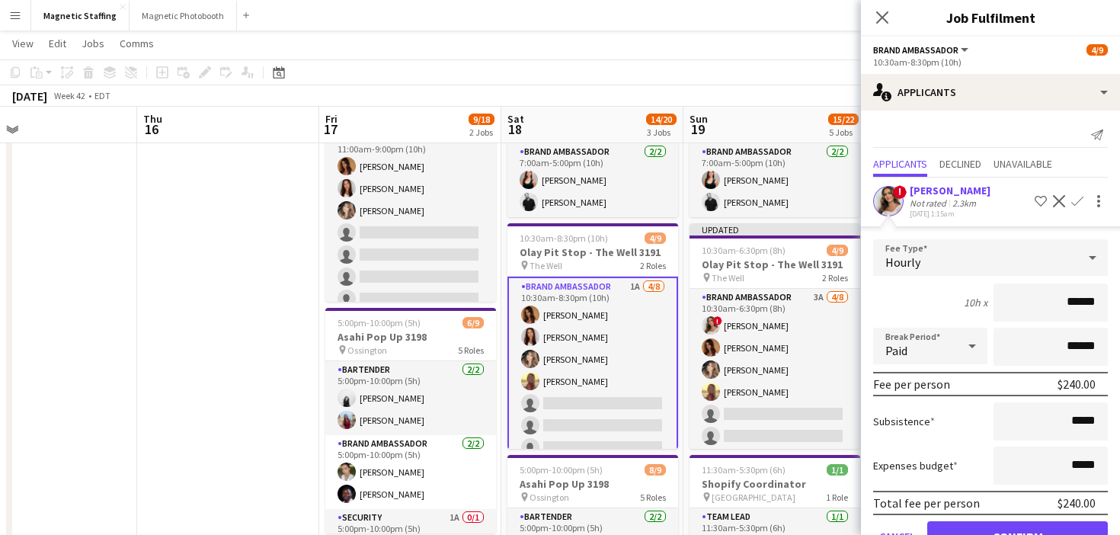
scroll to position [45, 0]
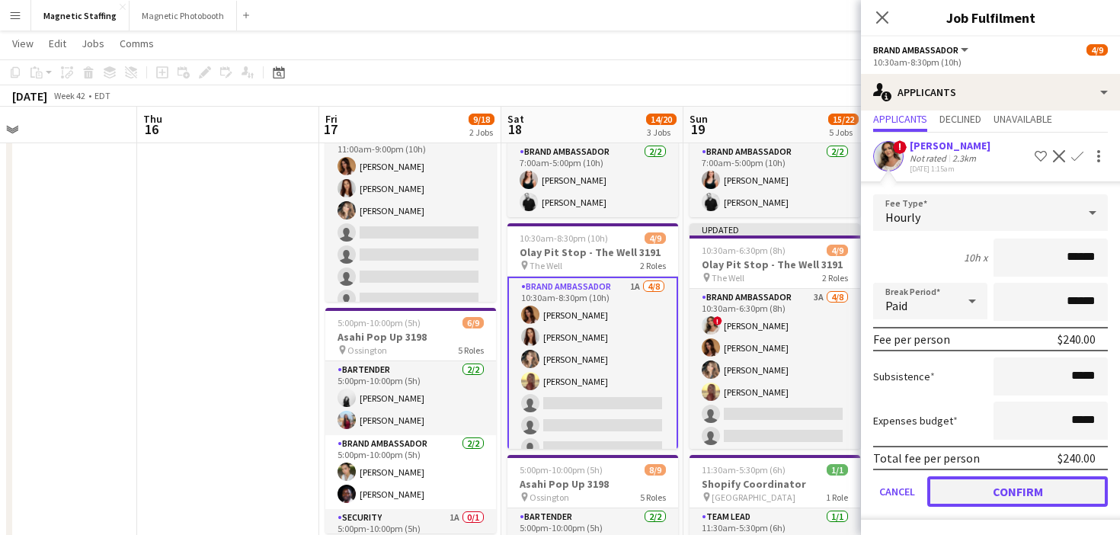
click at [974, 484] on button "Confirm" at bounding box center [1017, 491] width 181 height 30
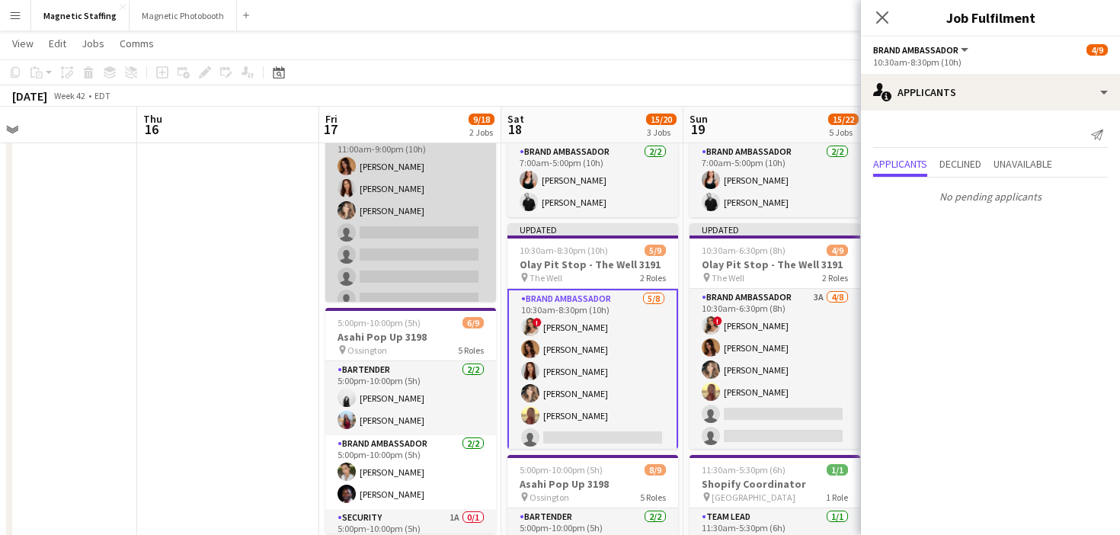
click at [462, 265] on app-card-role "Brand Ambassador 2A [DATE] 11:00am-9:00pm (10h) [PERSON_NAME] [PERSON_NAME] [PE…" at bounding box center [410, 232] width 171 height 206
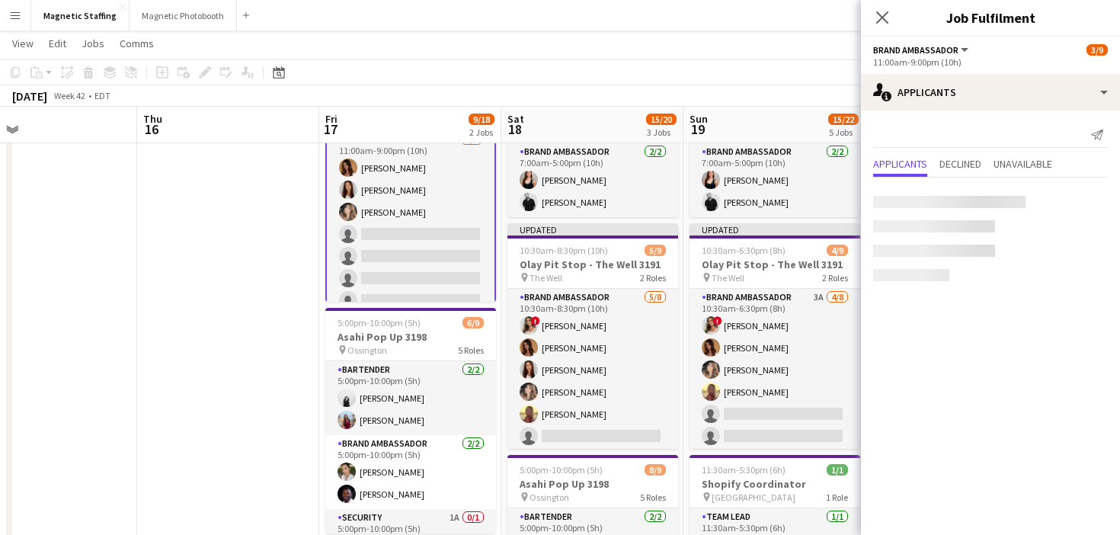
scroll to position [0, 410]
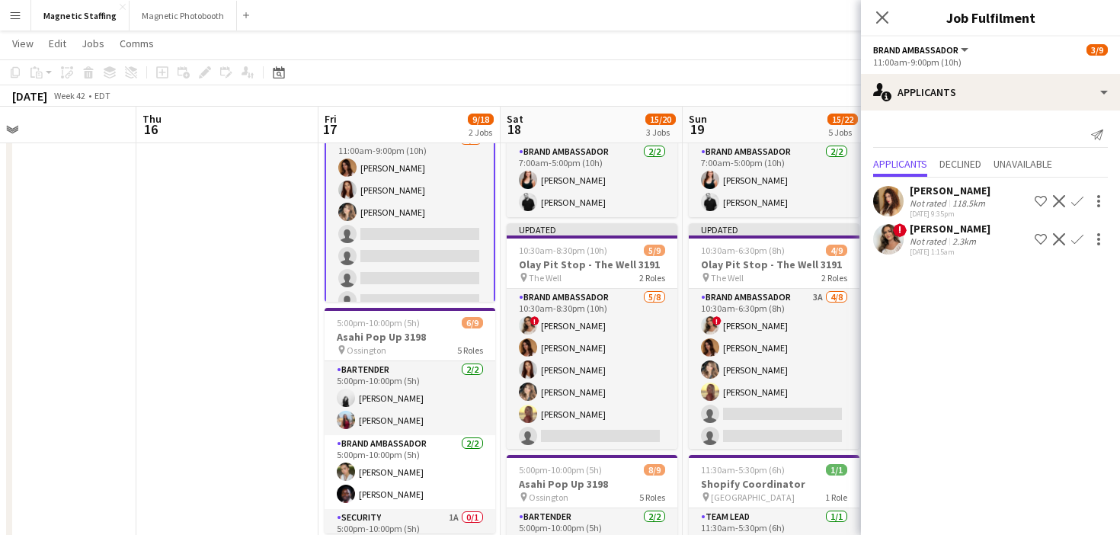
click at [1071, 239] on app-icon "Confirm" at bounding box center [1077, 239] width 12 height 12
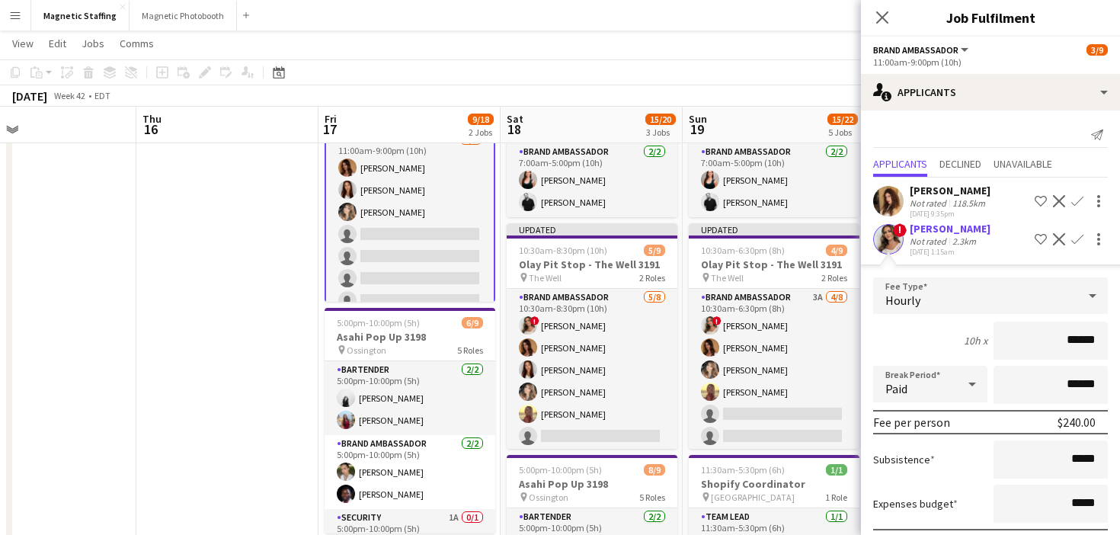
scroll to position [83, 0]
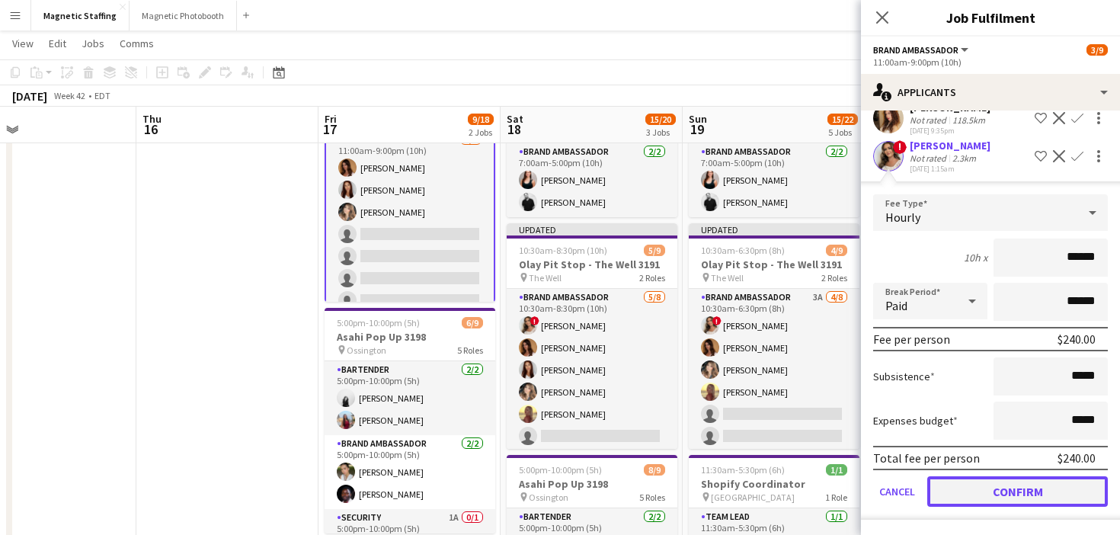
click at [980, 492] on button "Confirm" at bounding box center [1017, 491] width 181 height 30
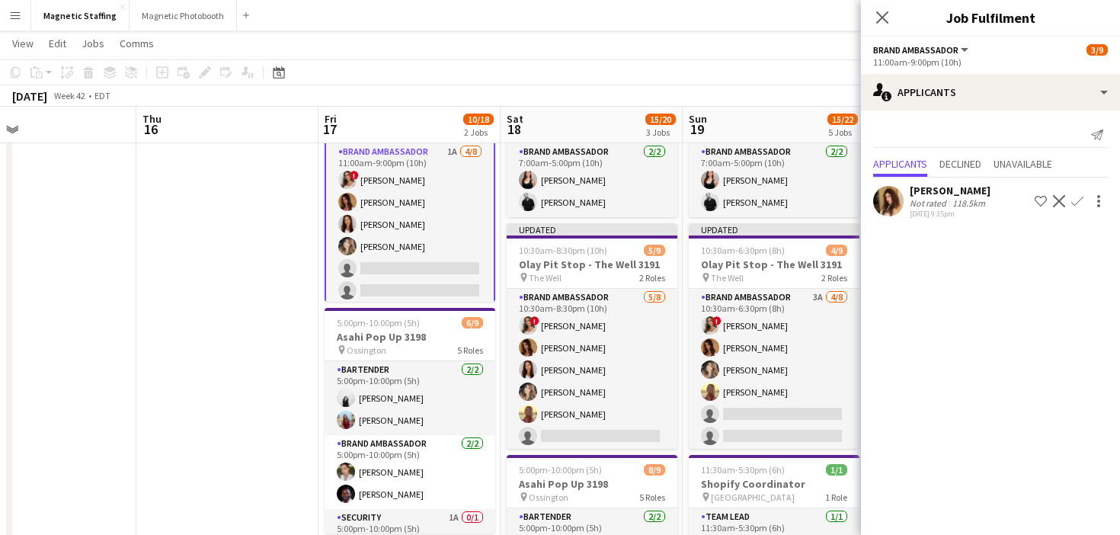
scroll to position [0, 0]
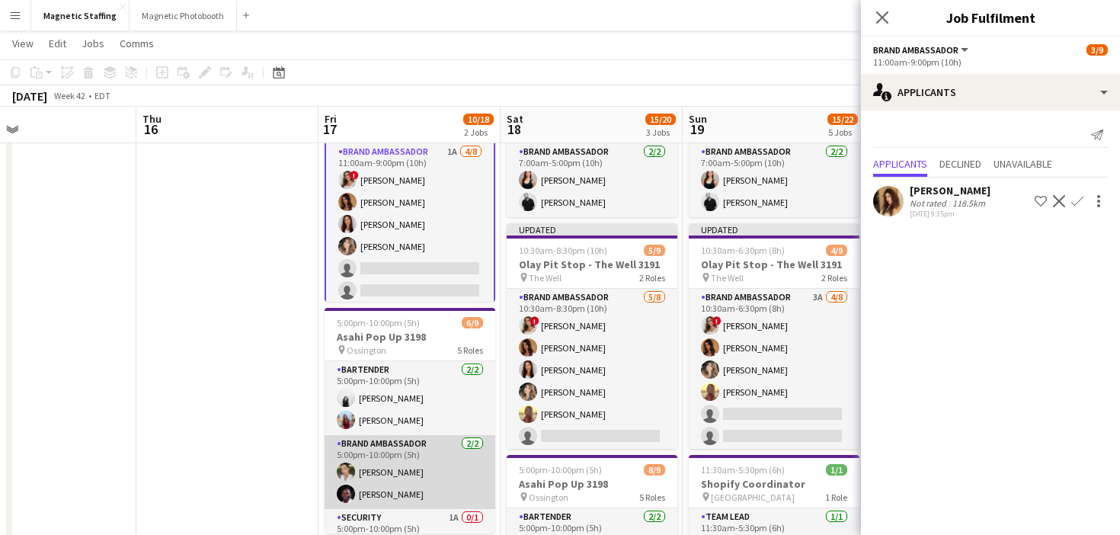
click at [356, 446] on app-card-role "Brand Ambassador [DATE] 5:00pm-10:00pm (5h) [PERSON_NAME] [PERSON_NAME]" at bounding box center [409, 472] width 171 height 74
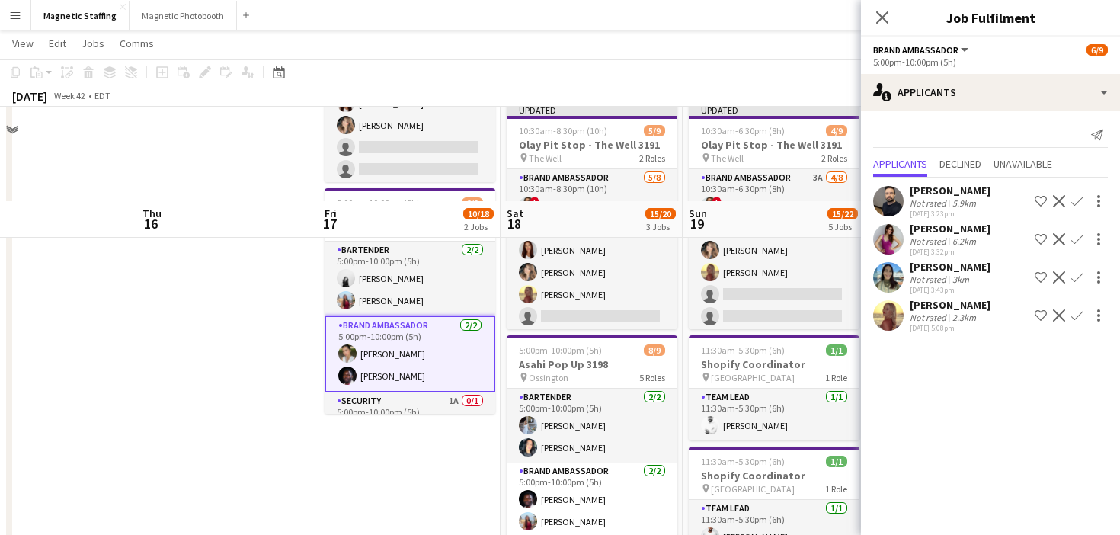
scroll to position [346, 0]
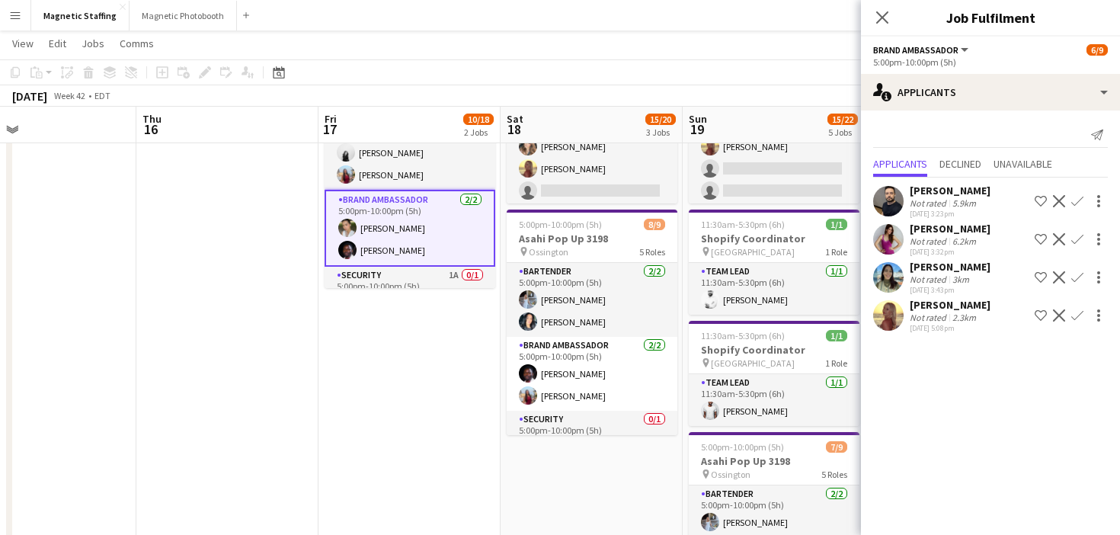
click at [289, 416] on app-date-cell at bounding box center [227, 258] width 182 height 867
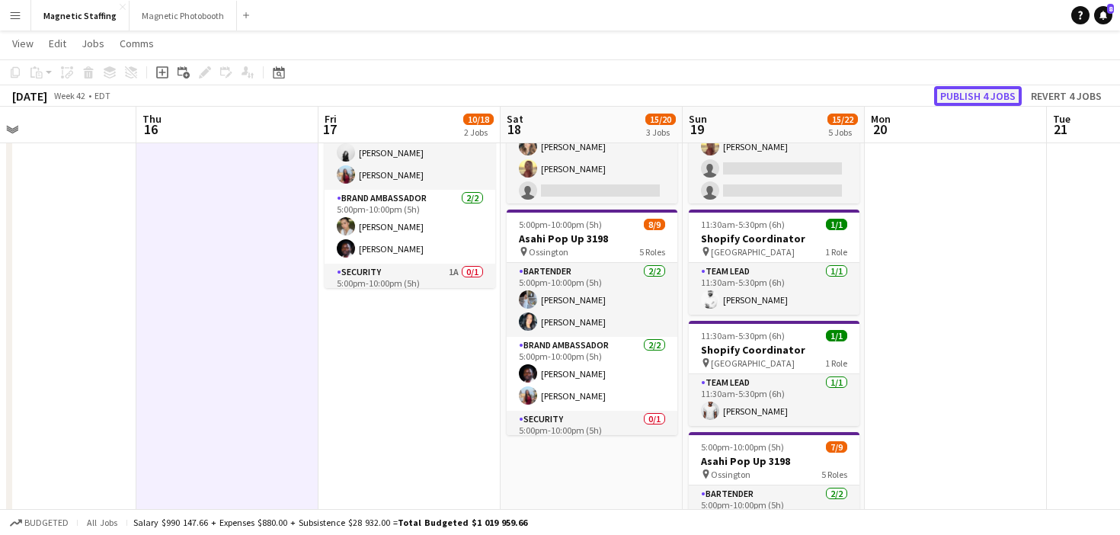
click at [964, 103] on button "Publish 4 jobs" at bounding box center [978, 96] width 88 height 20
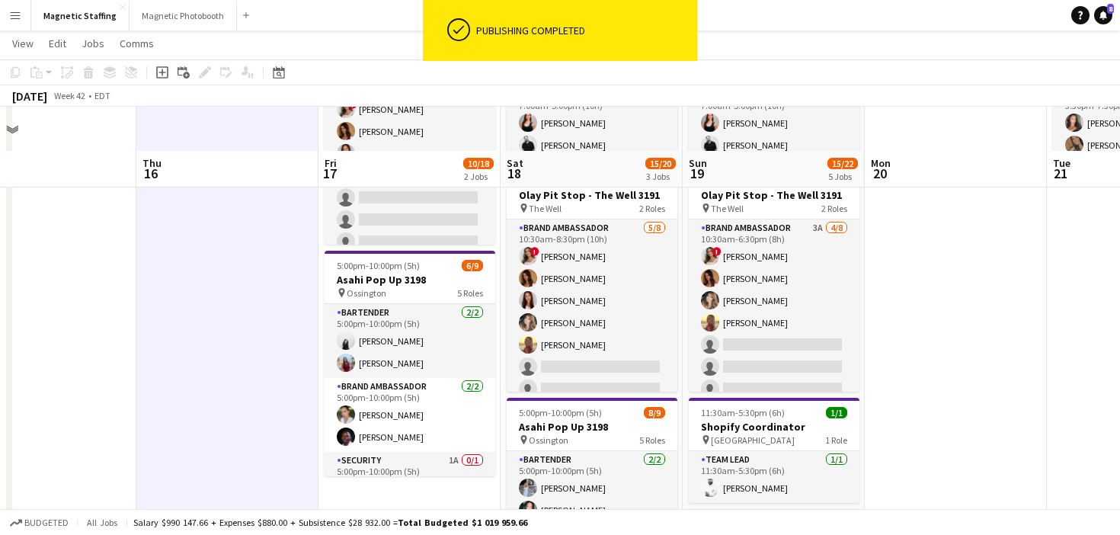
scroll to position [113, 0]
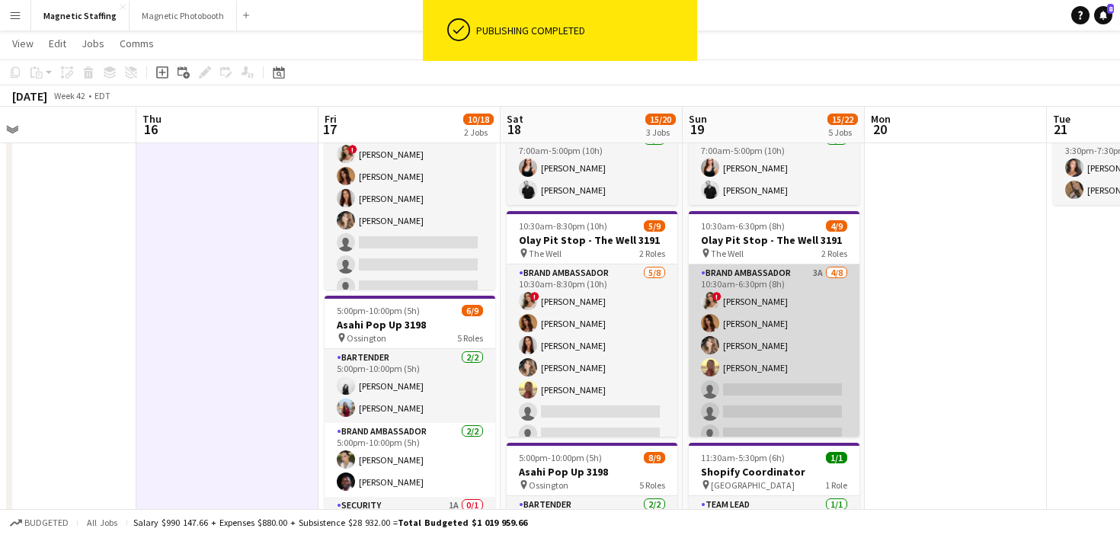
click at [791, 388] on app-card-role "Brand Ambassador 3A [DATE] 10:30am-6:30pm (8h) ! [PERSON_NAME] [PERSON_NAME] [P…" at bounding box center [774, 367] width 171 height 206
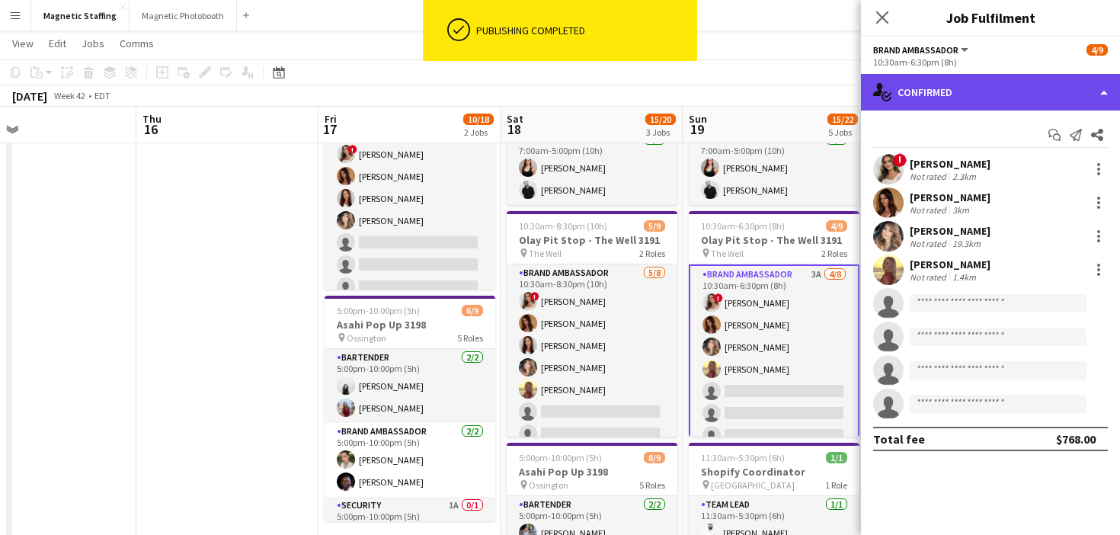
click at [956, 93] on div "single-neutral-actions-check-2 Confirmed" at bounding box center [990, 92] width 259 height 37
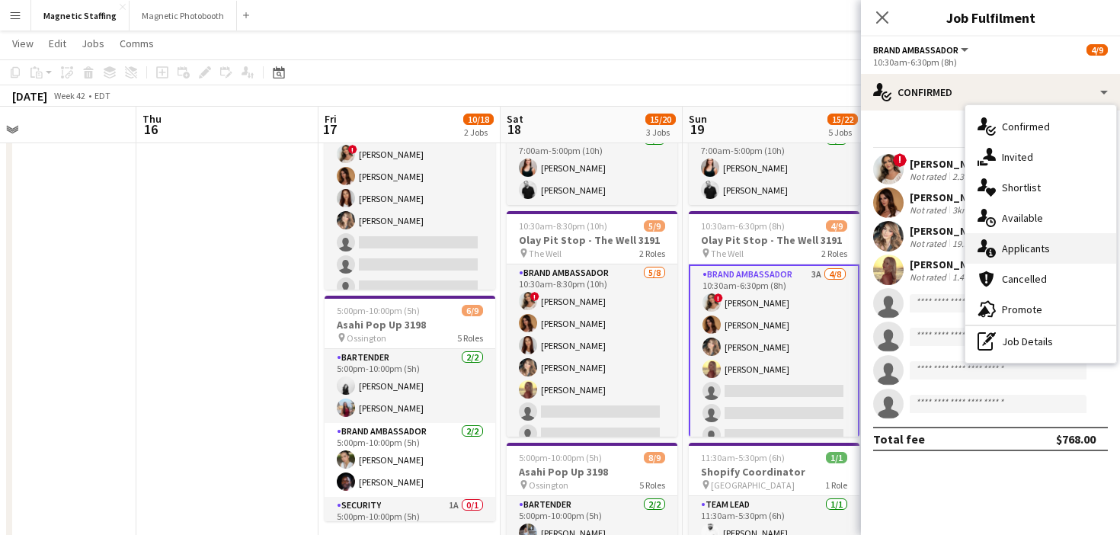
click at [993, 250] on icon at bounding box center [991, 253] width 10 height 10
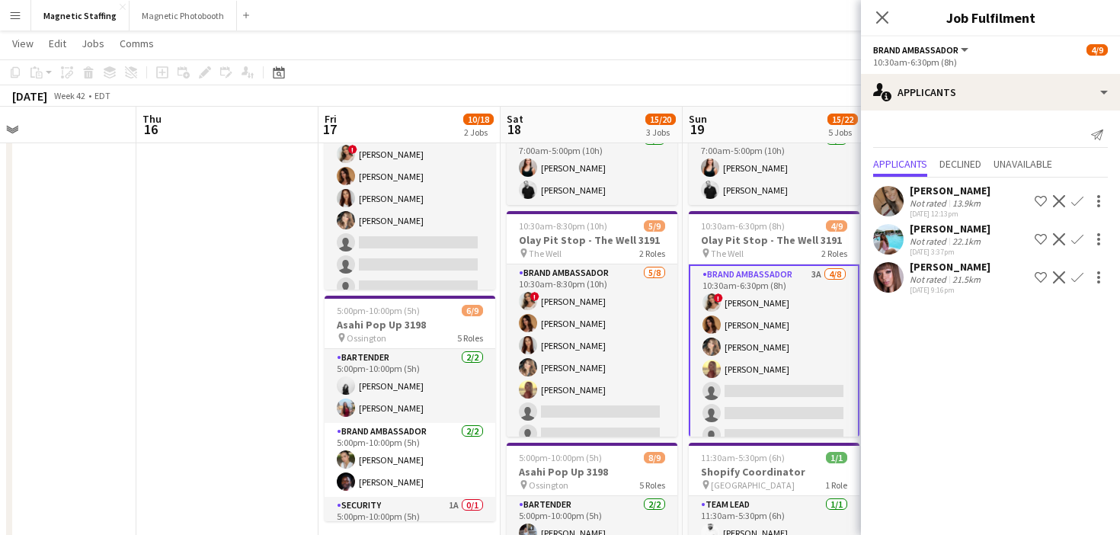
click at [1073, 203] on app-icon "Confirm" at bounding box center [1077, 201] width 12 height 12
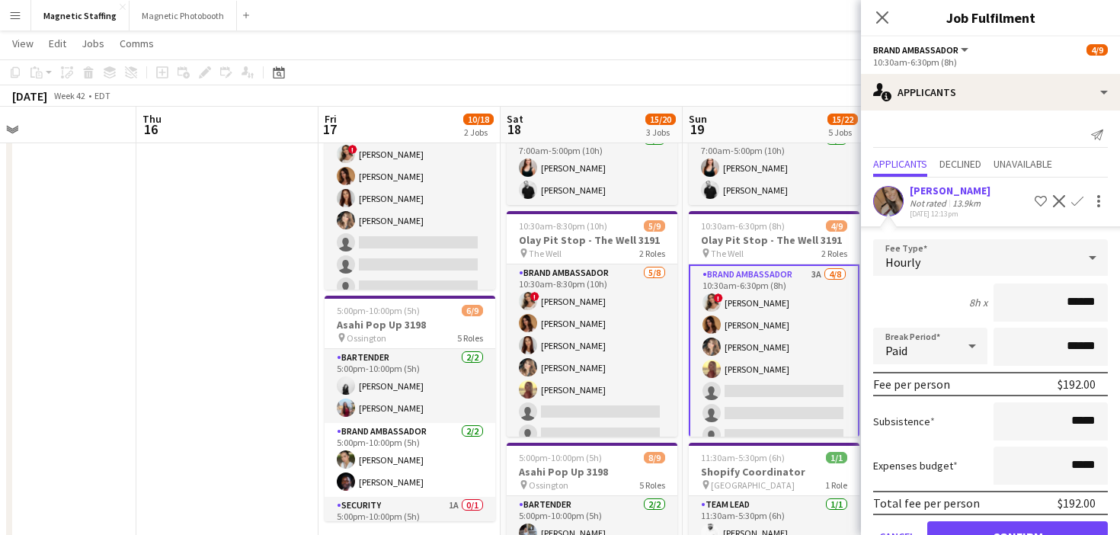
scroll to position [121, 0]
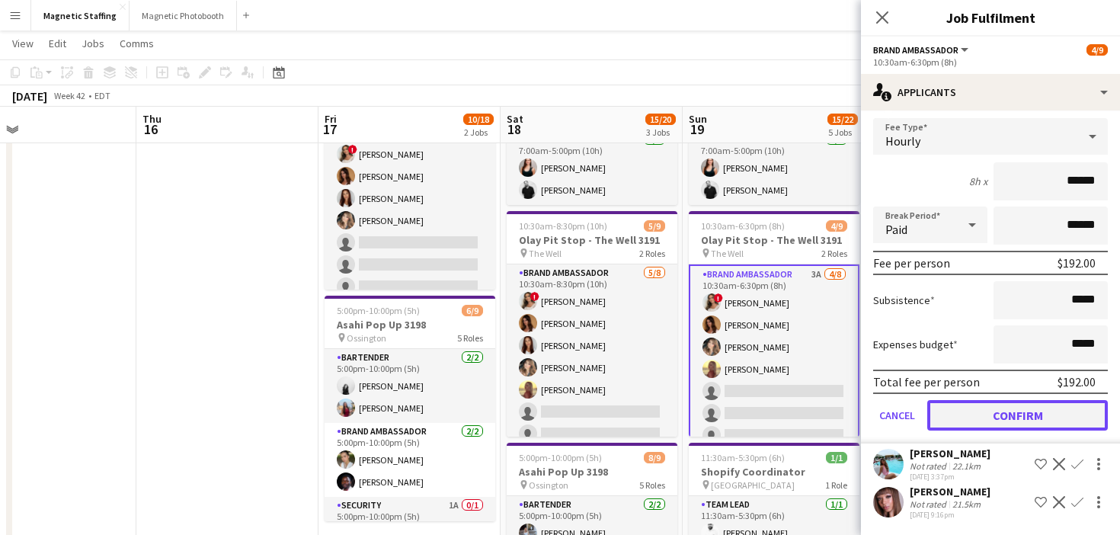
click at [982, 410] on button "Confirm" at bounding box center [1017, 415] width 181 height 30
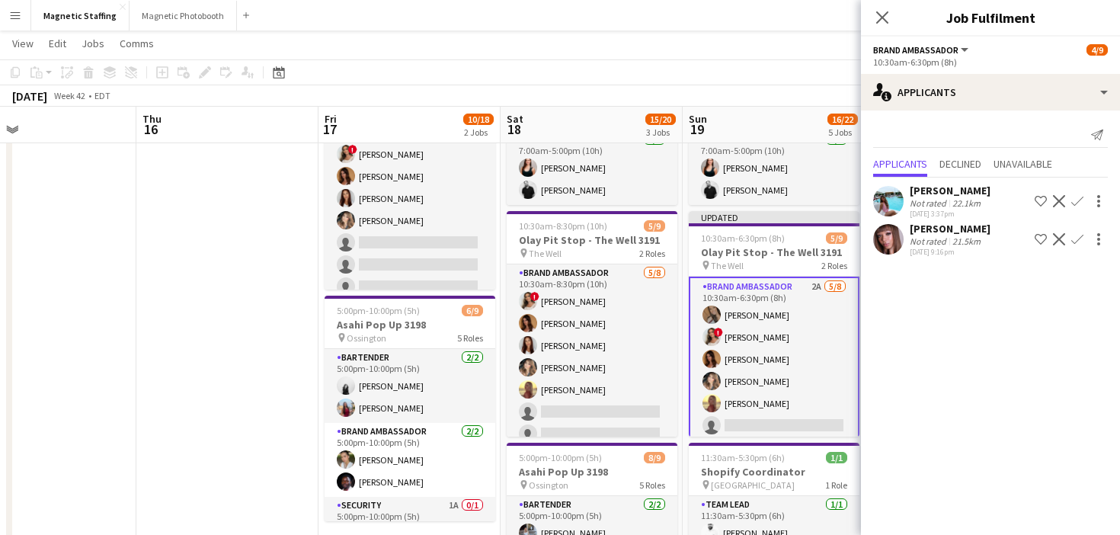
scroll to position [0, 0]
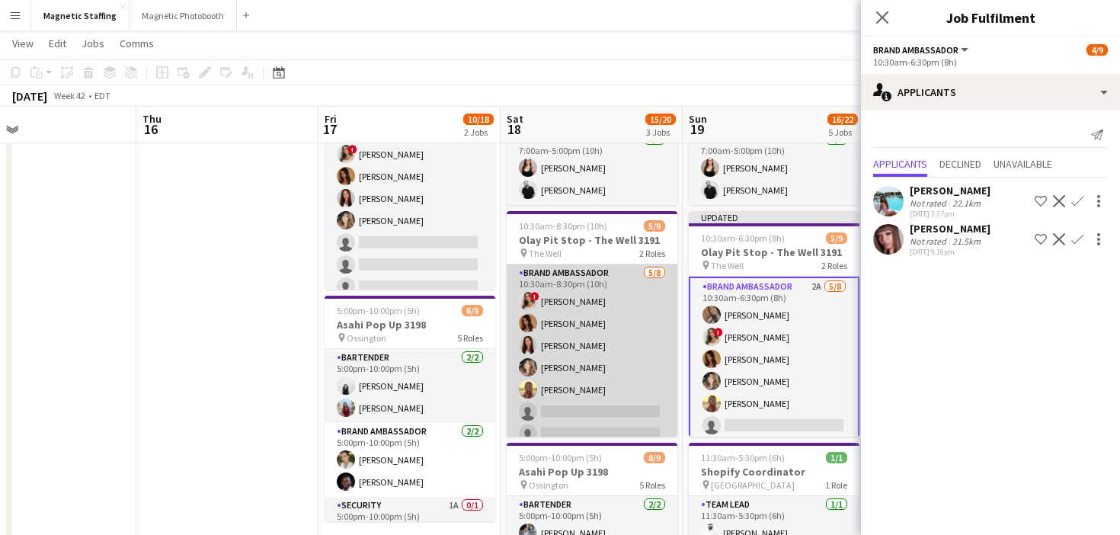
click at [593, 370] on app-card-role "Brand Ambassador [DATE] 10:30am-8:30pm (10h) ! [PERSON_NAME] [PERSON_NAME] [PER…" at bounding box center [592, 367] width 171 height 206
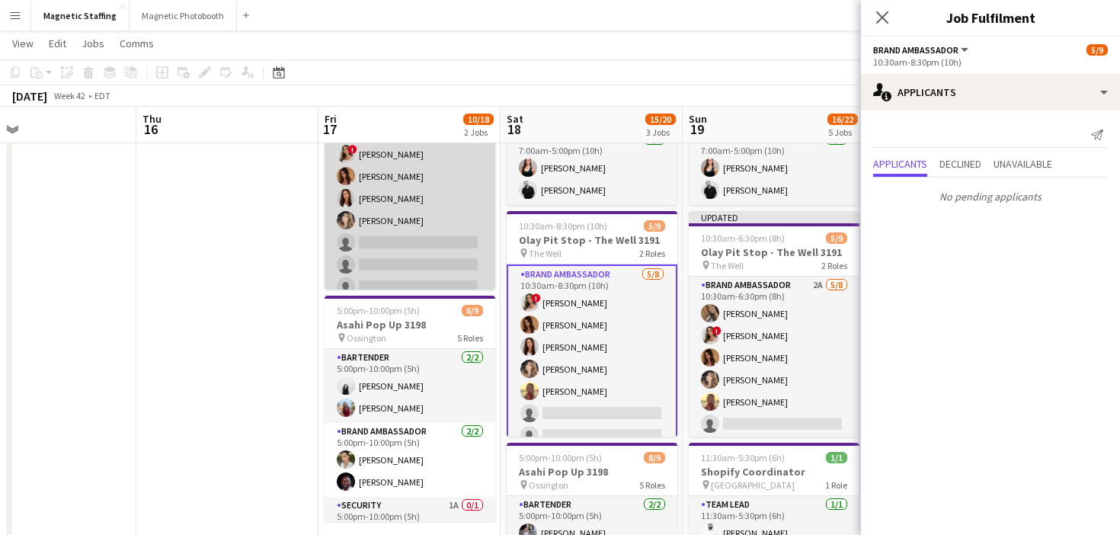
click at [381, 251] on app-card-role "Brand Ambassador 1A [DATE] 11:00am-9:00pm (10h) ! [PERSON_NAME] [PERSON_NAME] […" at bounding box center [409, 220] width 171 height 206
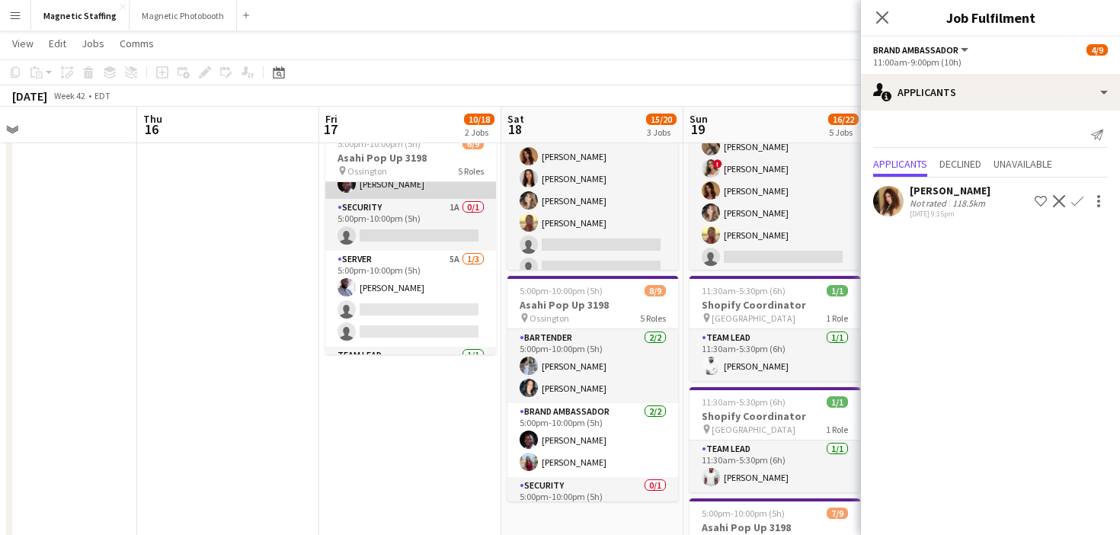
scroll to position [175, 0]
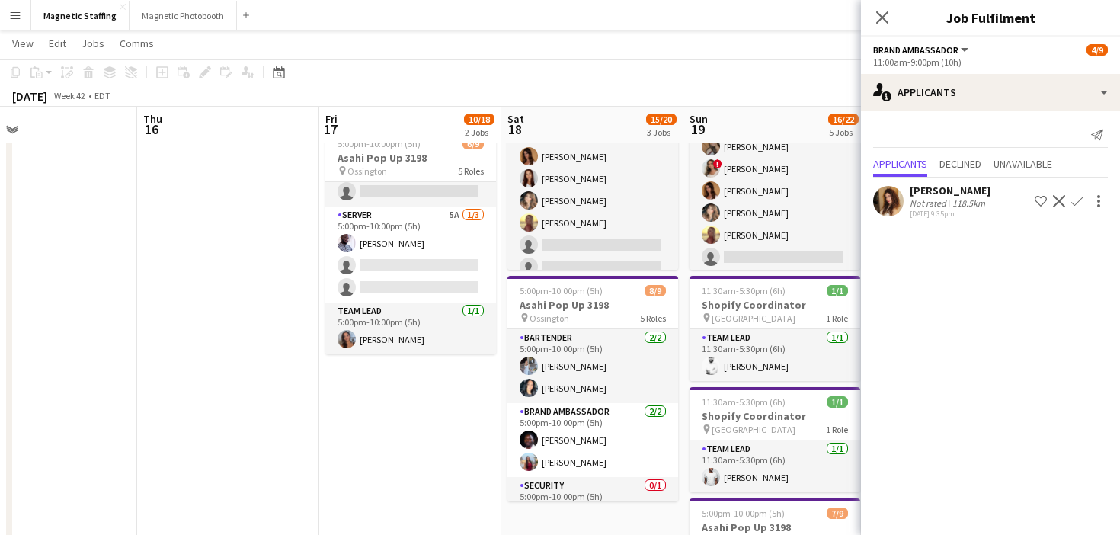
click at [404, 275] on app-card-role "Server 5A [DATE] 5:00pm-10:00pm (5h) [PERSON_NAME] single-neutral-actions singl…" at bounding box center [410, 254] width 171 height 96
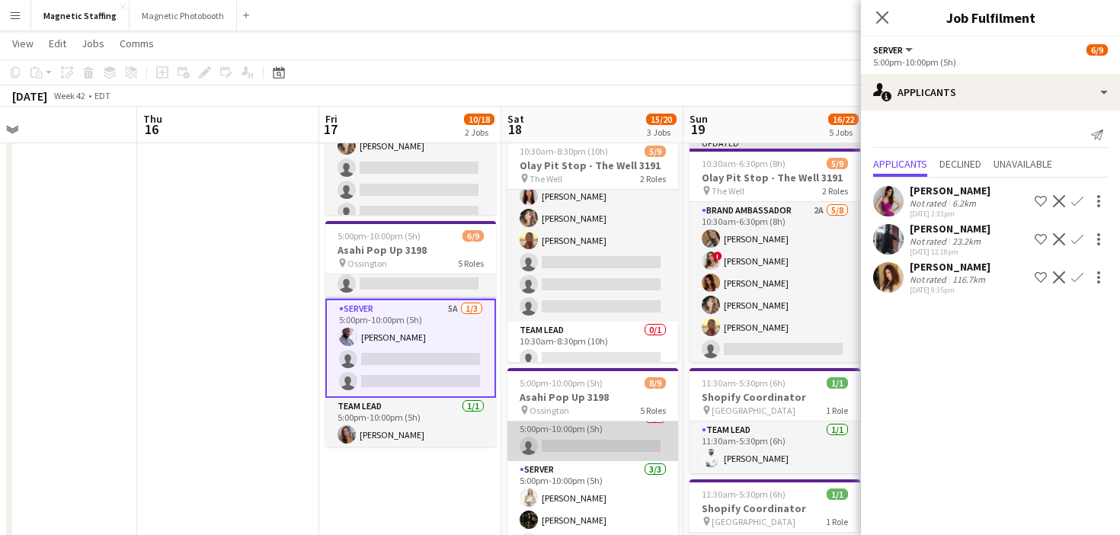
click at [594, 449] on app-card-role "Security 0/1 5:00pm-10:00pm (5h) single-neutral-actions" at bounding box center [592, 435] width 171 height 52
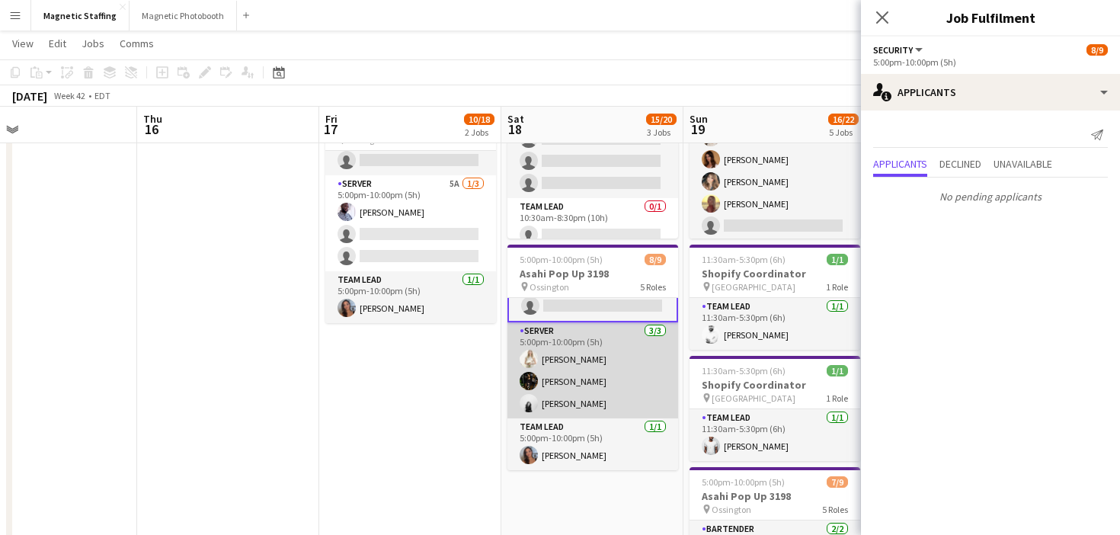
click at [597, 408] on app-card-role "Server [DATE] 5:00pm-10:00pm (5h) [PERSON_NAME] [PERSON_NAME] [PERSON_NAME]" at bounding box center [592, 370] width 171 height 96
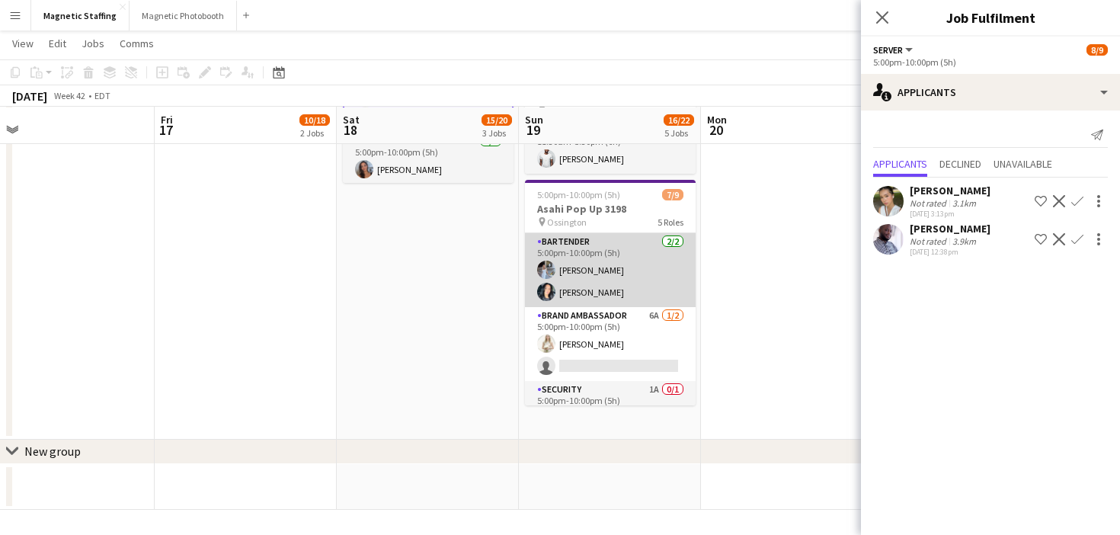
click at [622, 292] on app-card-role "Bartender [DATE] 5:00pm-10:00pm (5h) [PERSON_NAME] [PERSON_NAME]" at bounding box center [610, 270] width 171 height 74
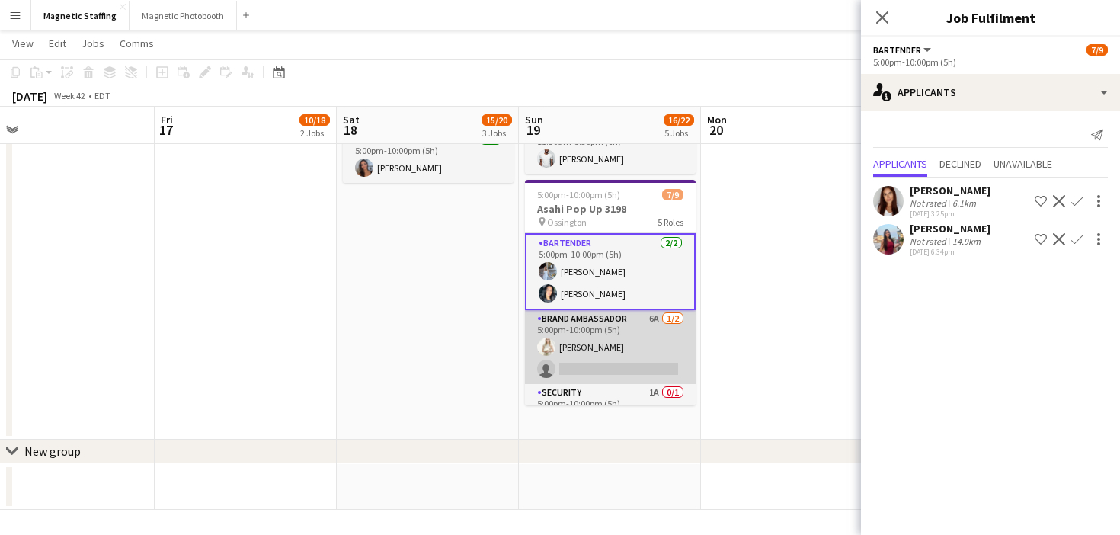
click at [606, 350] on app-card-role "Brand Ambassador 6A [DATE] 5:00pm-10:00pm (5h) [PERSON_NAME] single-neutral-act…" at bounding box center [610, 347] width 171 height 74
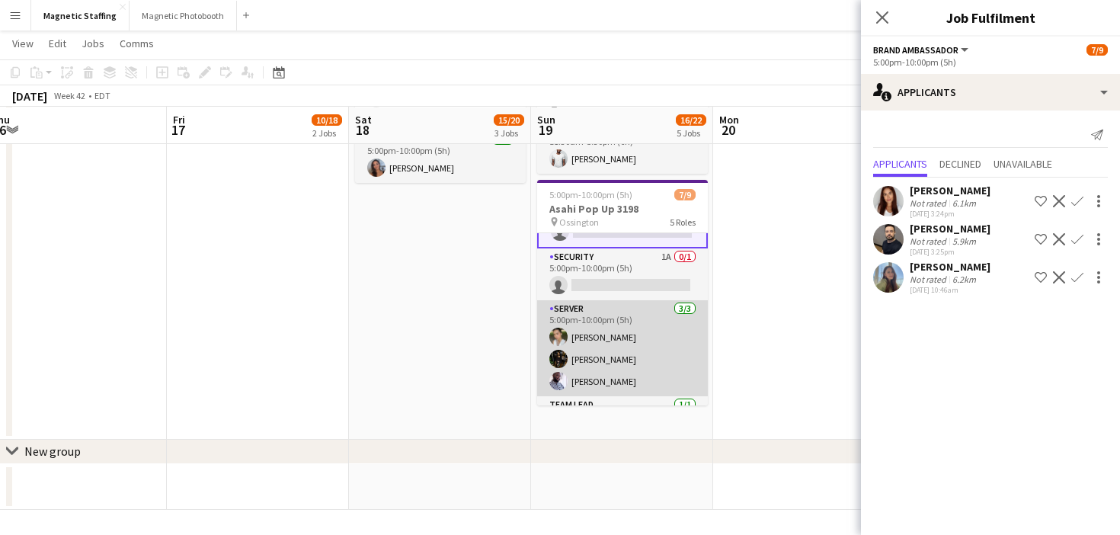
click at [604, 358] on app-card-role "Server [DATE] 5:00pm-10:00pm (5h) [PERSON_NAME] [PERSON_NAME] [PERSON_NAME]" at bounding box center [622, 348] width 171 height 96
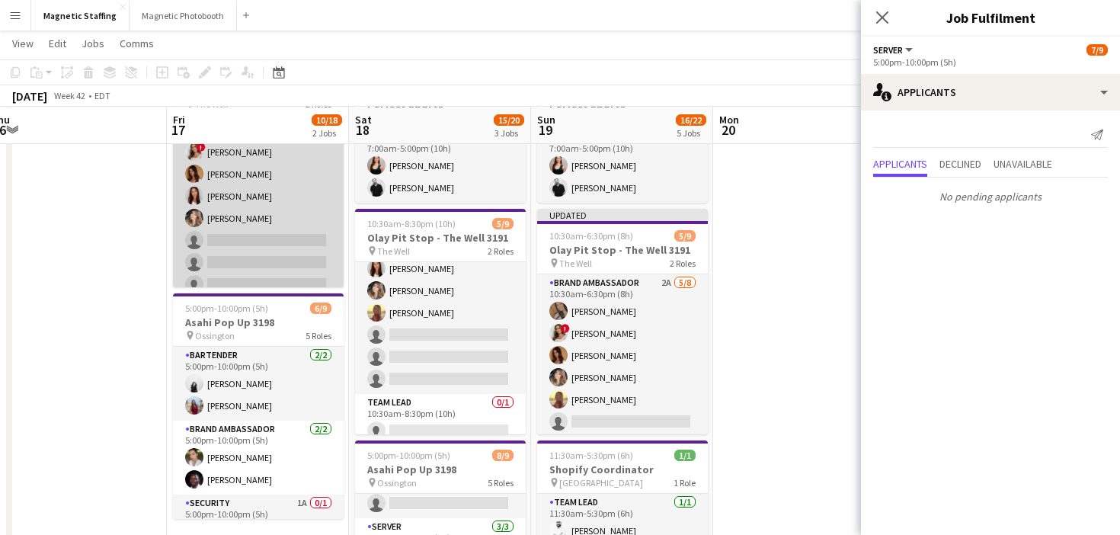
click at [282, 221] on app-card-role "Brand Ambassador 1A [DATE] 11:00am-9:00pm (10h) ! [PERSON_NAME] [PERSON_NAME] […" at bounding box center [258, 218] width 171 height 206
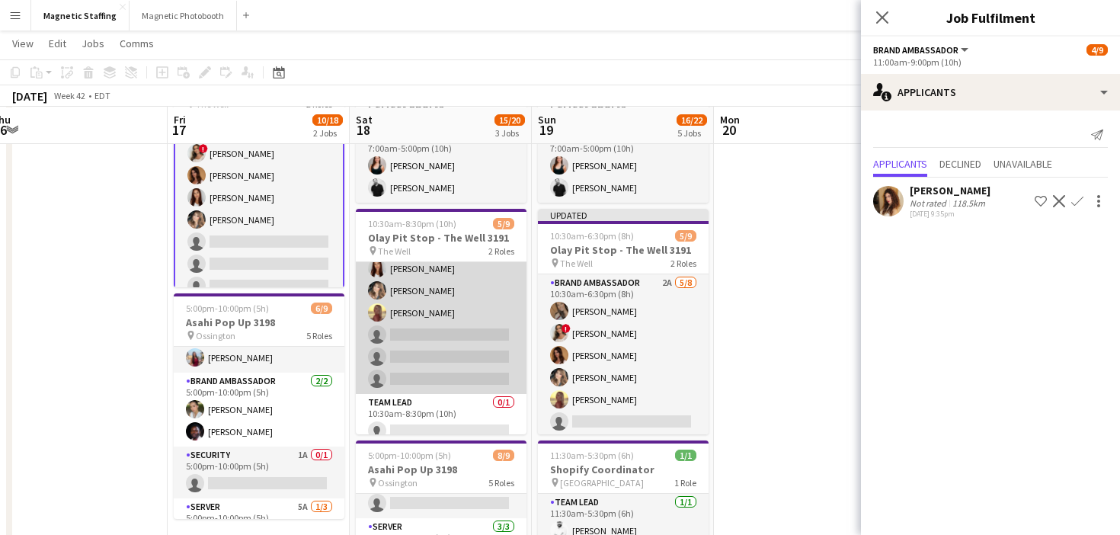
click at [433, 356] on app-card-role "Brand Ambassador [DATE] 10:30am-8:30pm (10h) ! [PERSON_NAME] [PERSON_NAME] [PER…" at bounding box center [441, 290] width 171 height 206
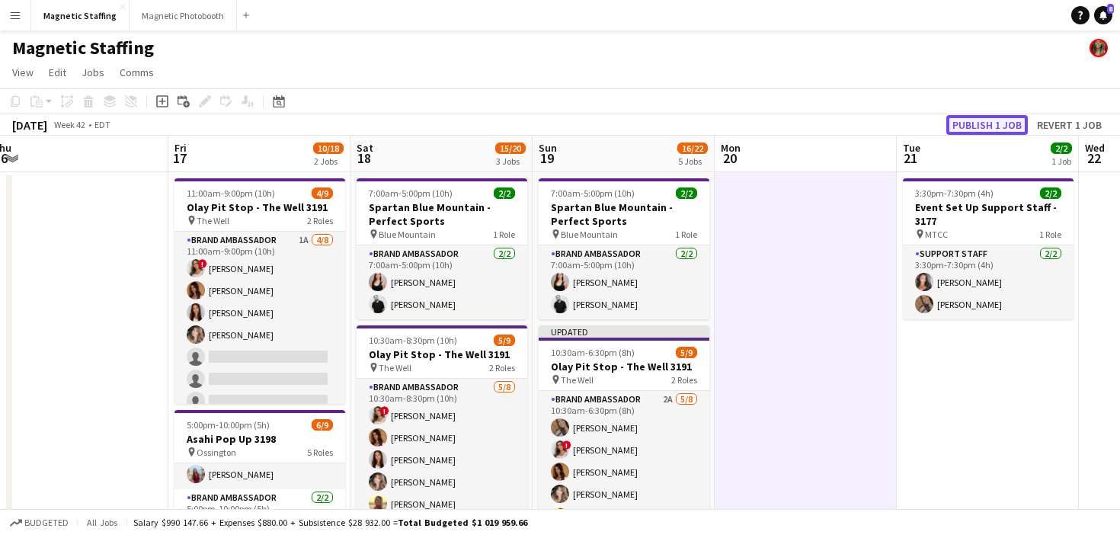
click at [998, 124] on button "Publish 1 job" at bounding box center [987, 125] width 82 height 20
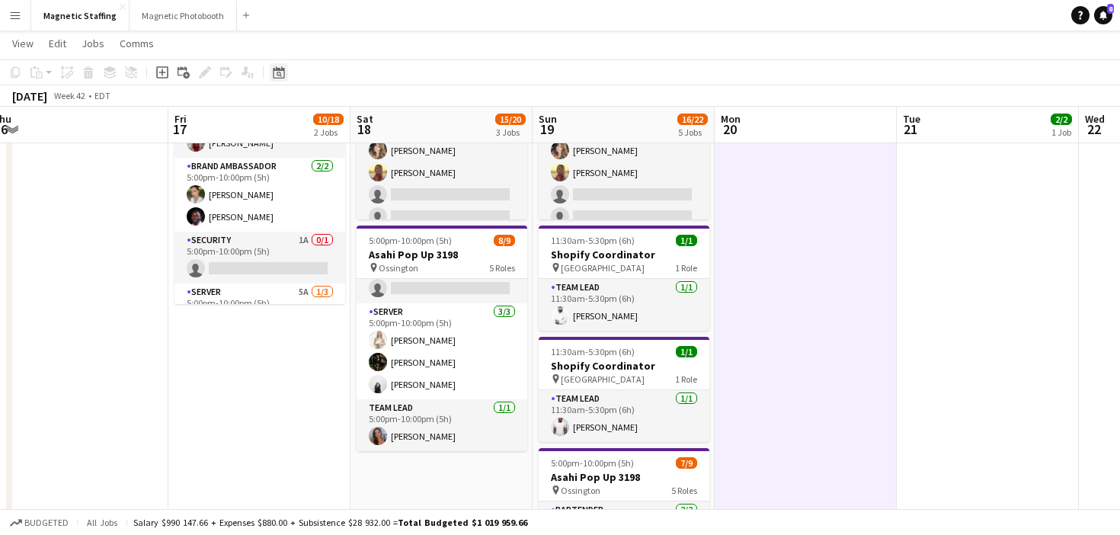
click at [280, 72] on icon at bounding box center [278, 74] width 5 height 5
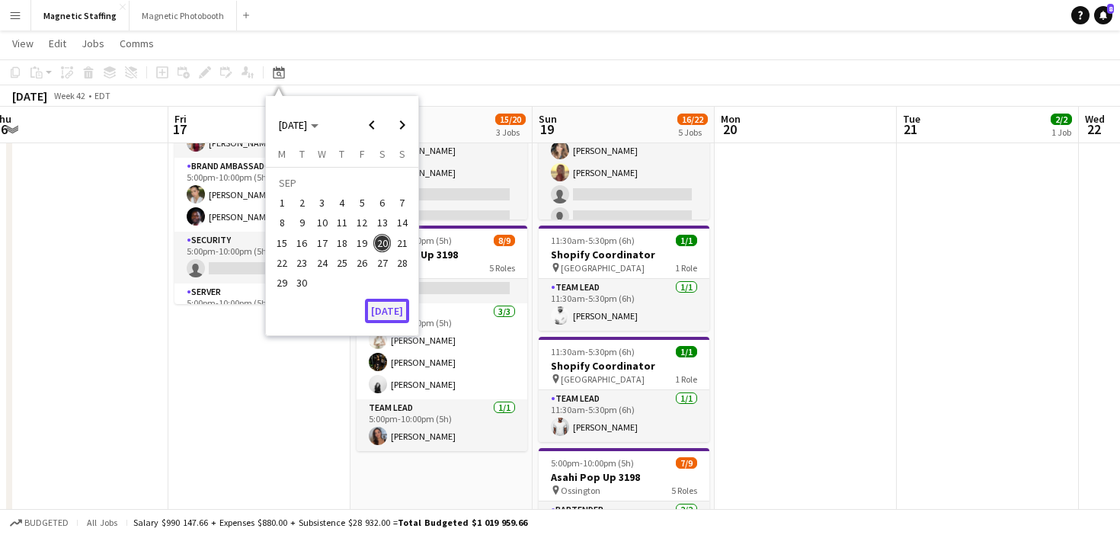
click at [395, 315] on button "[DATE]" at bounding box center [387, 311] width 44 height 24
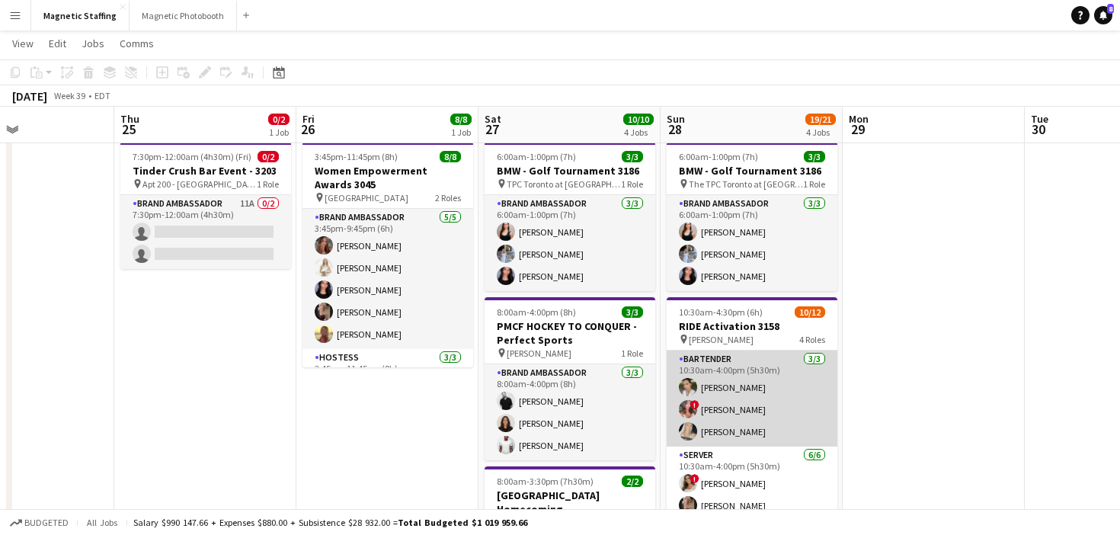
scroll to position [0, 431]
click at [758, 408] on app-card-role "Bartender [DATE] 10:30am-4:00pm (5h30m) [PERSON_NAME] ! [PERSON_NAME] [PERSON_N…" at bounding box center [752, 398] width 171 height 96
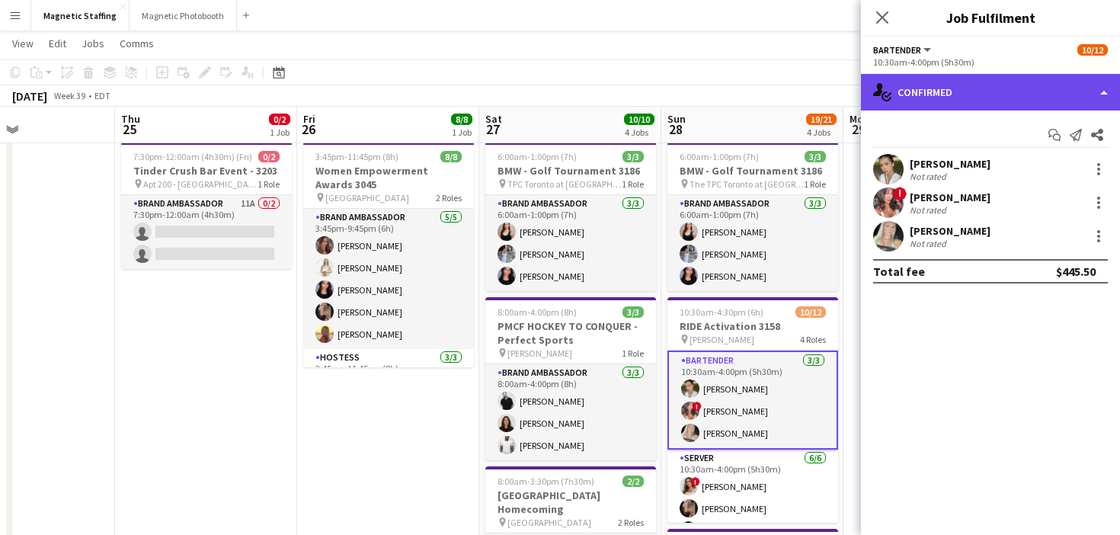
click at [936, 92] on div "single-neutral-actions-check-2 Confirmed" at bounding box center [990, 92] width 259 height 37
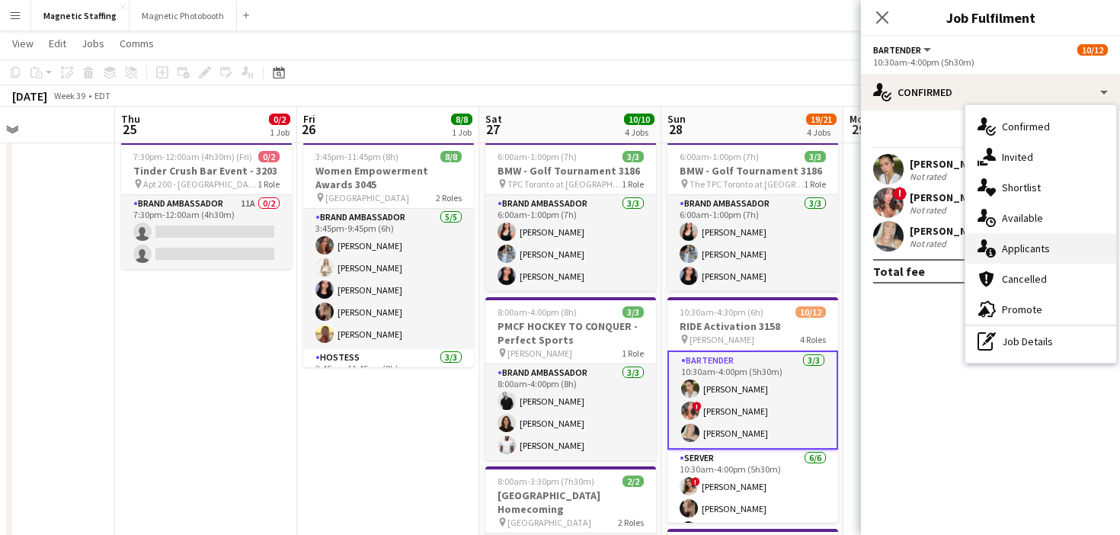
click at [998, 243] on div "single-neutral-actions-information Applicants" at bounding box center [1040, 248] width 151 height 30
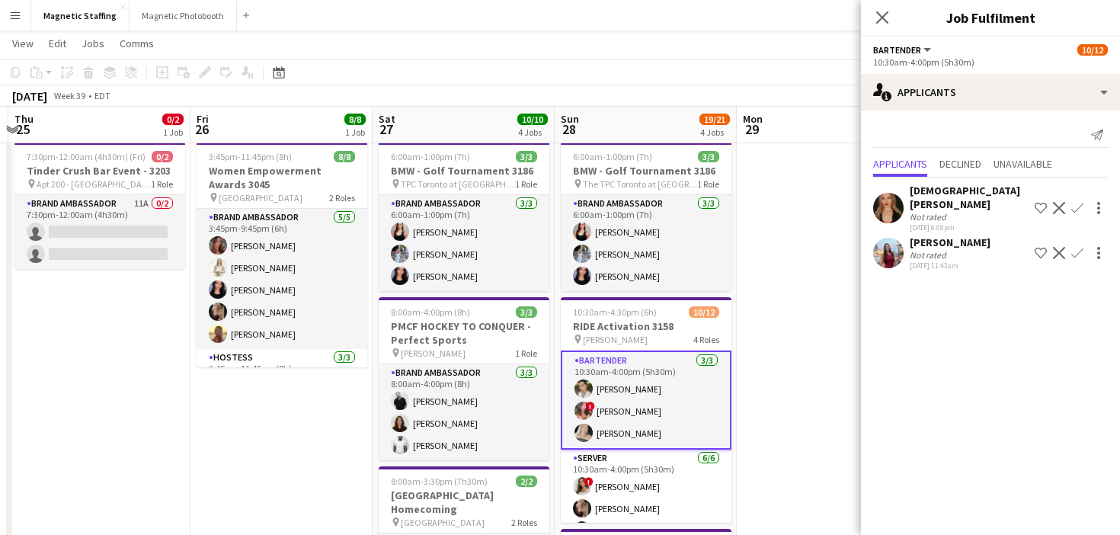
drag, startPoint x: 820, startPoint y: 282, endPoint x: 698, endPoint y: 282, distance: 122.6
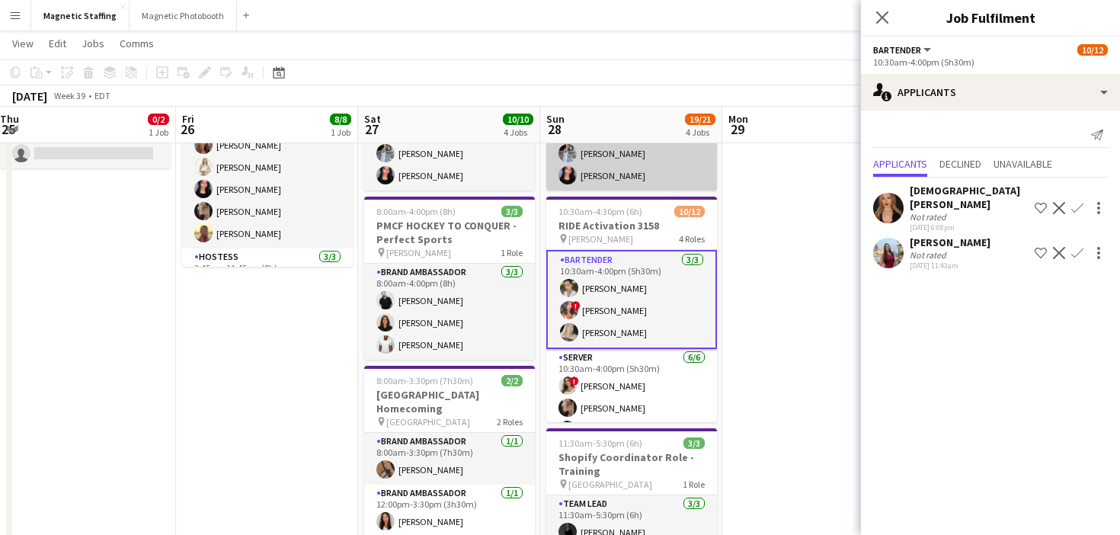
scroll to position [136, 0]
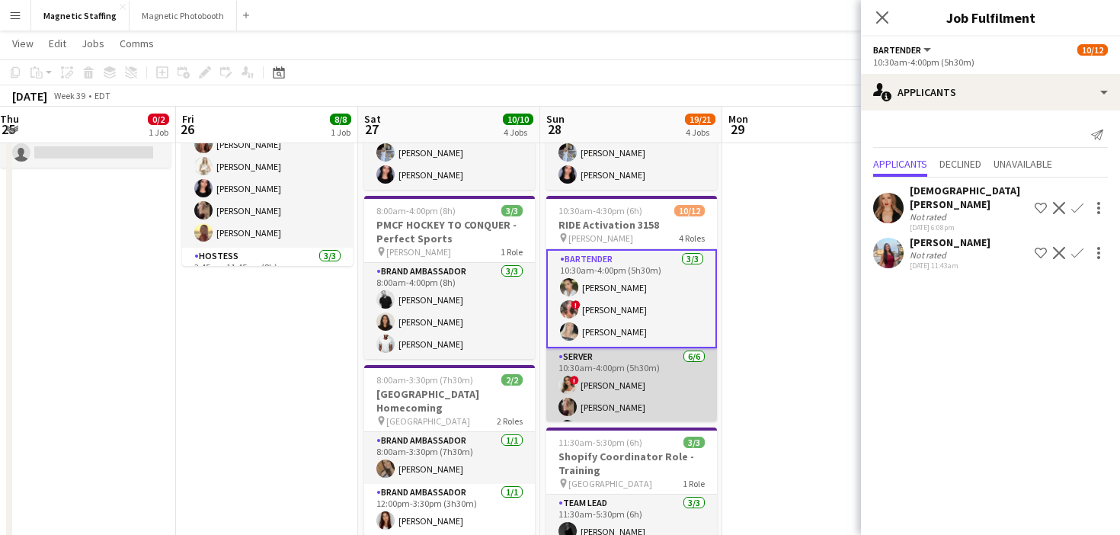
click at [625, 392] on app-card-role "Server [DATE] 10:30am-4:00pm (5h30m) ! [PERSON_NAME] [PERSON_NAME] [PERSON_NAME…" at bounding box center [631, 429] width 171 height 162
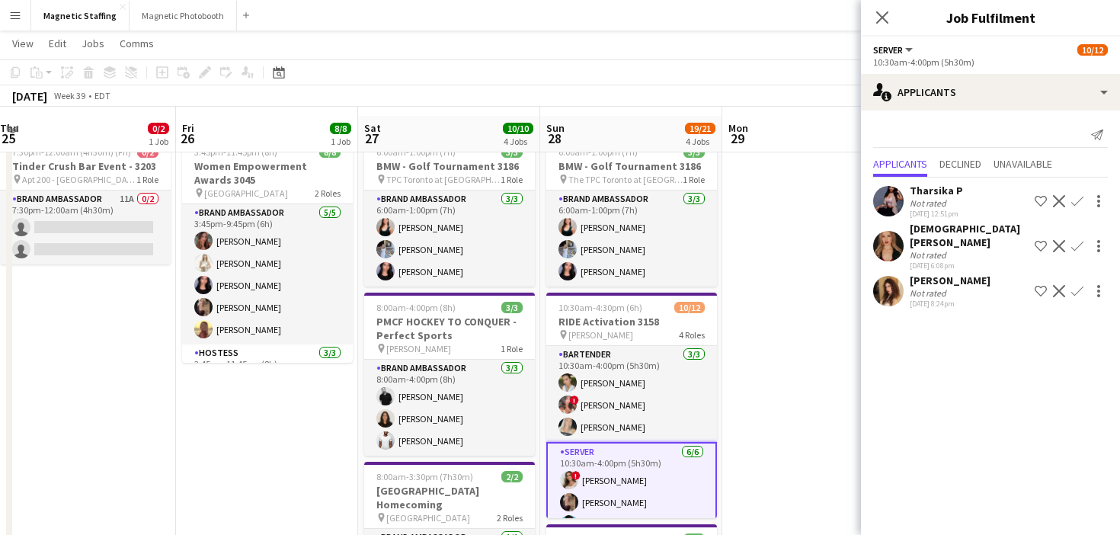
scroll to position [25, 0]
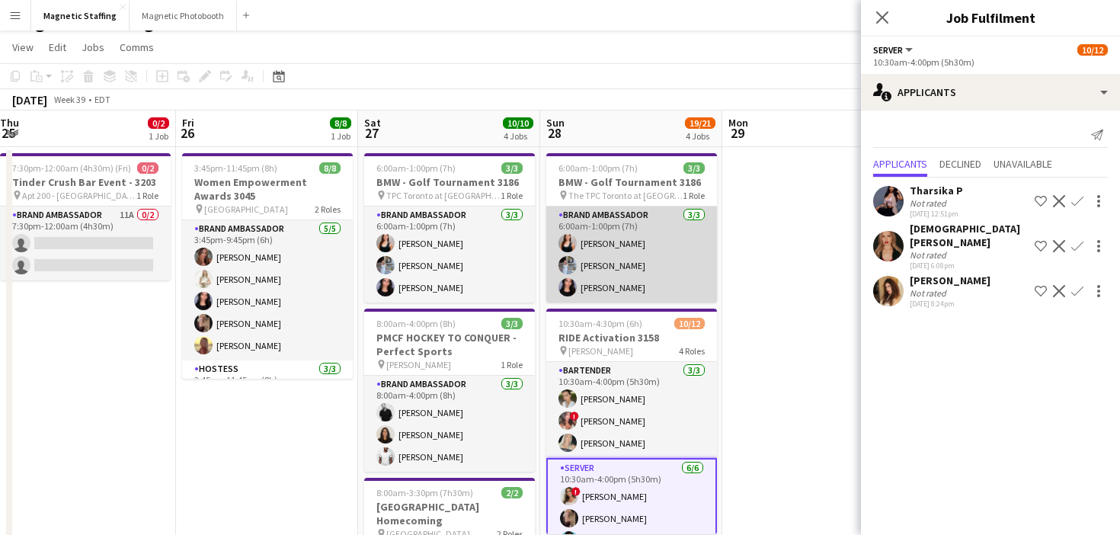
click at [654, 245] on app-card-role "Brand Ambassador [DATE] 6:00am-1:00pm (7h) [PERSON_NAME] [PERSON_NAME] [PERSON_…" at bounding box center [631, 254] width 171 height 96
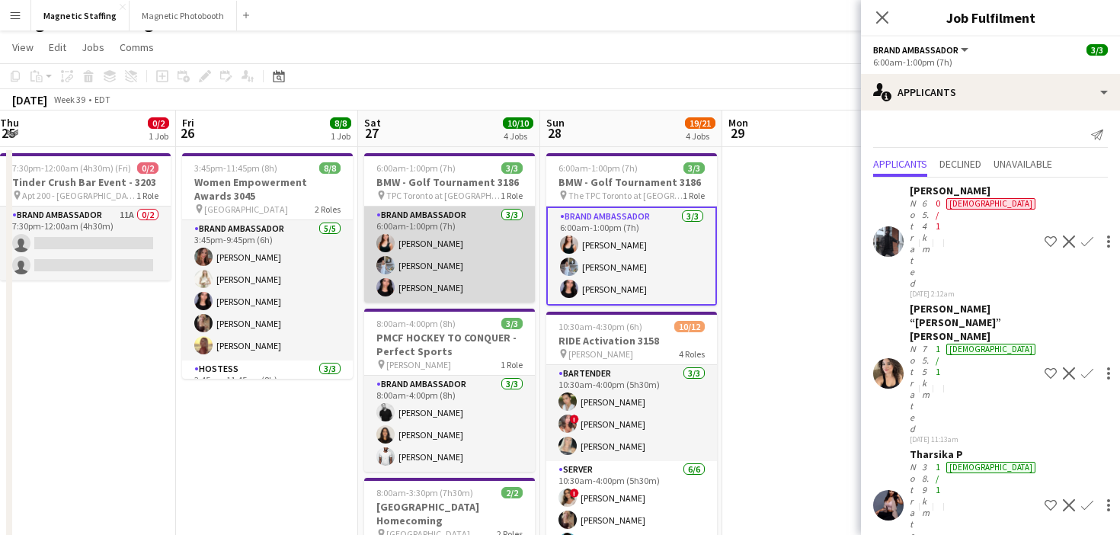
click at [503, 264] on app-card-role "Brand Ambassador [DATE] 6:00am-1:00pm (7h) [PERSON_NAME] [PERSON_NAME] [PERSON_…" at bounding box center [449, 254] width 171 height 96
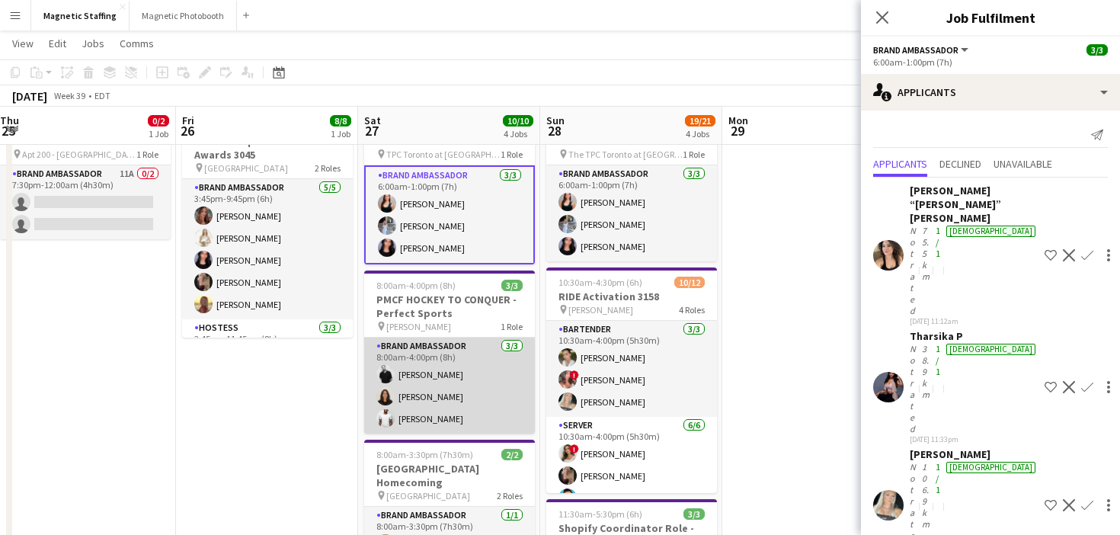
scroll to position [66, 0]
click at [457, 388] on app-card-role "Brand Ambassador [DATE] 8:00am-4:00pm (8h) [PERSON_NAME] [PERSON_NAME] [PERSON_…" at bounding box center [449, 384] width 171 height 96
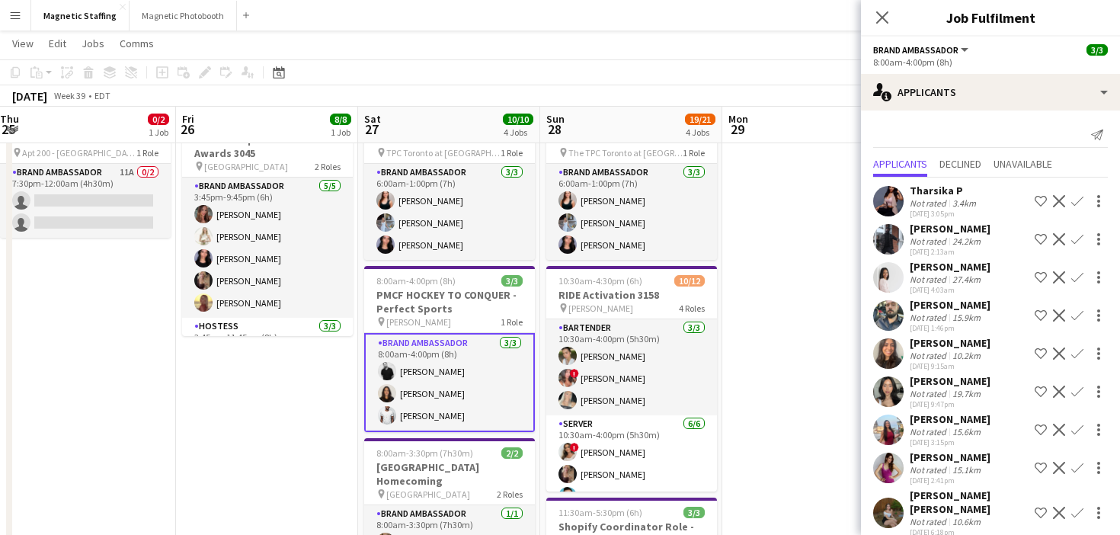
scroll to position [4, 0]
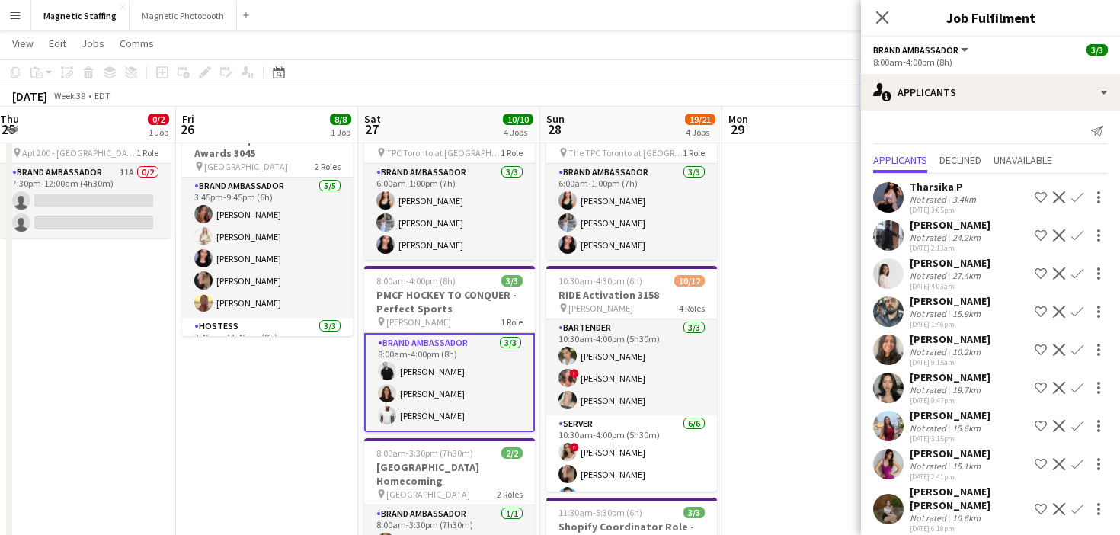
click at [249, 382] on app-date-cell "3:45pm-11:45pm (8h) 8/8 Women Empowerment Awards 3045 pin Toronto 2 Roles Brand…" at bounding box center [267, 537] width 182 height 867
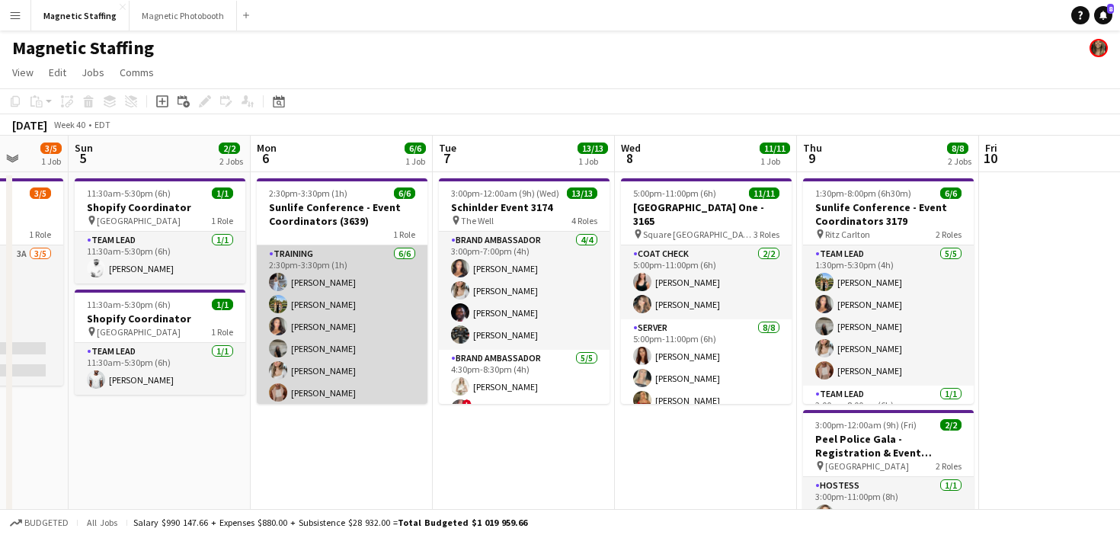
scroll to position [1, 0]
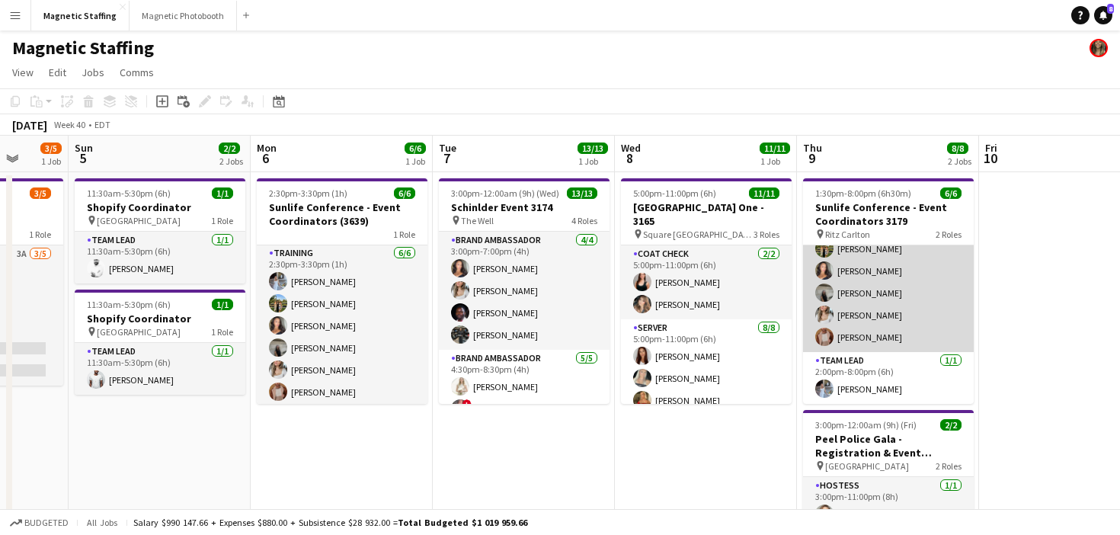
click at [899, 308] on app-card-role "Team Lead [DATE] 1:30pm-5:30pm (4h) [PERSON_NAME] [PERSON_NAME] [PERSON_NAME] […" at bounding box center [888, 282] width 171 height 140
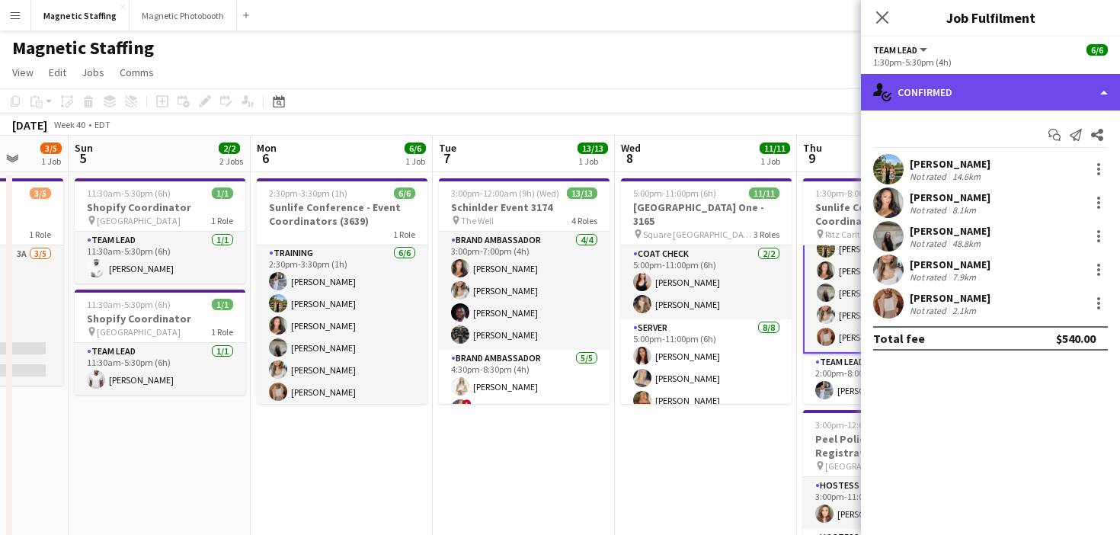
click at [989, 93] on div "single-neutral-actions-check-2 Confirmed" at bounding box center [990, 92] width 259 height 37
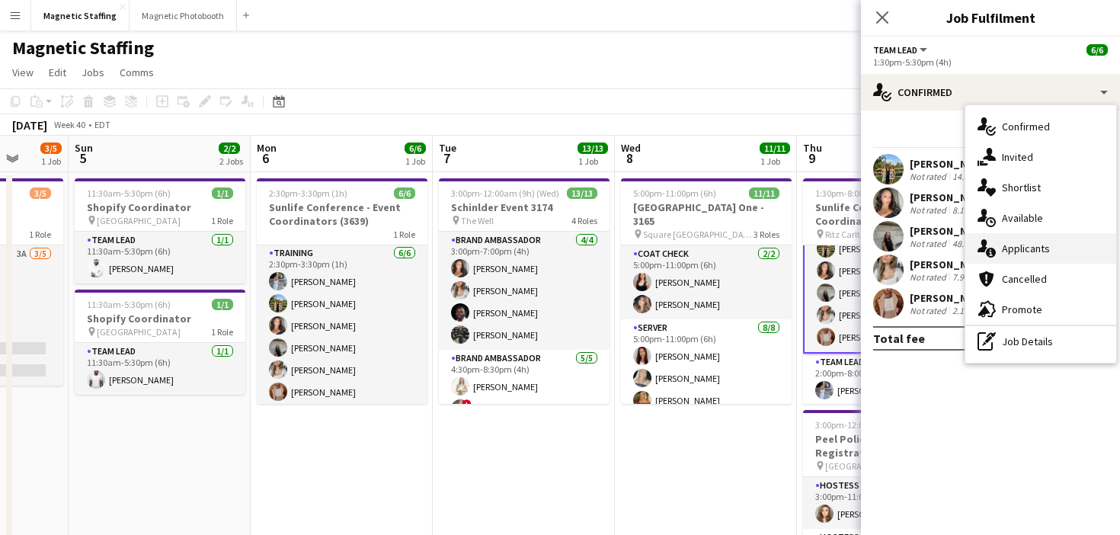
click at [992, 243] on icon "single-neutral-actions-information" at bounding box center [986, 248] width 18 height 18
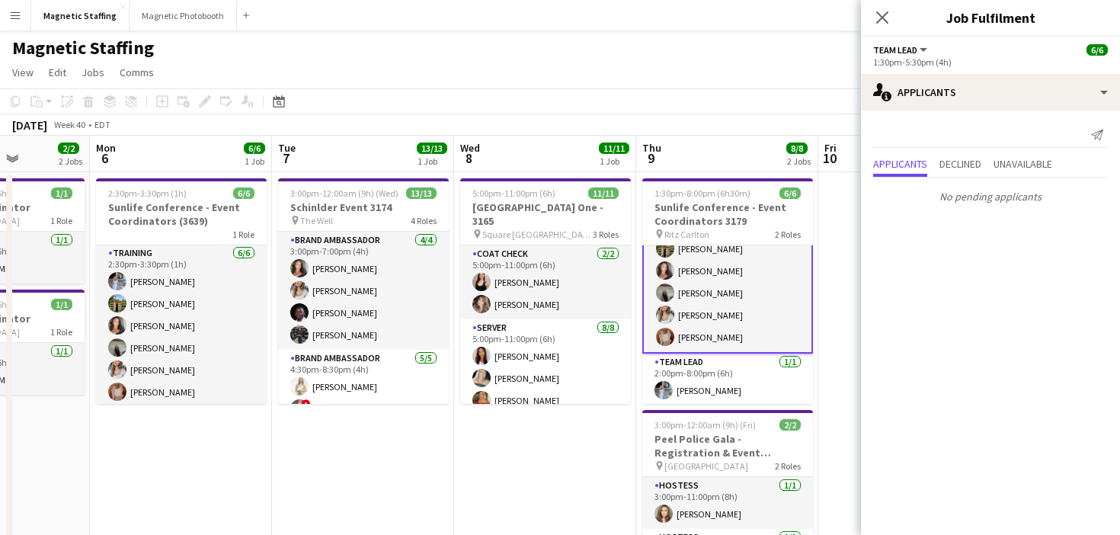
drag, startPoint x: 737, startPoint y: 330, endPoint x: 569, endPoint y: 329, distance: 167.6
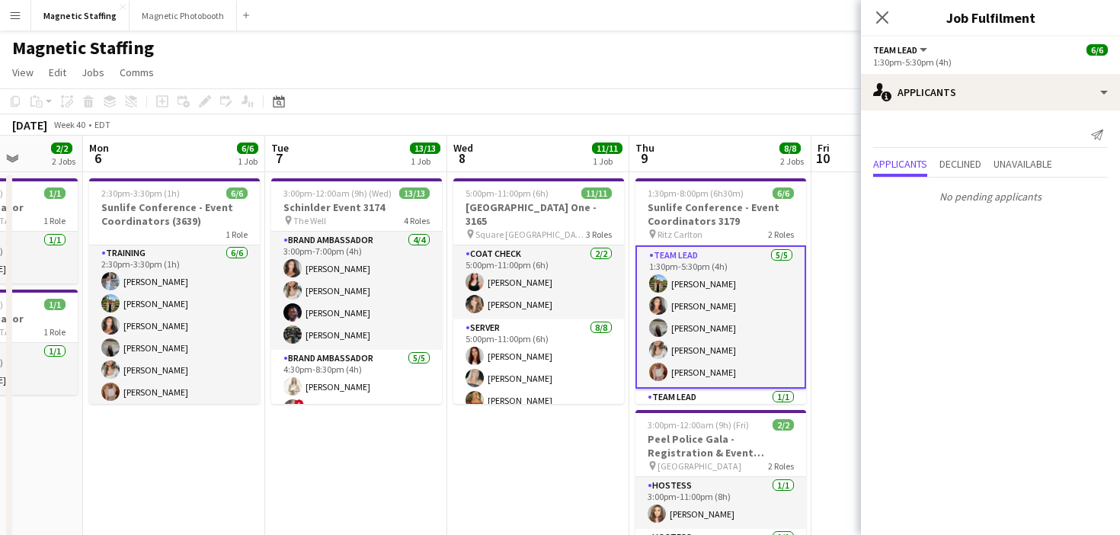
scroll to position [1, 0]
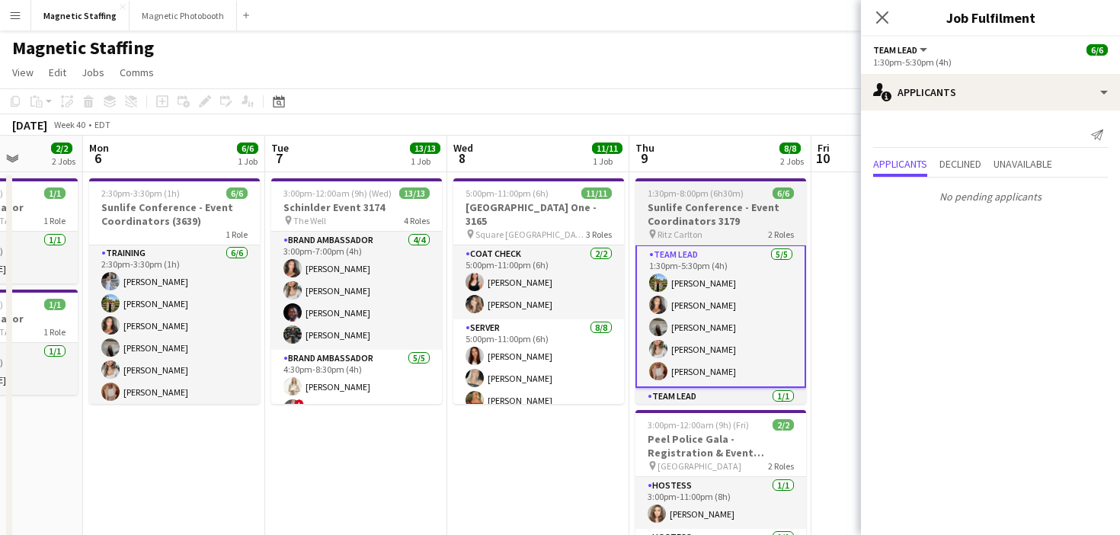
click at [680, 195] on span "1:30pm-8:00pm (6h30m)" at bounding box center [695, 192] width 96 height 11
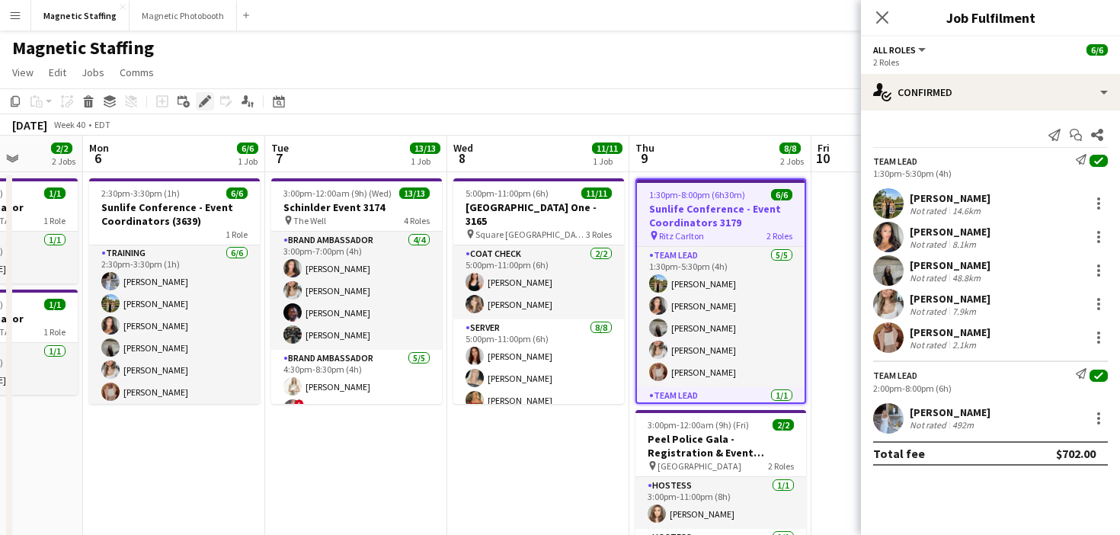
click at [200, 100] on icon "Edit" at bounding box center [205, 101] width 12 height 12
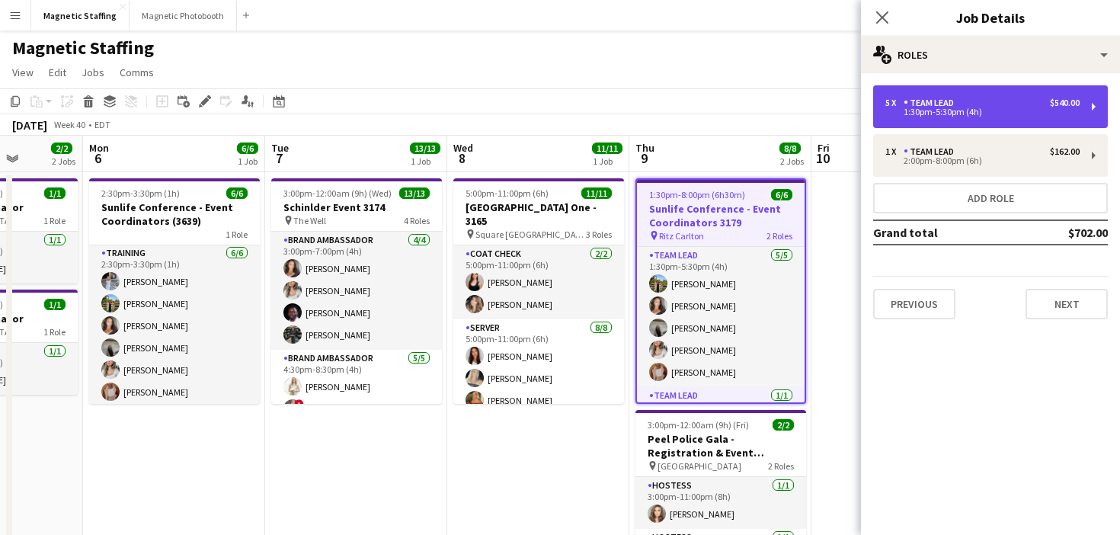
click at [1011, 94] on div "5 x Team Lead $540.00 1:30pm-5:30pm (4h)" at bounding box center [990, 106] width 235 height 43
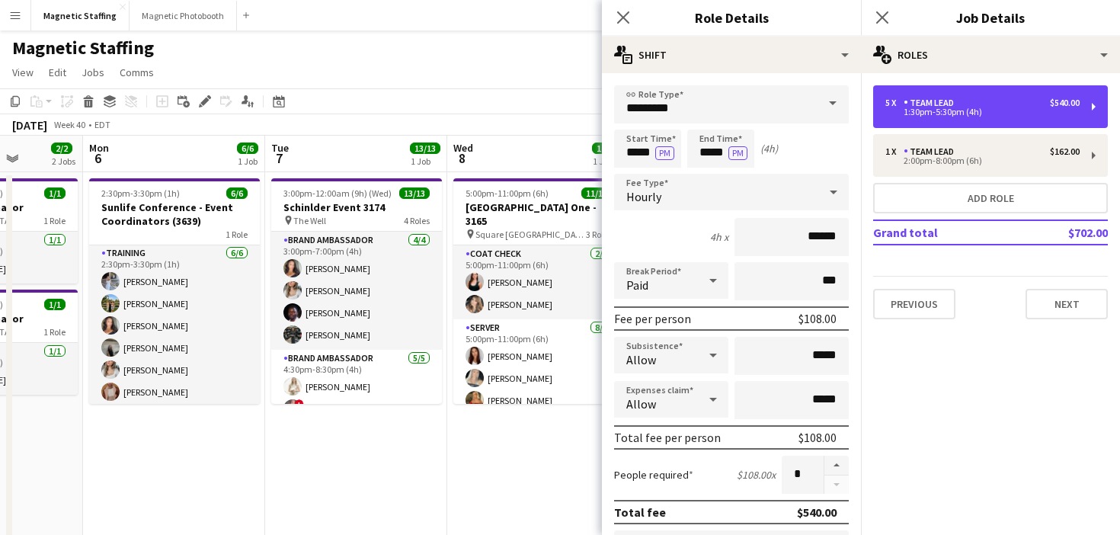
scroll to position [436, 0]
